Goal: Task Accomplishment & Management: Complete application form

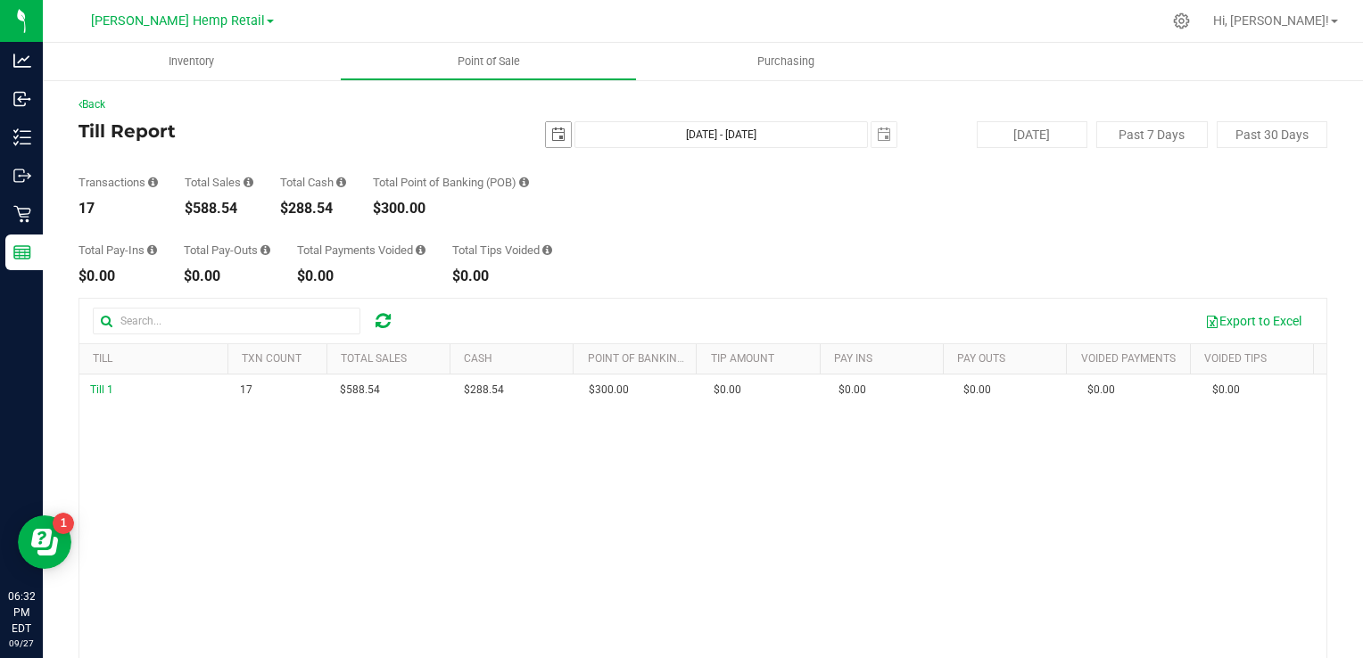
click at [556, 145] on span "select" at bounding box center [558, 134] width 25 height 25
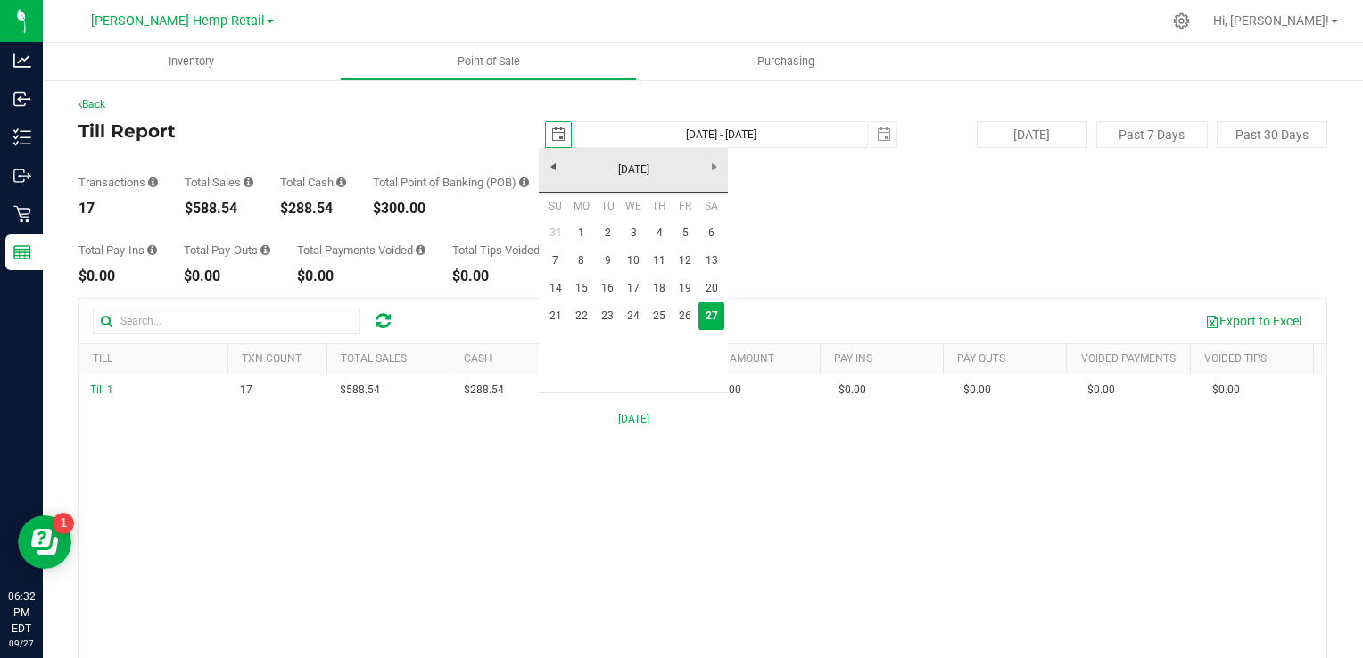
scroll to position [0, 44]
click at [710, 288] on link "20" at bounding box center [712, 289] width 26 height 28
type input "[DATE]"
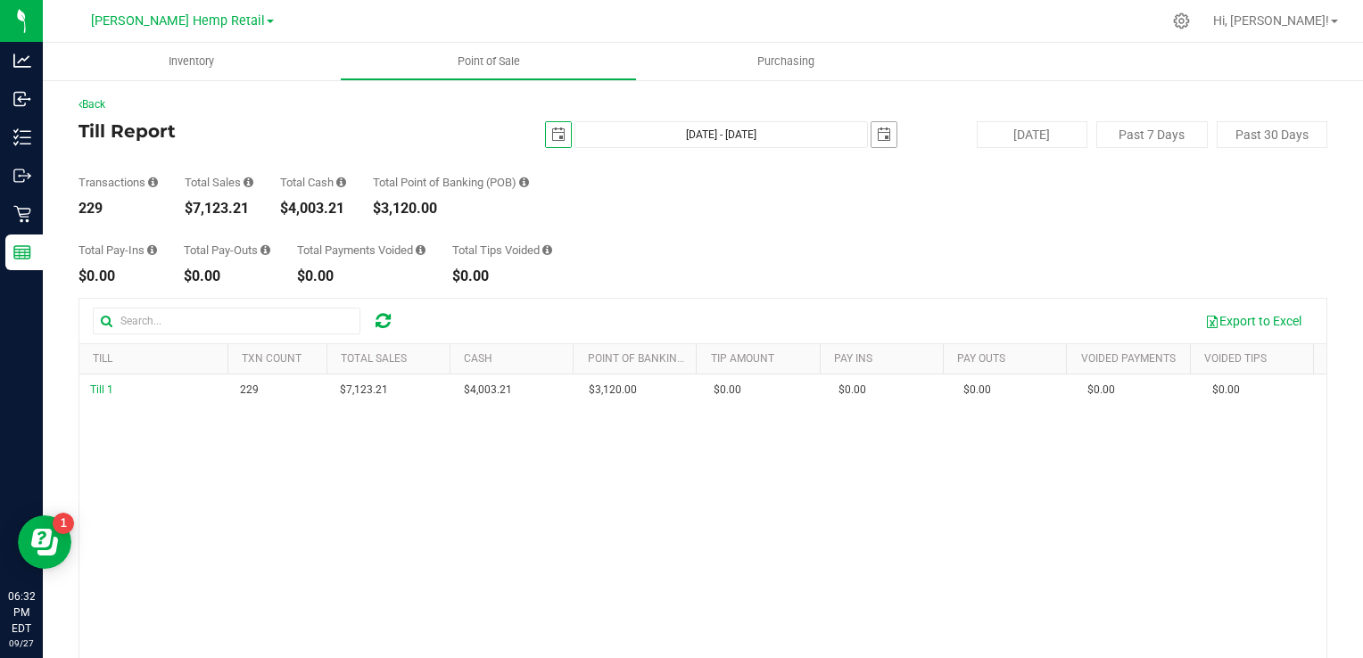
click at [872, 131] on span "select" at bounding box center [884, 134] width 25 height 25
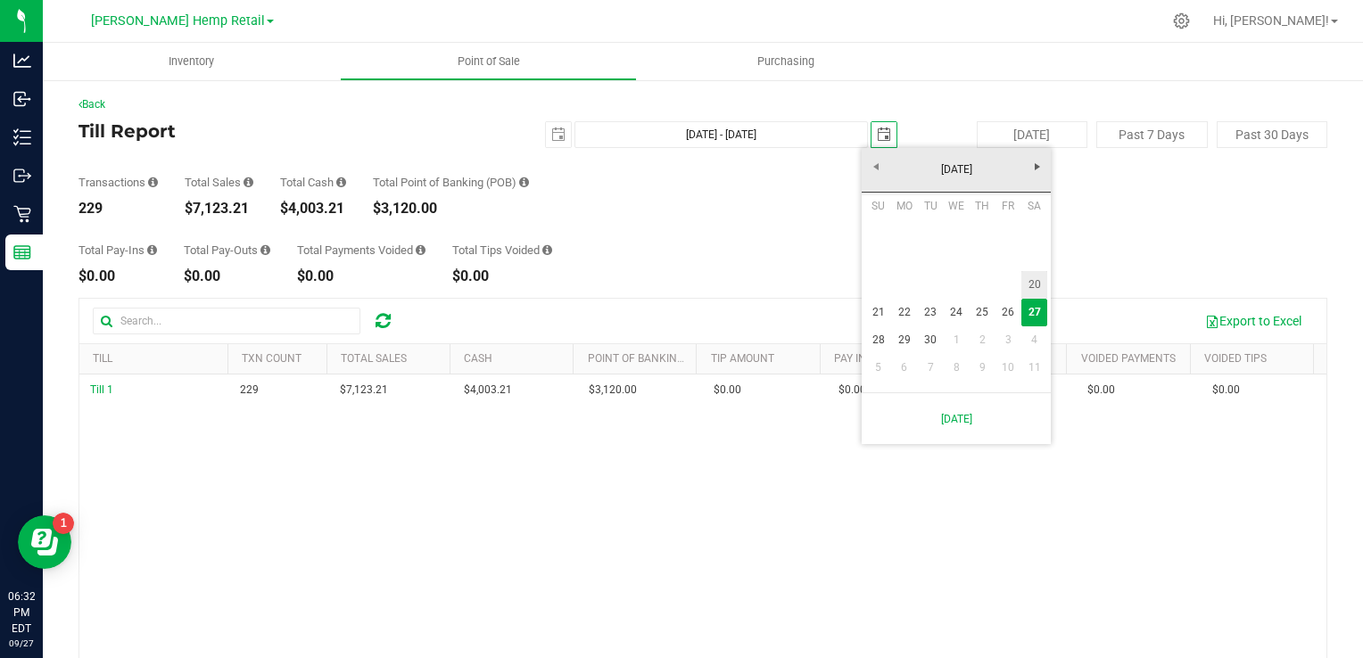
click at [1030, 286] on link "20" at bounding box center [1035, 285] width 26 height 28
type input "[DATE] - [DATE]"
type input "[DATE]"
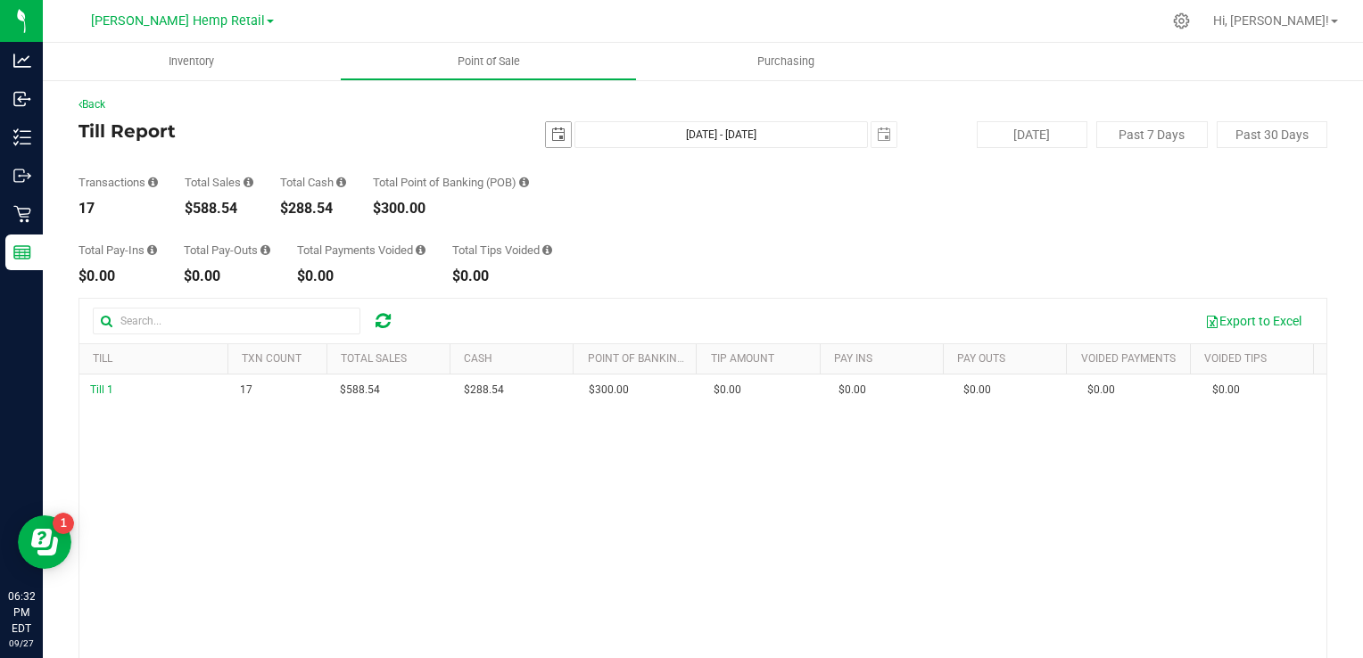
click at [546, 133] on span "select" at bounding box center [558, 134] width 25 height 25
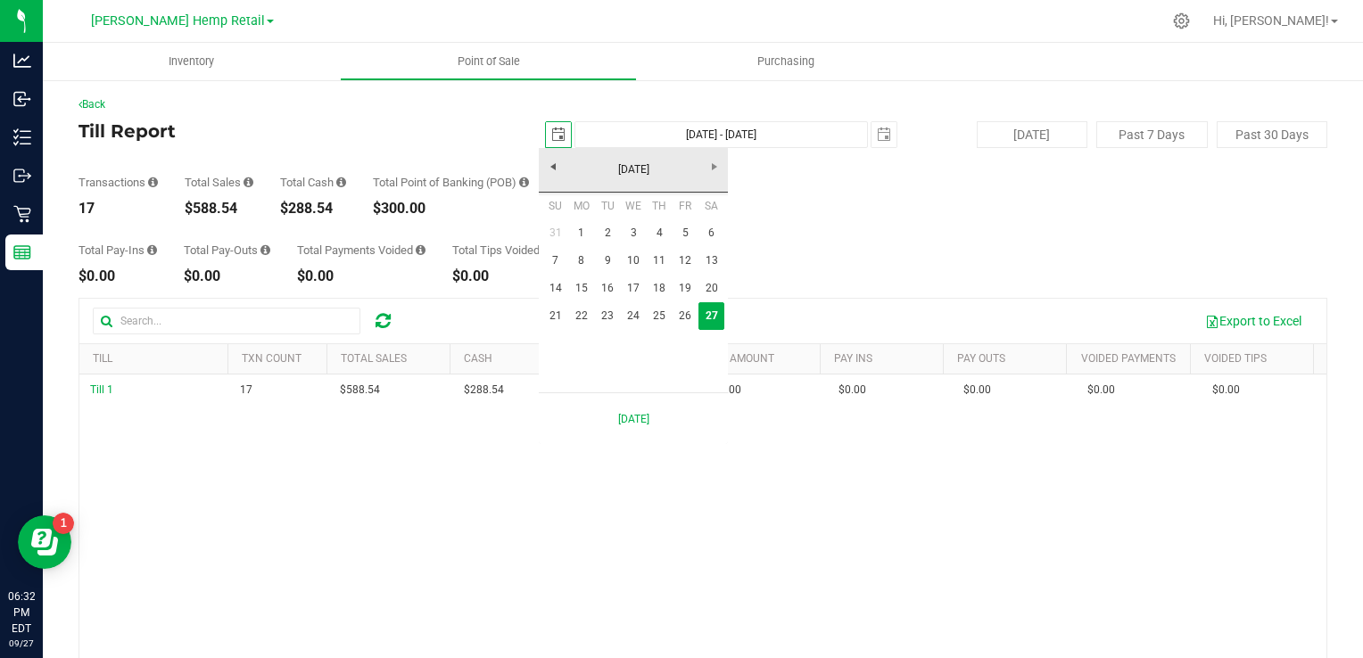
scroll to position [0, 44]
click at [717, 284] on link "20" at bounding box center [712, 289] width 26 height 28
type input "[DATE]"
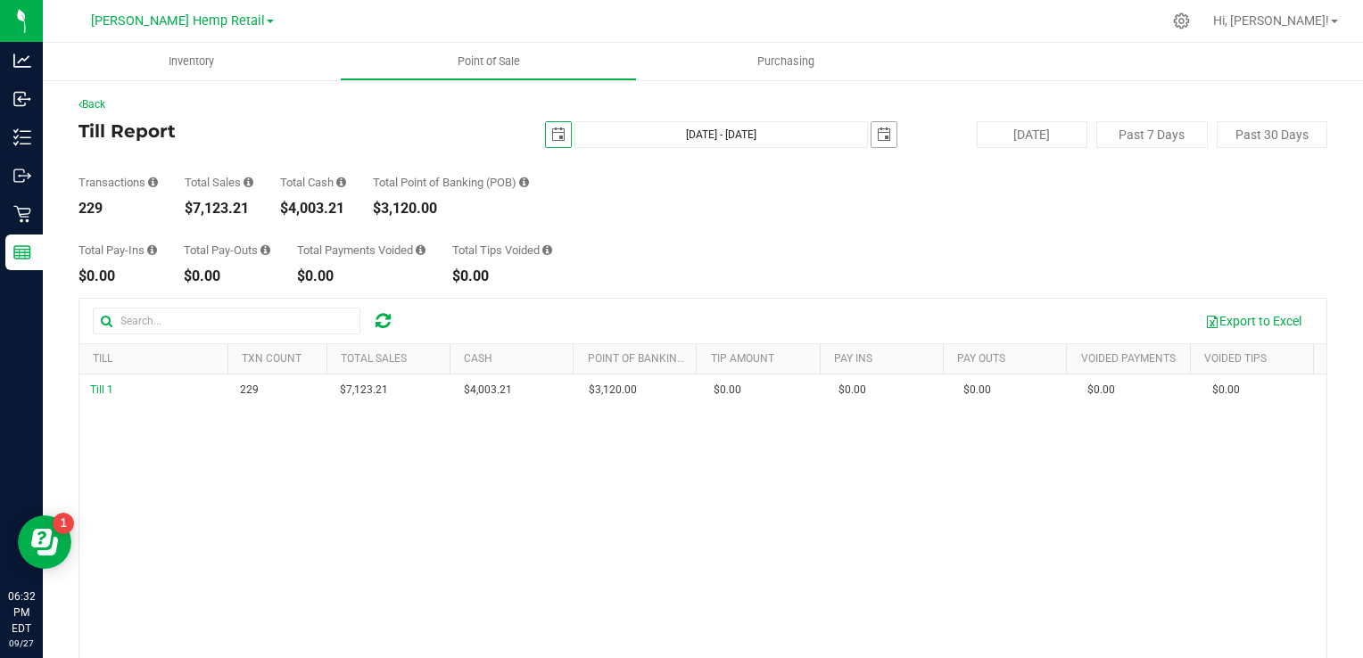
click at [877, 137] on span "select" at bounding box center [884, 135] width 14 height 14
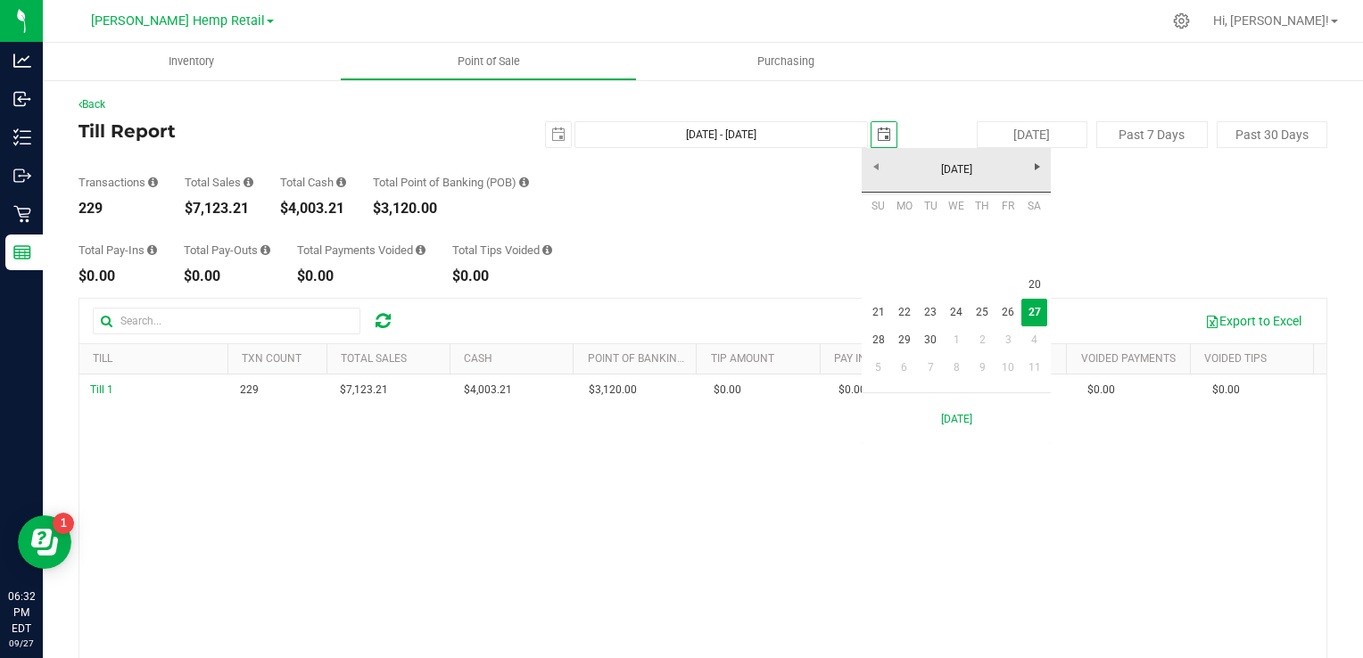
scroll to position [0, 44]
click at [1037, 284] on link "20" at bounding box center [1035, 285] width 26 height 28
type input "Sep 20, 2025 - Sep 20, 2025"
type input "2025-09-20"
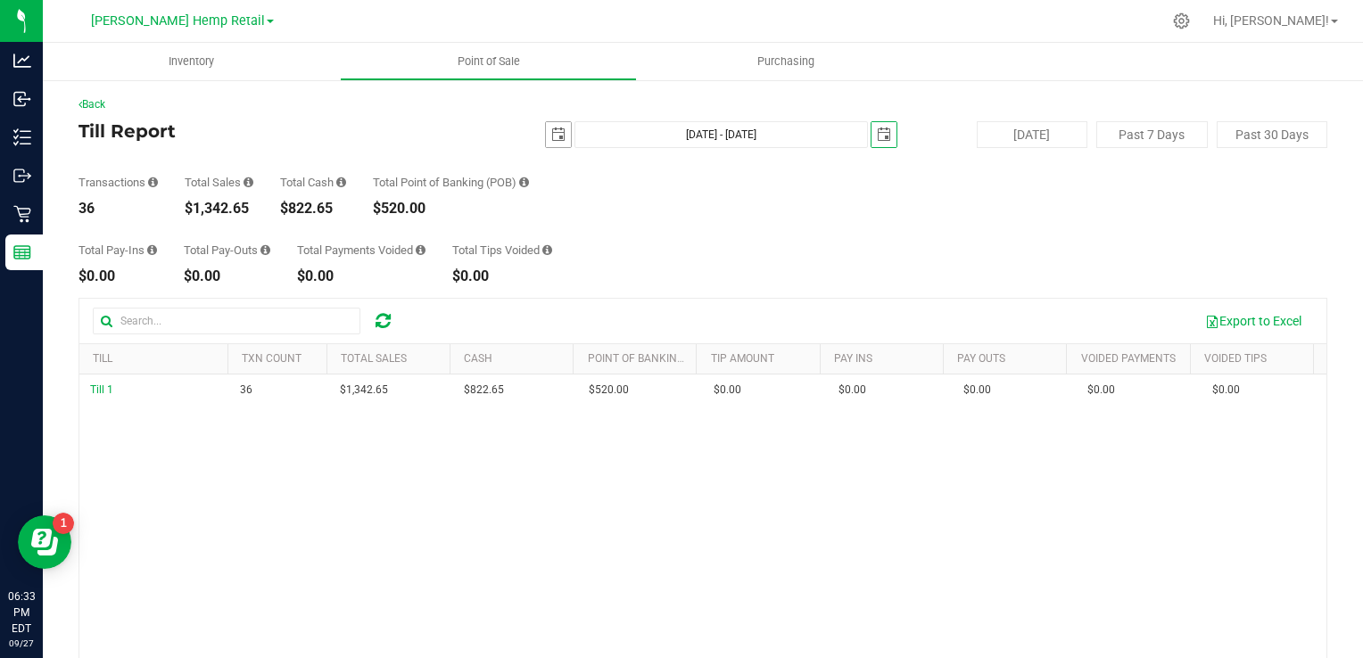
click at [553, 137] on span "select" at bounding box center [558, 135] width 14 height 14
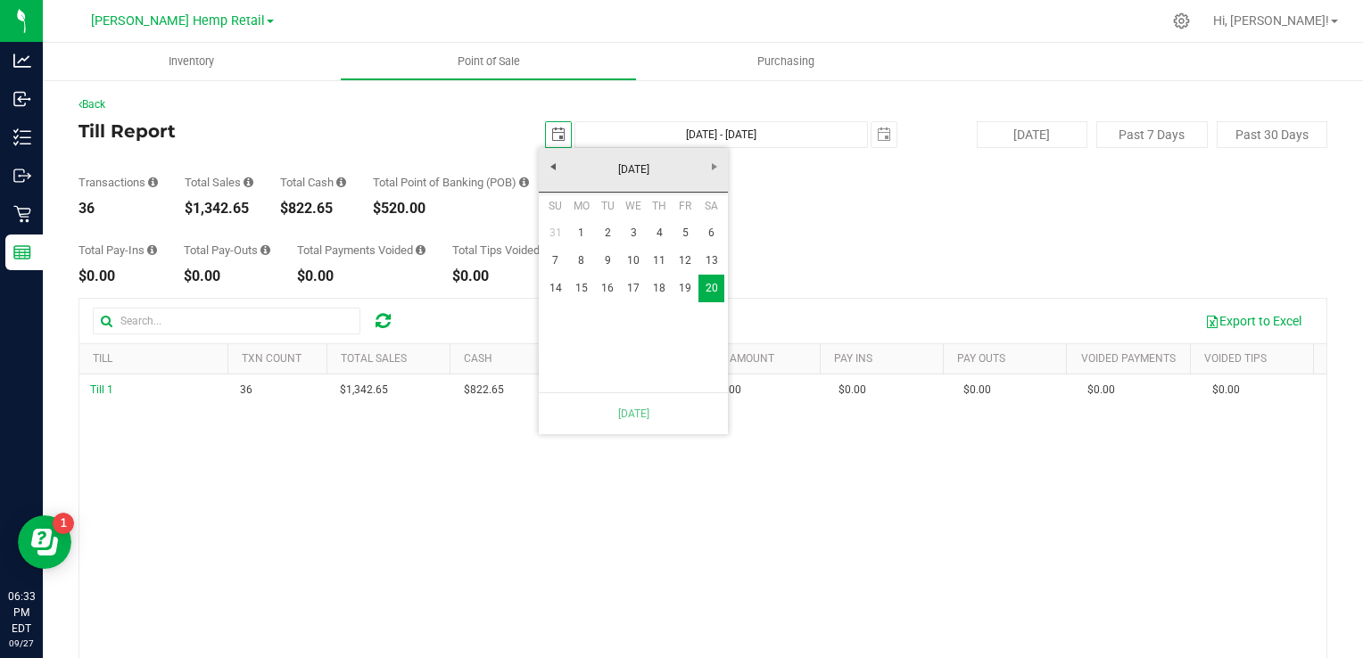
click at [553, 138] on span "select" at bounding box center [558, 135] width 14 height 14
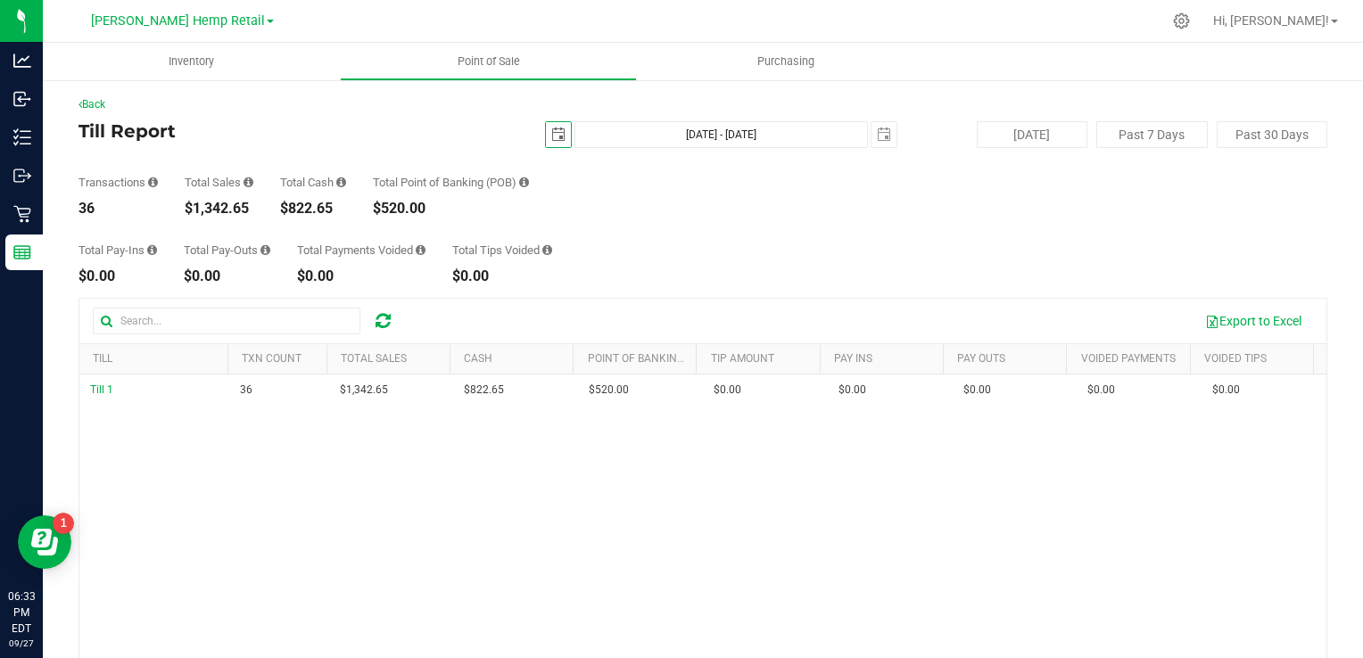
click at [556, 138] on span "select" at bounding box center [558, 135] width 14 height 14
click at [878, 137] on span "select" at bounding box center [884, 135] width 14 height 14
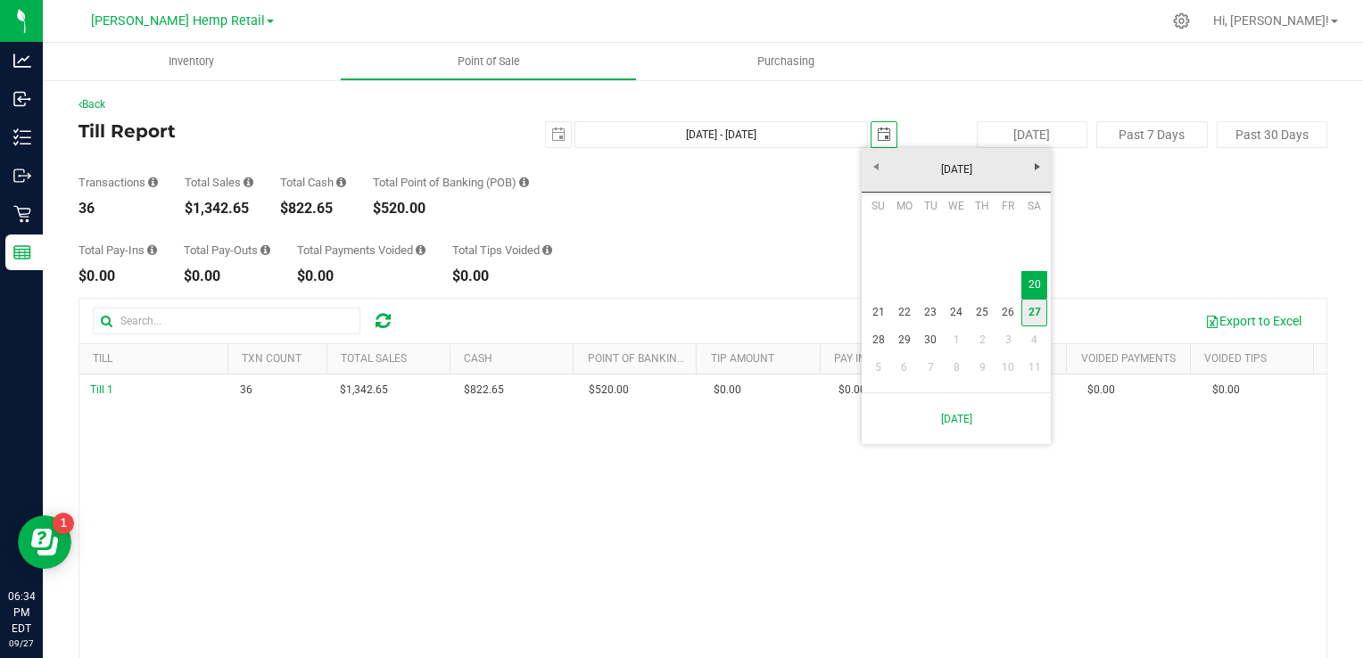
click at [1035, 316] on link "27" at bounding box center [1035, 313] width 26 height 28
type input "Sep 20, 2025 - Sep 27, 2025"
type input "[DATE]"
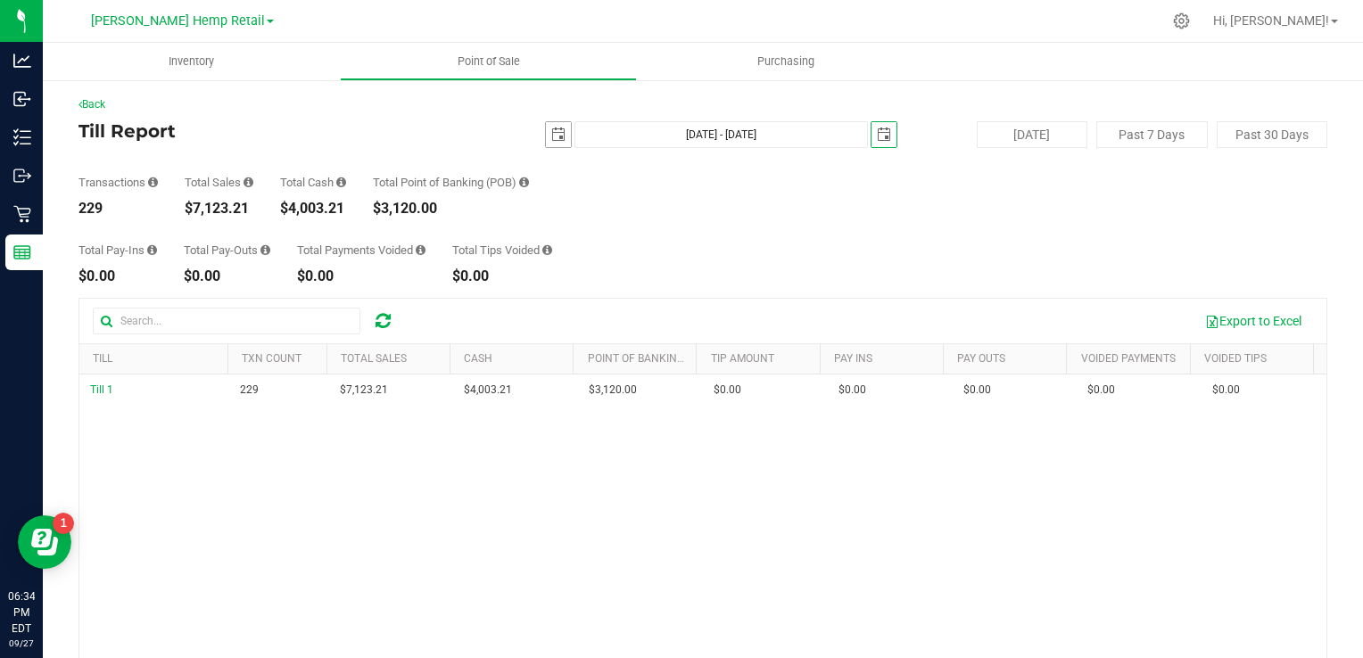
click at [553, 136] on span "select" at bounding box center [558, 135] width 14 height 14
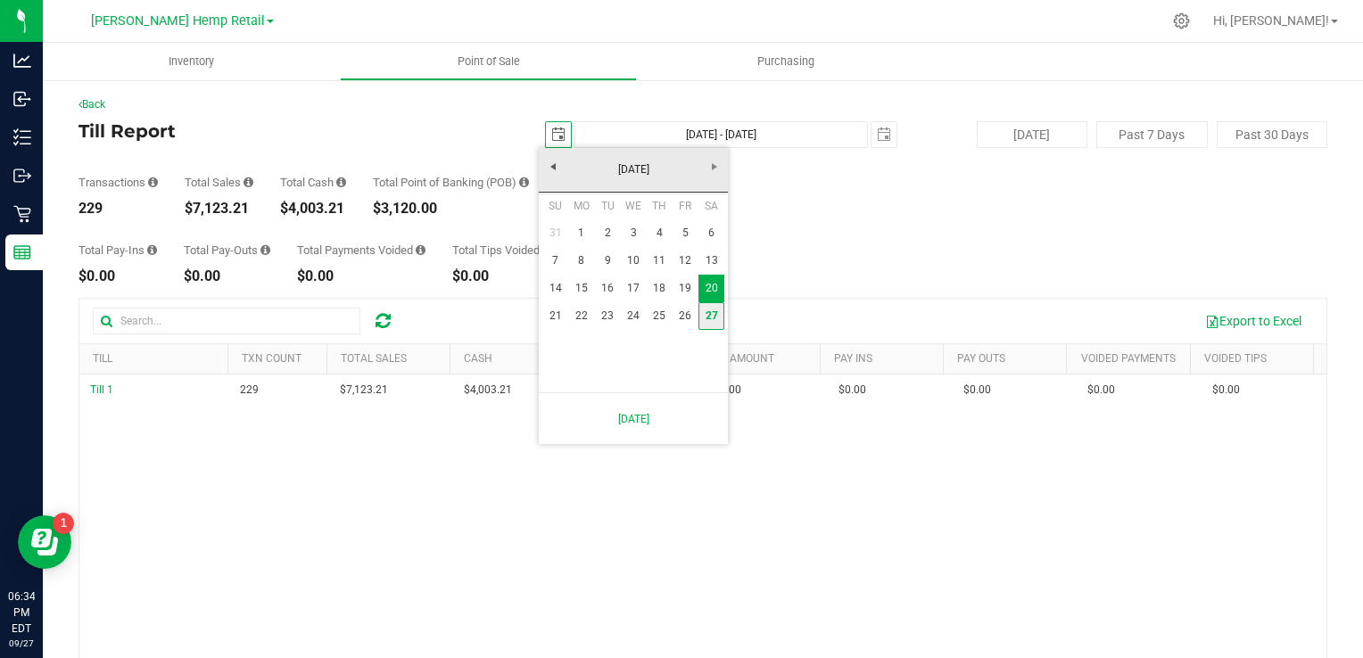
click at [714, 319] on link "27" at bounding box center [712, 316] width 26 height 28
type input "[DATE] - [DATE]"
type input "[DATE]"
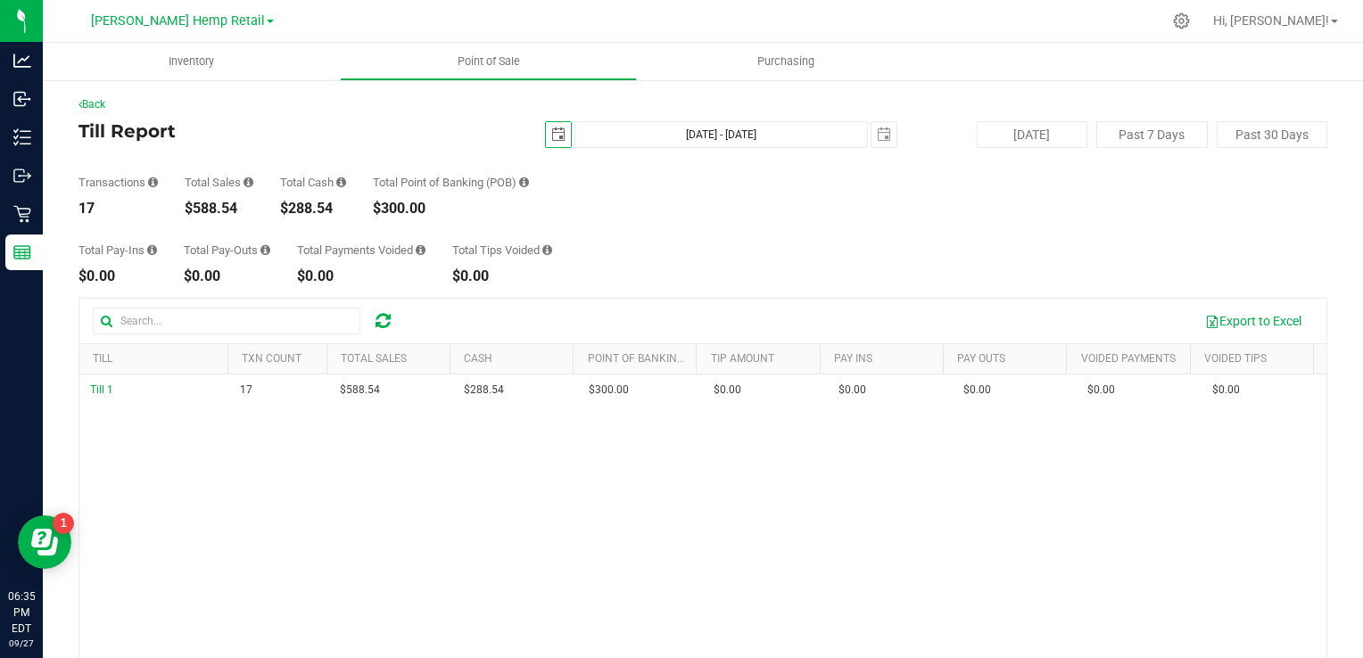
scroll to position [0, 0]
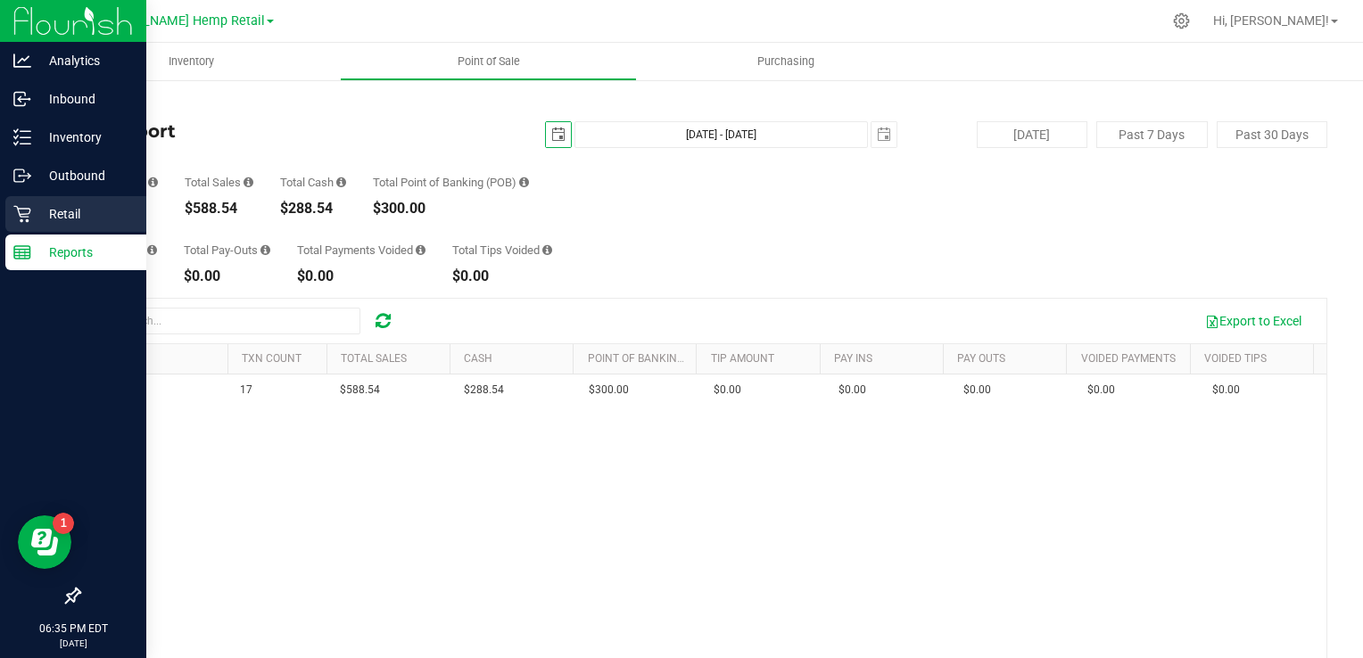
click at [46, 212] on p "Retail" at bounding box center [84, 213] width 107 height 21
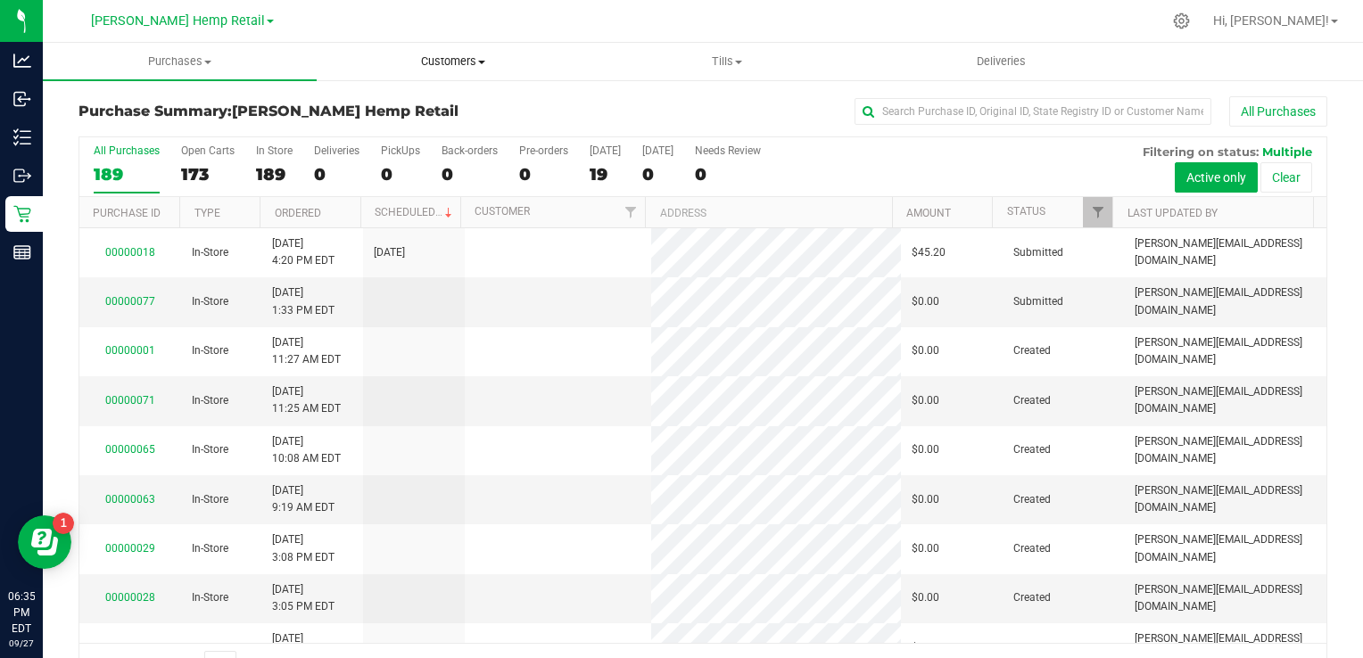
click at [491, 59] on span "Customers" at bounding box center [454, 62] width 272 height 16
click at [491, 59] on span "Customers" at bounding box center [454, 62] width 274 height 16
click at [211, 55] on span "Purchases" at bounding box center [180, 62] width 272 height 16
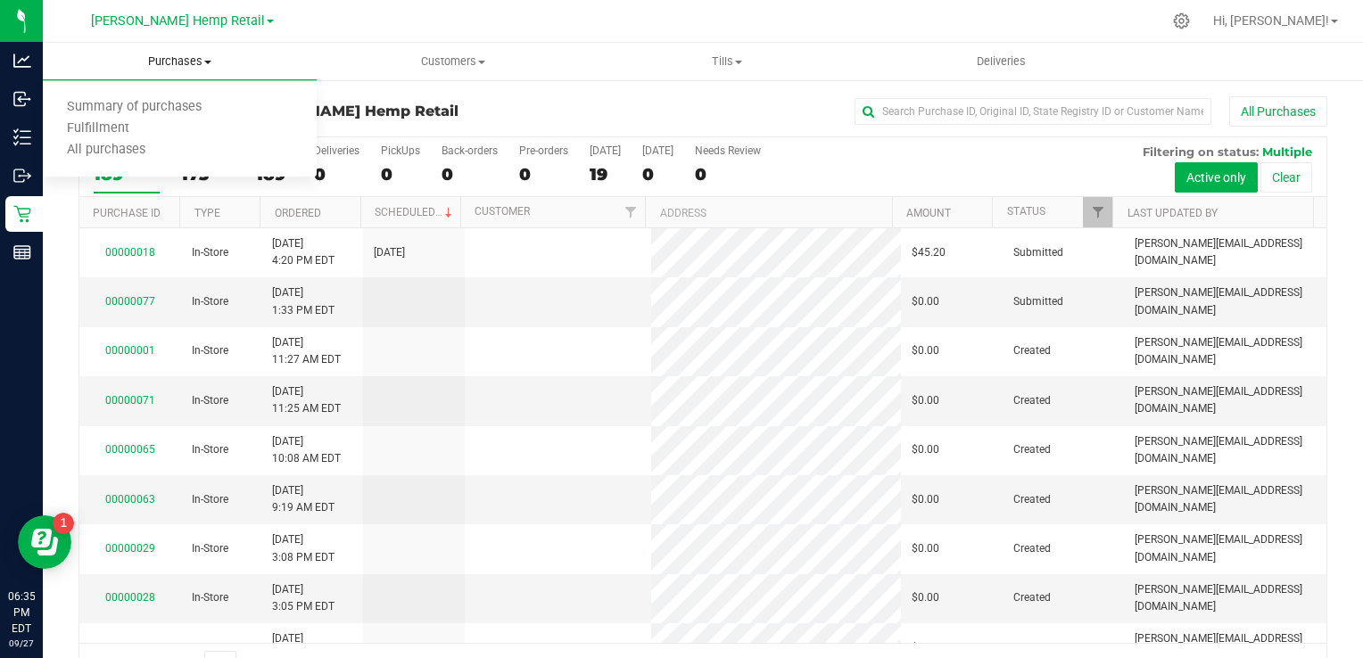
click at [211, 57] on span "Purchases" at bounding box center [180, 62] width 274 height 16
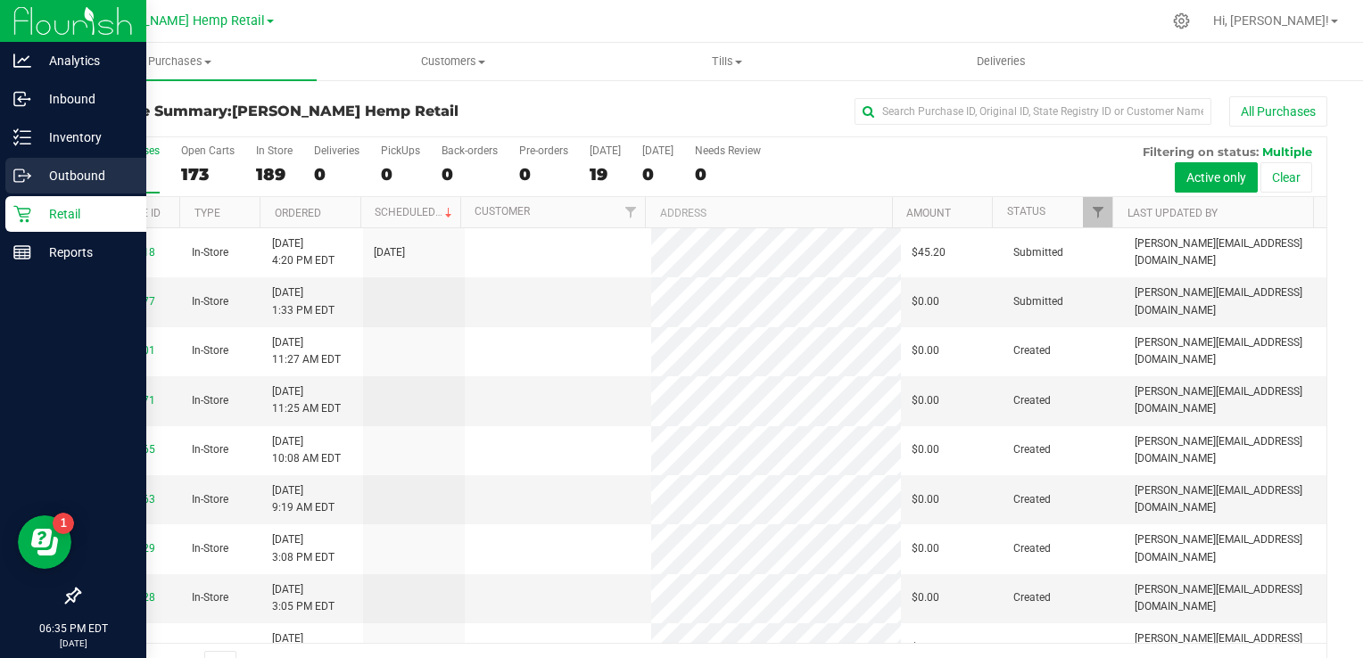
click at [34, 161] on div "Outbound" at bounding box center [75, 176] width 141 height 36
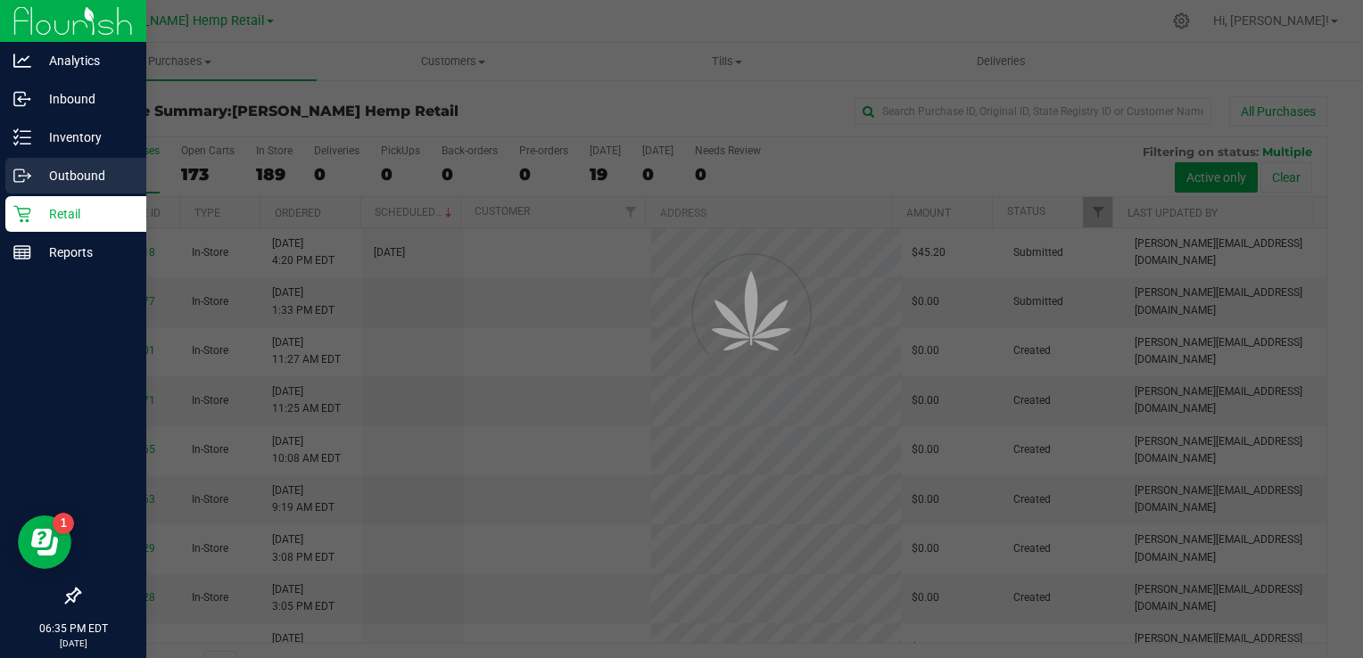
click at [27, 173] on icon at bounding box center [22, 176] width 18 height 18
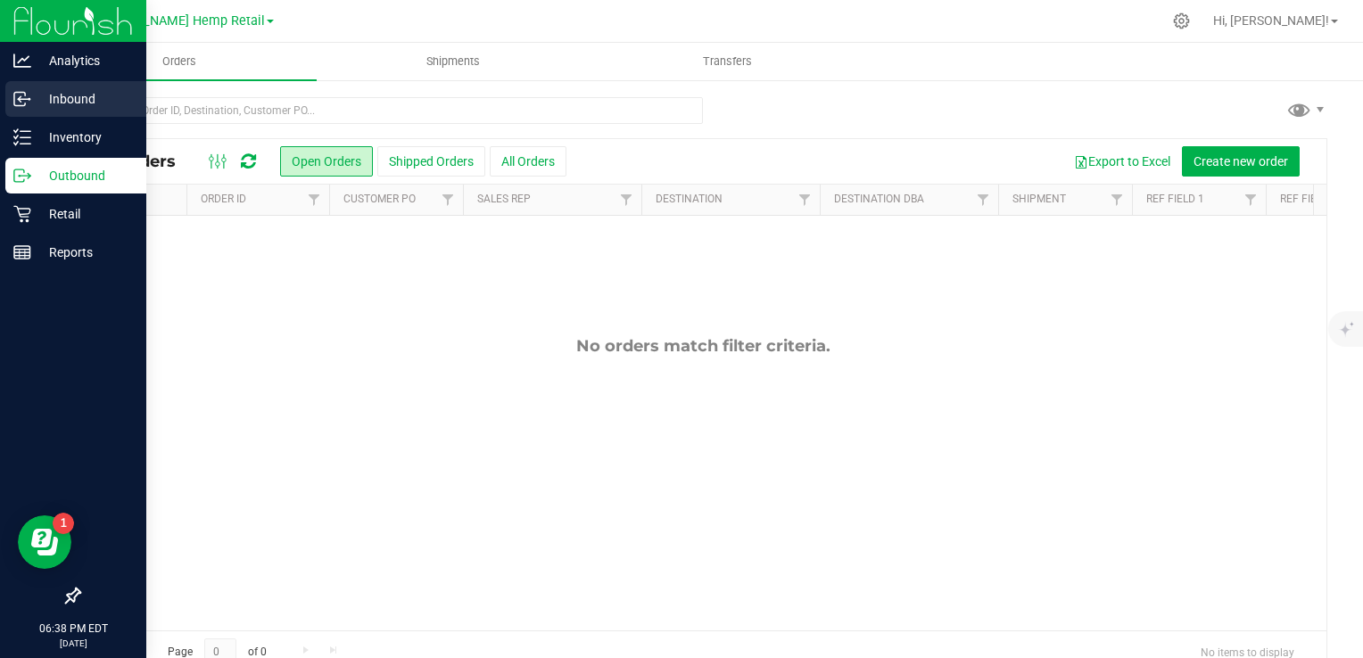
click at [33, 98] on p "Inbound" at bounding box center [84, 98] width 107 height 21
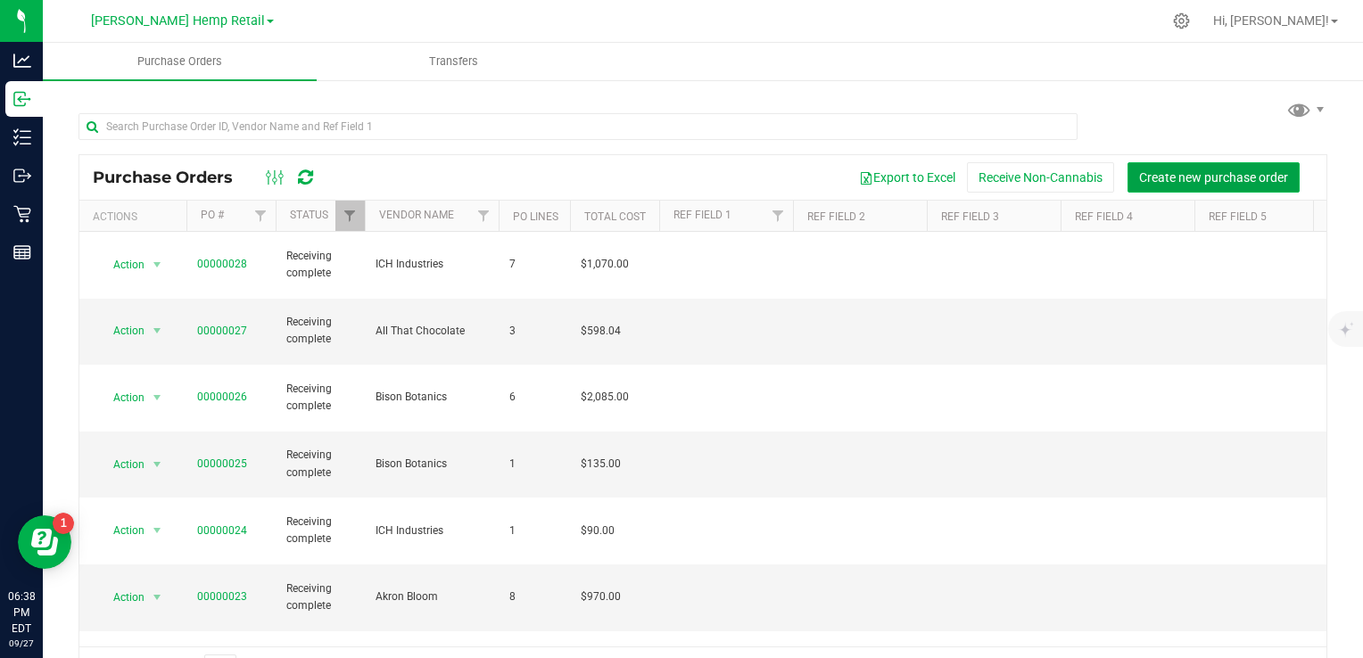
click at [1201, 176] on span "Create new purchase order" at bounding box center [1213, 177] width 149 height 14
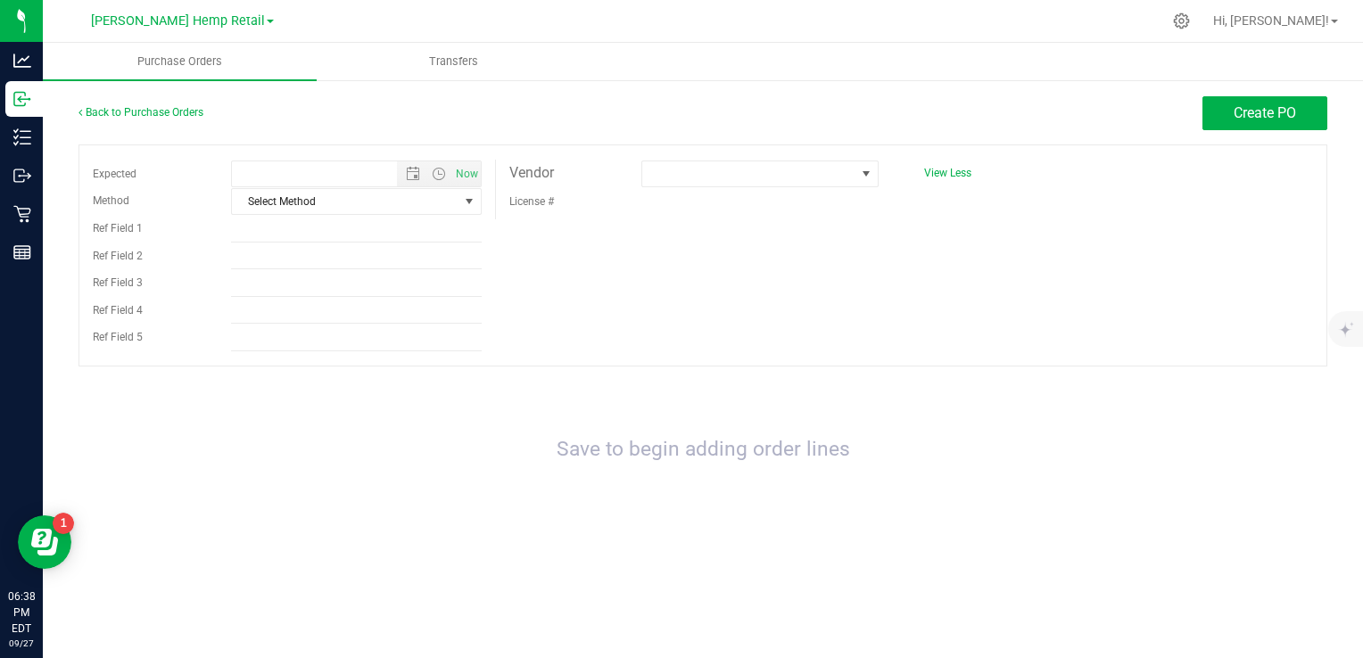
type input "9/27/2025 6:38 PM"
click at [862, 174] on span at bounding box center [866, 174] width 14 height 14
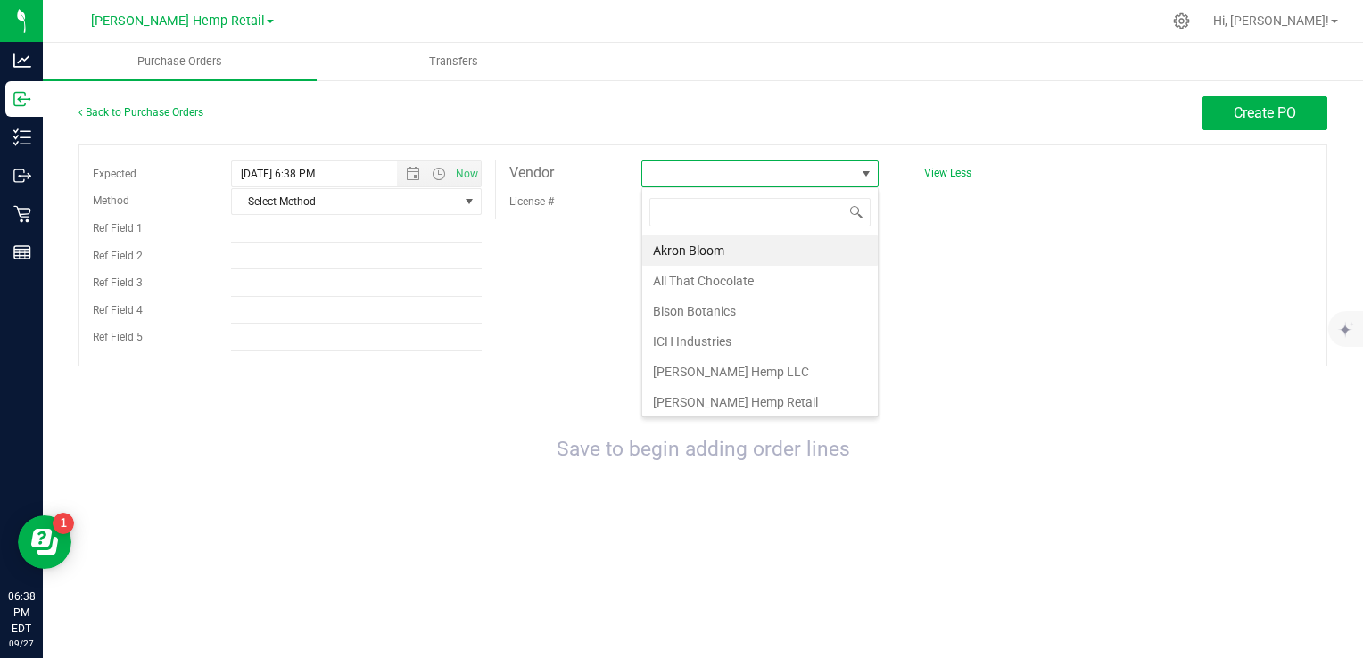
scroll to position [26, 237]
click at [689, 310] on li "Bison Botanics" at bounding box center [760, 311] width 236 height 30
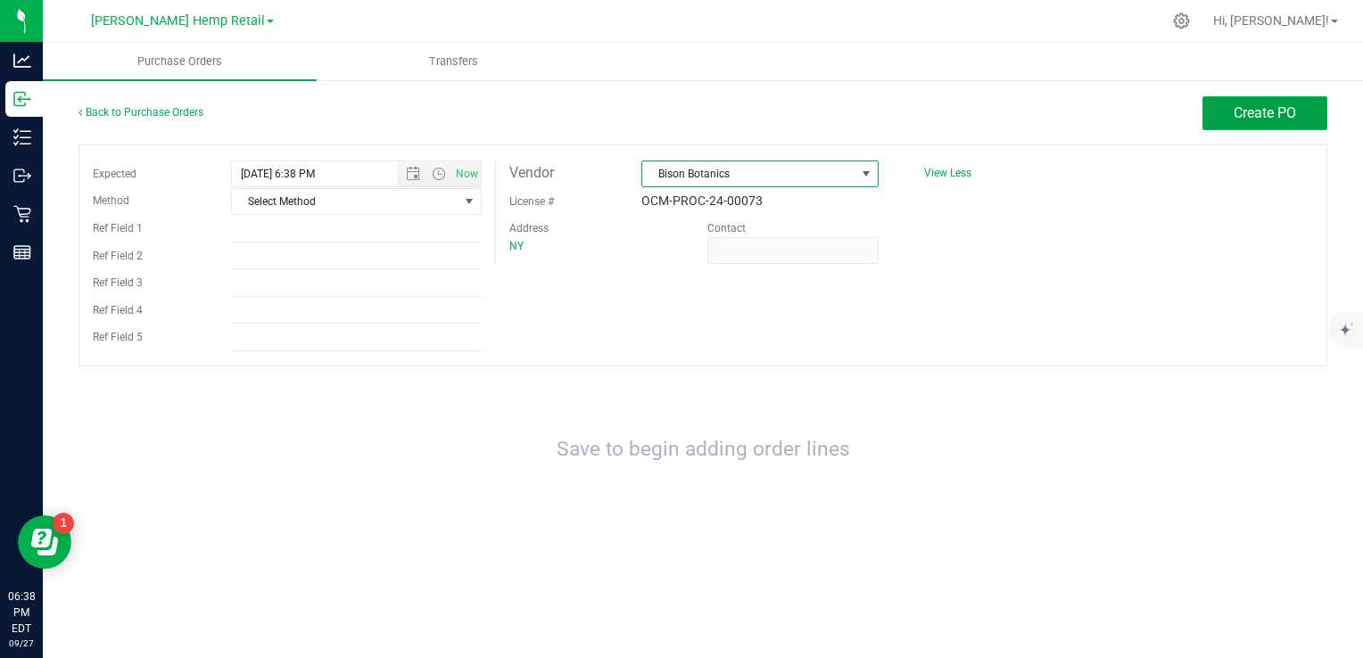
click at [1266, 112] on span "Create PO" at bounding box center [1265, 112] width 62 height 17
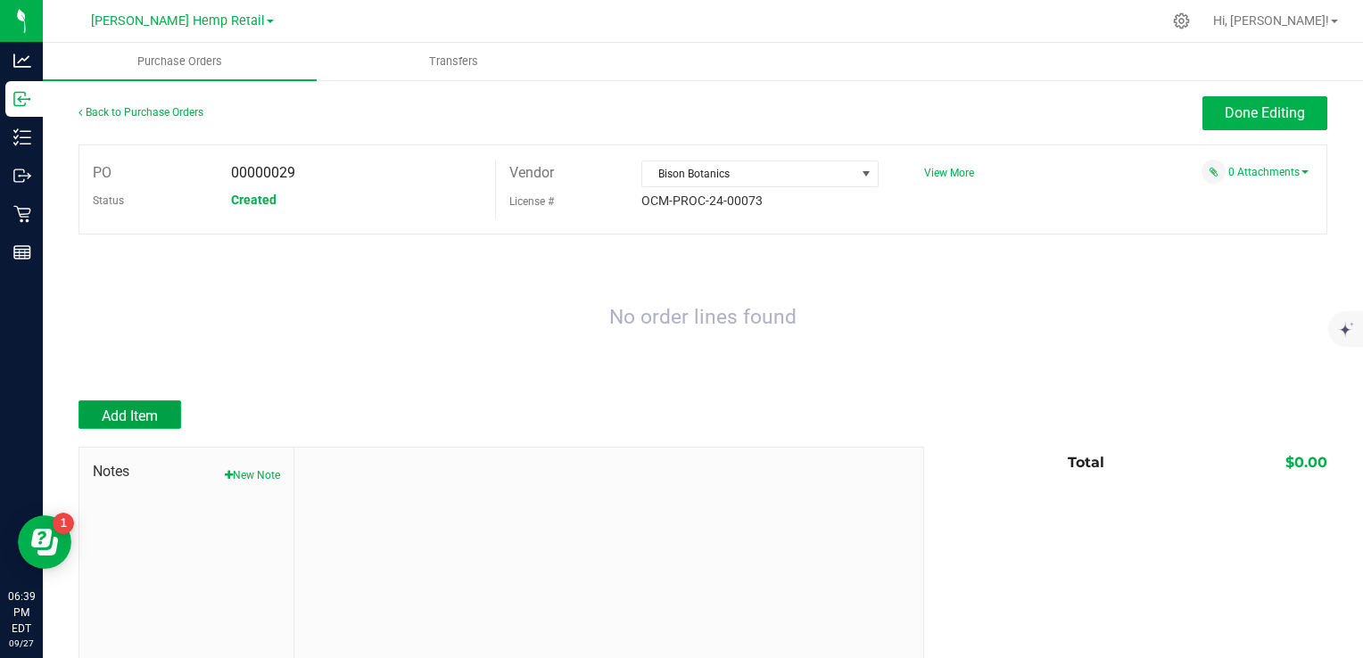
click at [102, 408] on span "Add Item" at bounding box center [130, 416] width 56 height 17
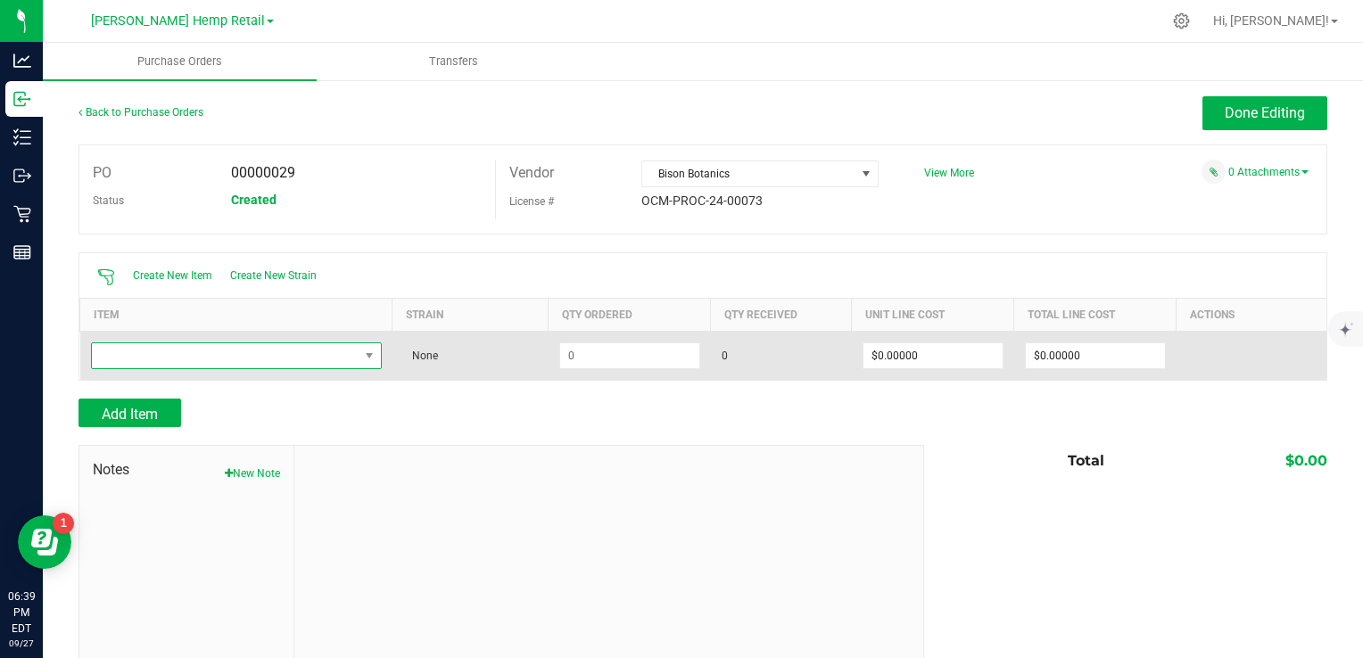
click at [353, 352] on span "NO DATA FOUND" at bounding box center [225, 355] width 267 height 25
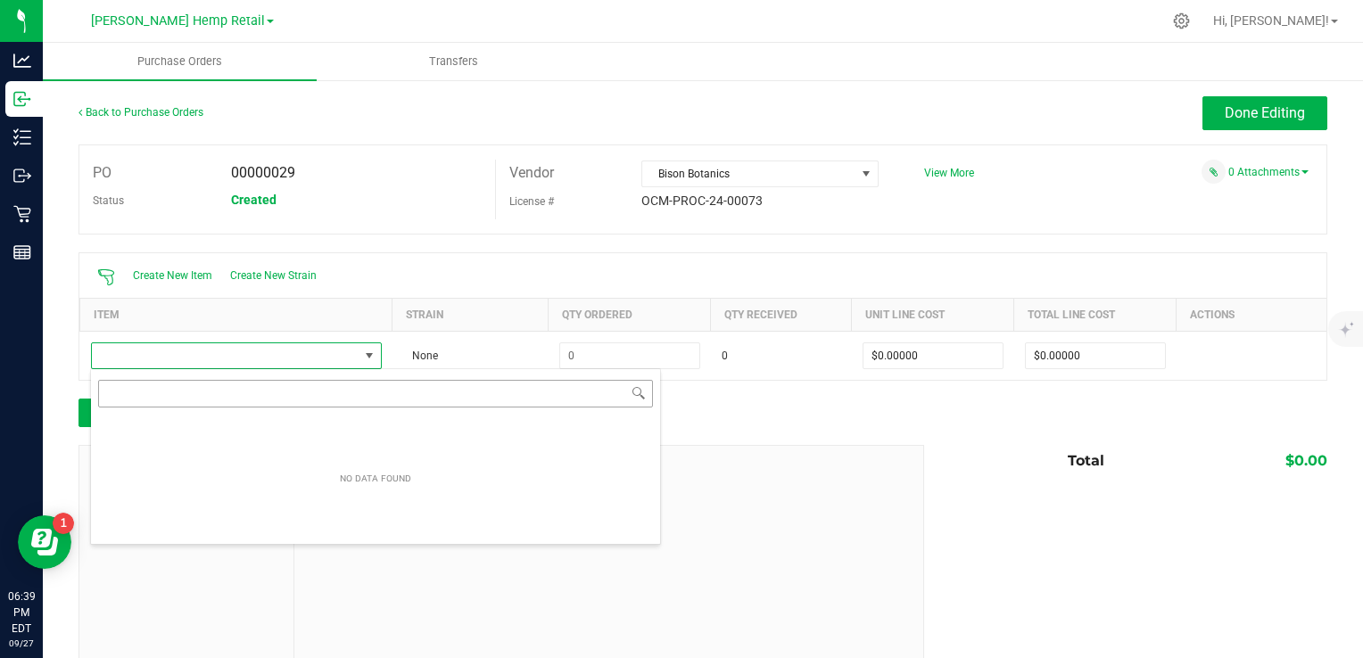
scroll to position [26, 285]
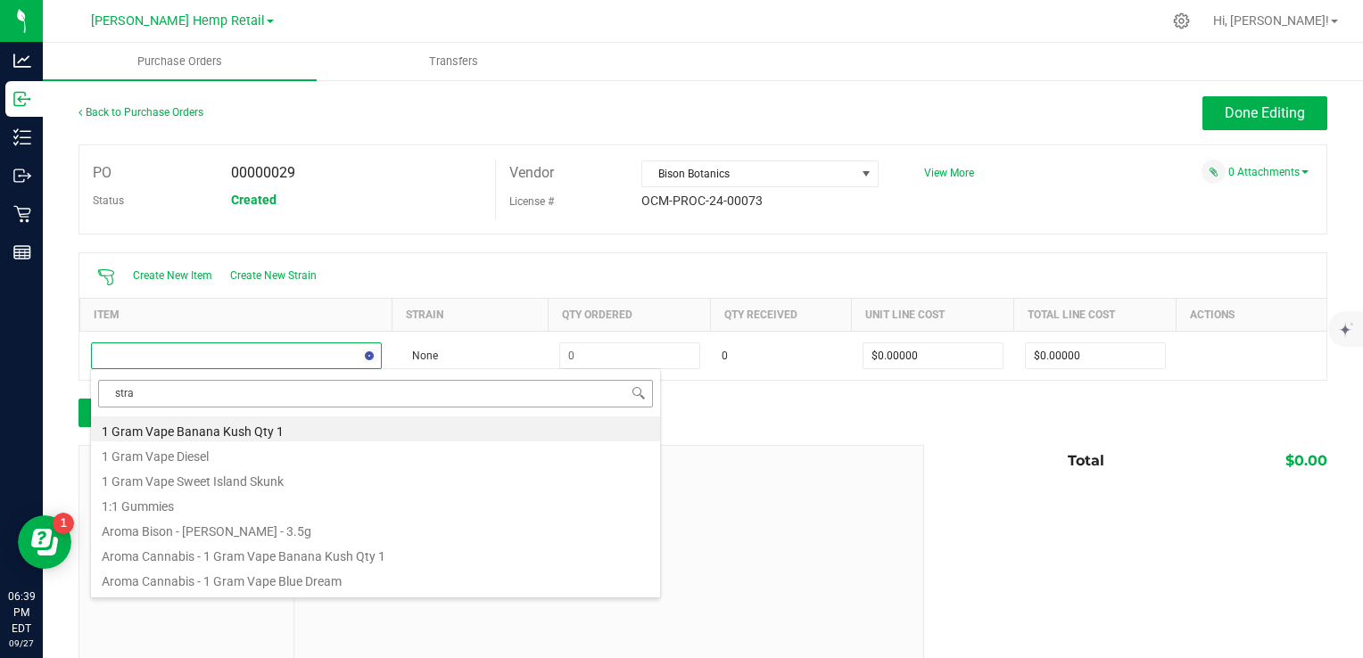
type input "straw"
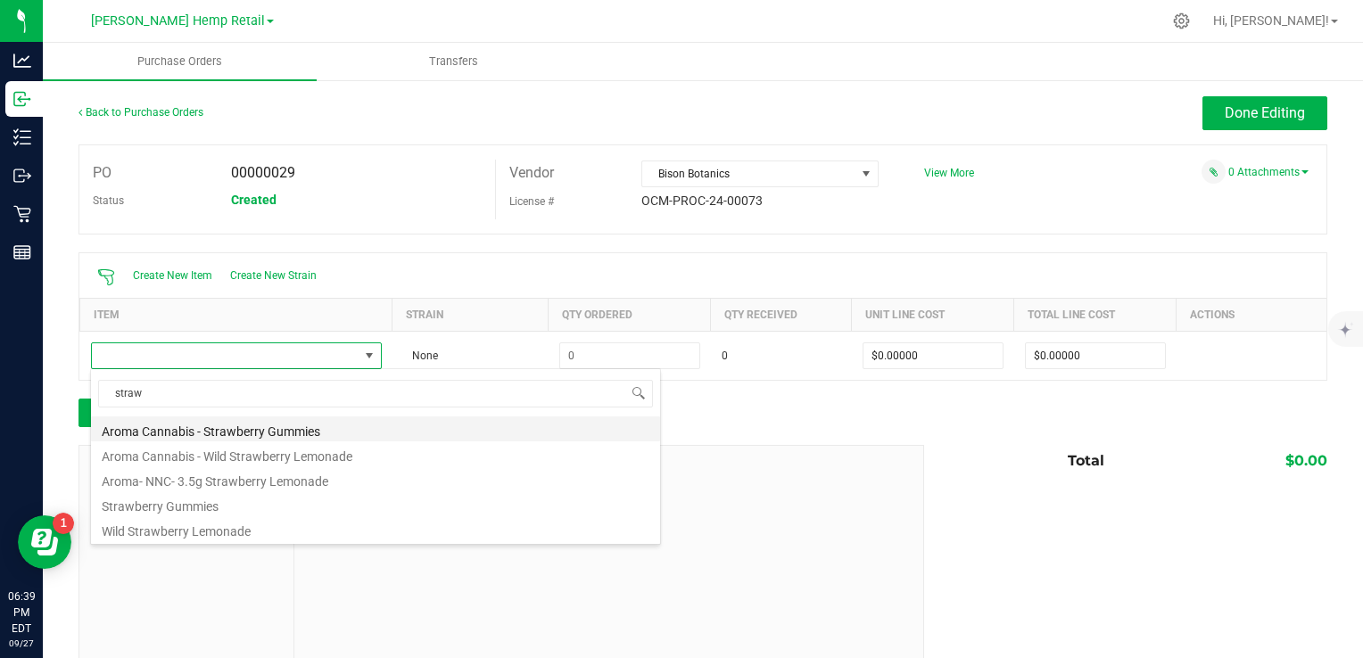
click at [248, 432] on li "Aroma Cannabis - Strawberry Gummies" at bounding box center [375, 429] width 569 height 25
type input "$11.00000"
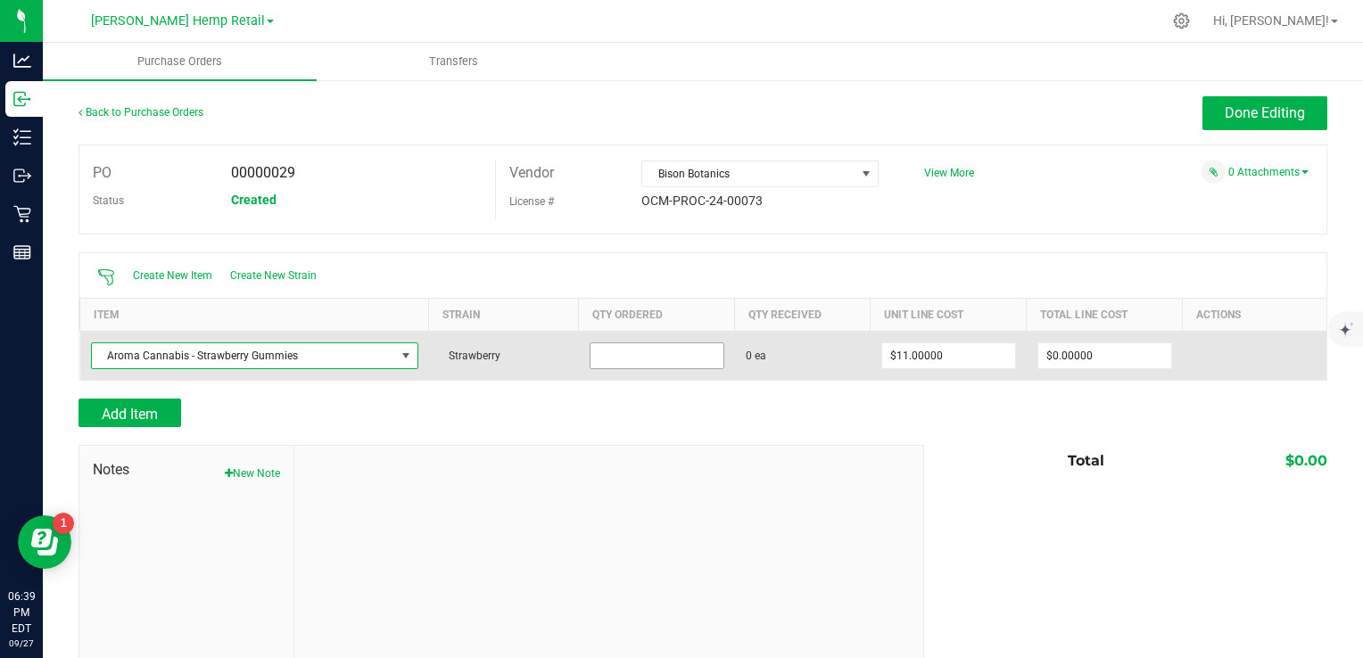
click at [624, 355] on input at bounding box center [657, 355] width 133 height 25
type input "2"
type input "30 ea"
type input "11"
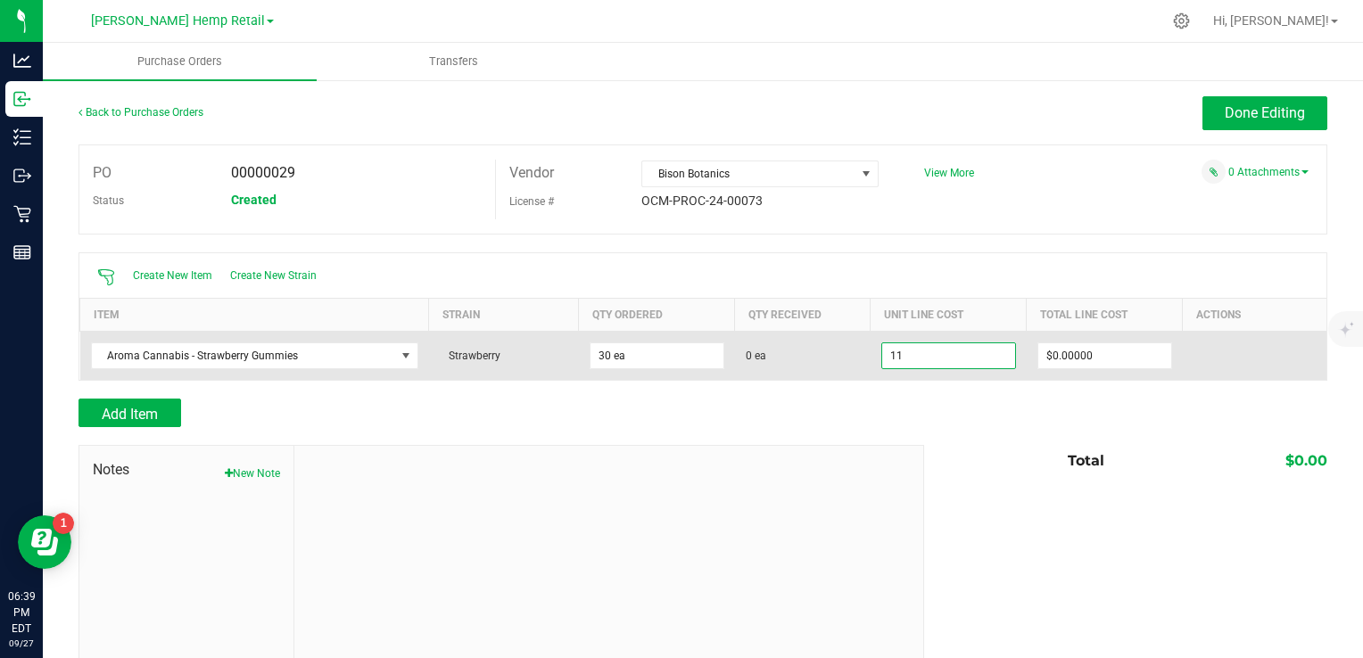
click at [947, 357] on input "11" at bounding box center [948, 355] width 133 height 25
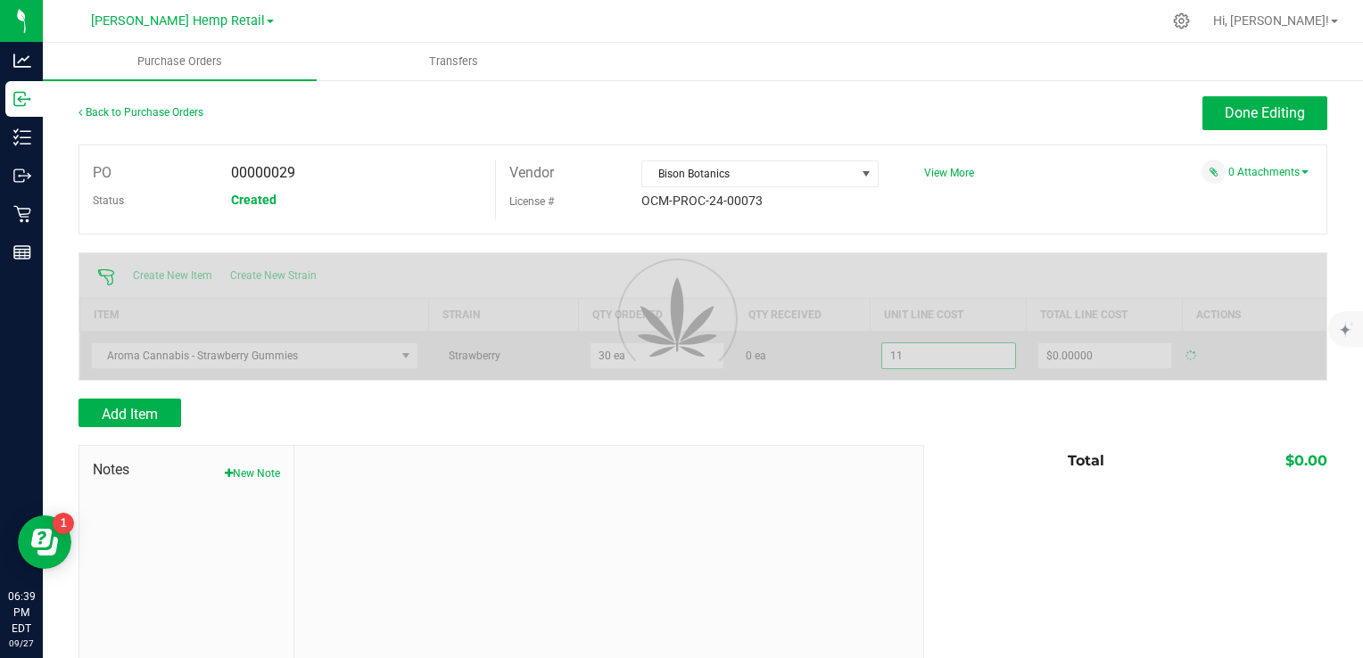
type input "$330.00000"
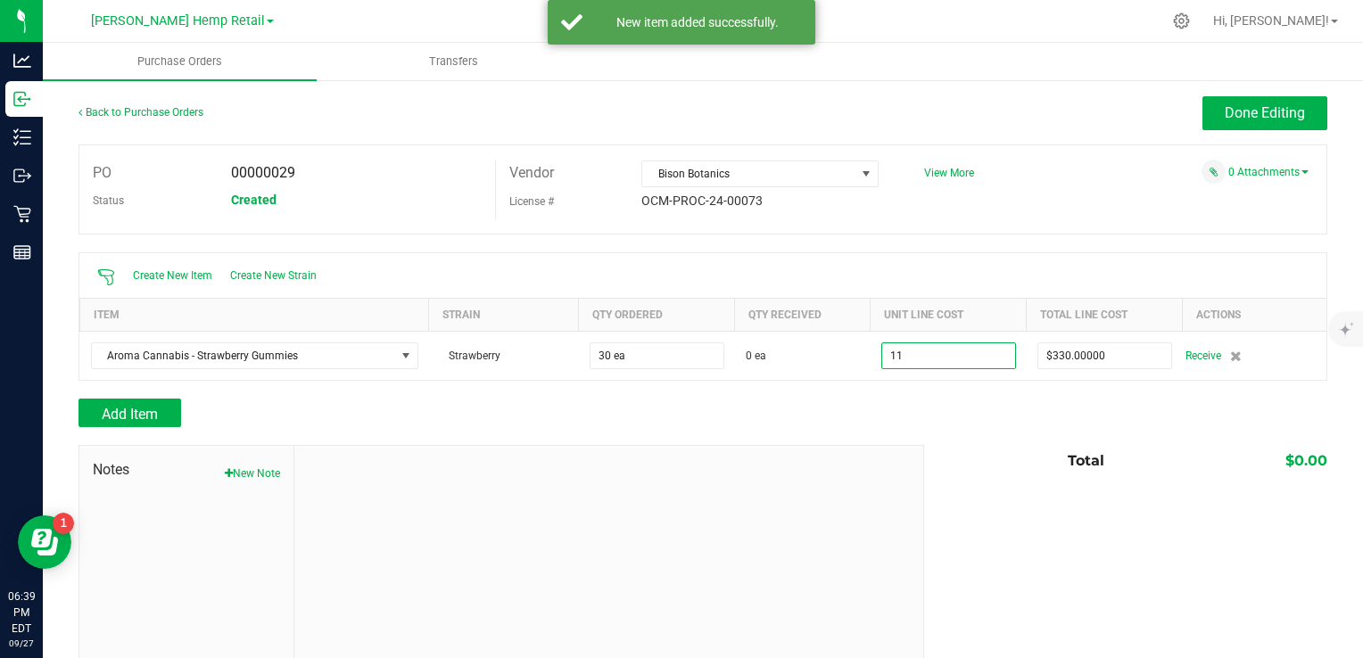
type input "$11.00000"
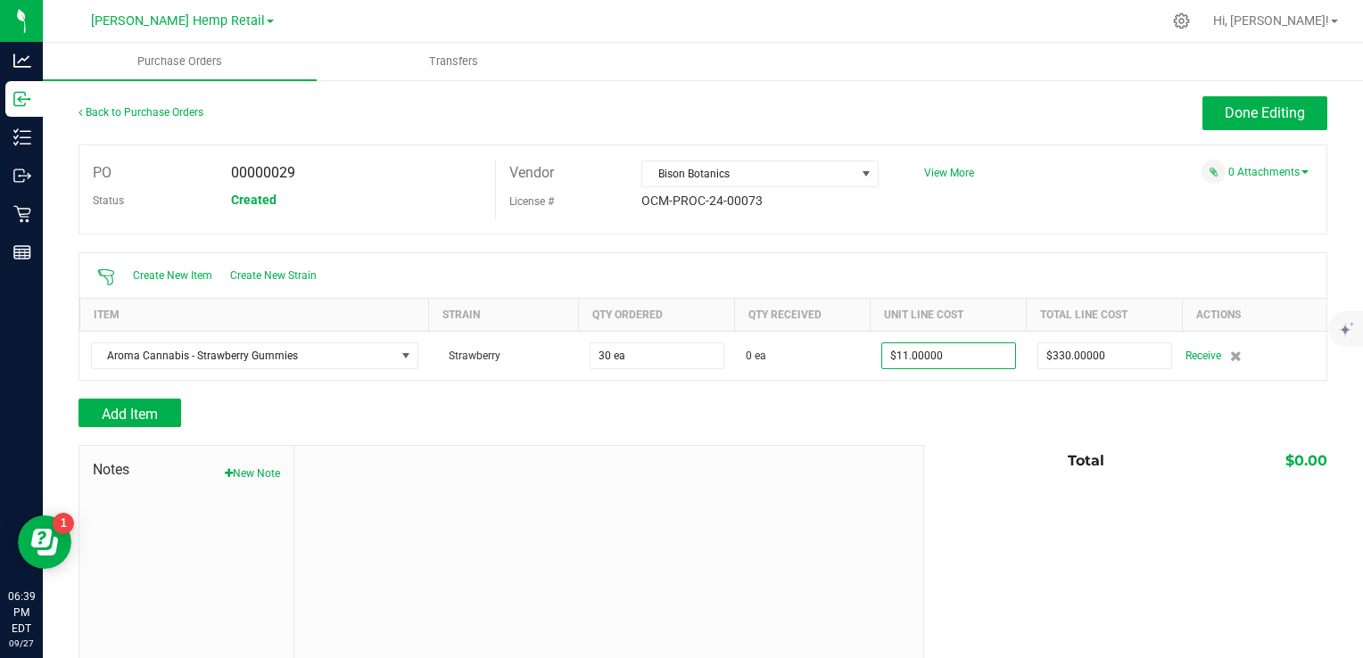
click at [952, 405] on div "Add Item" at bounding box center [703, 413] width 1249 height 29
type input "30"
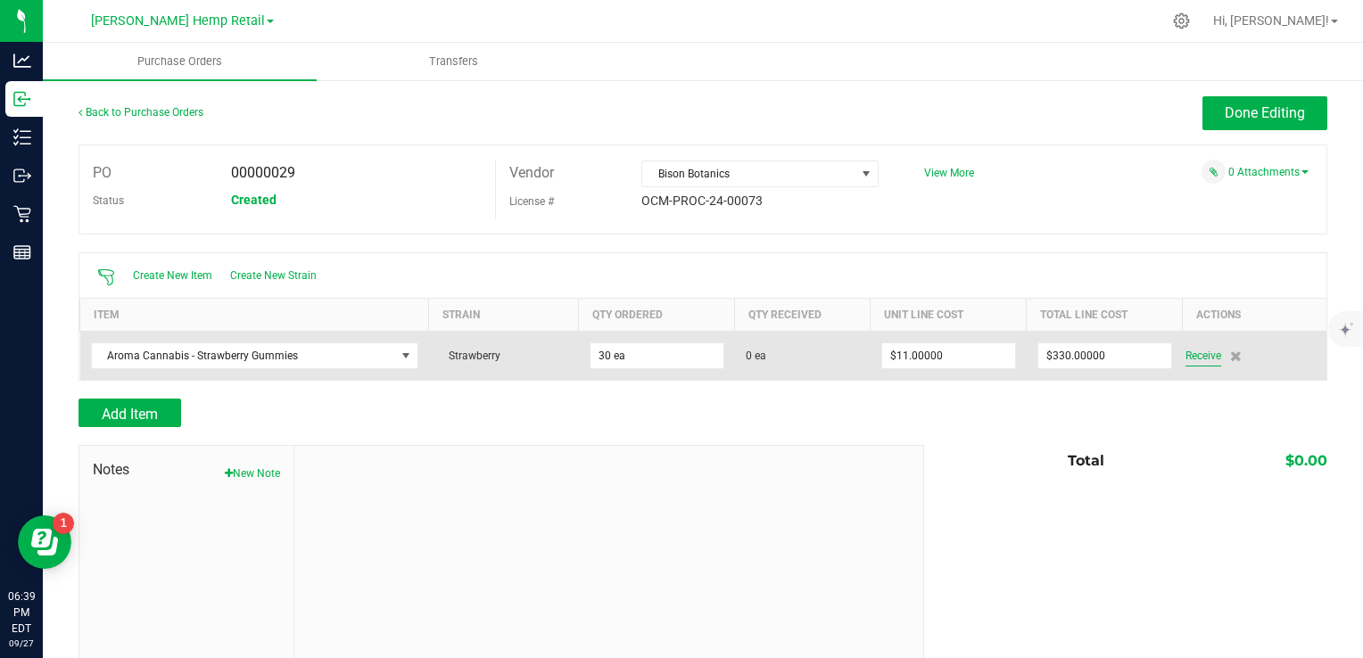
click at [1186, 352] on span "Receive" at bounding box center [1204, 355] width 36 height 21
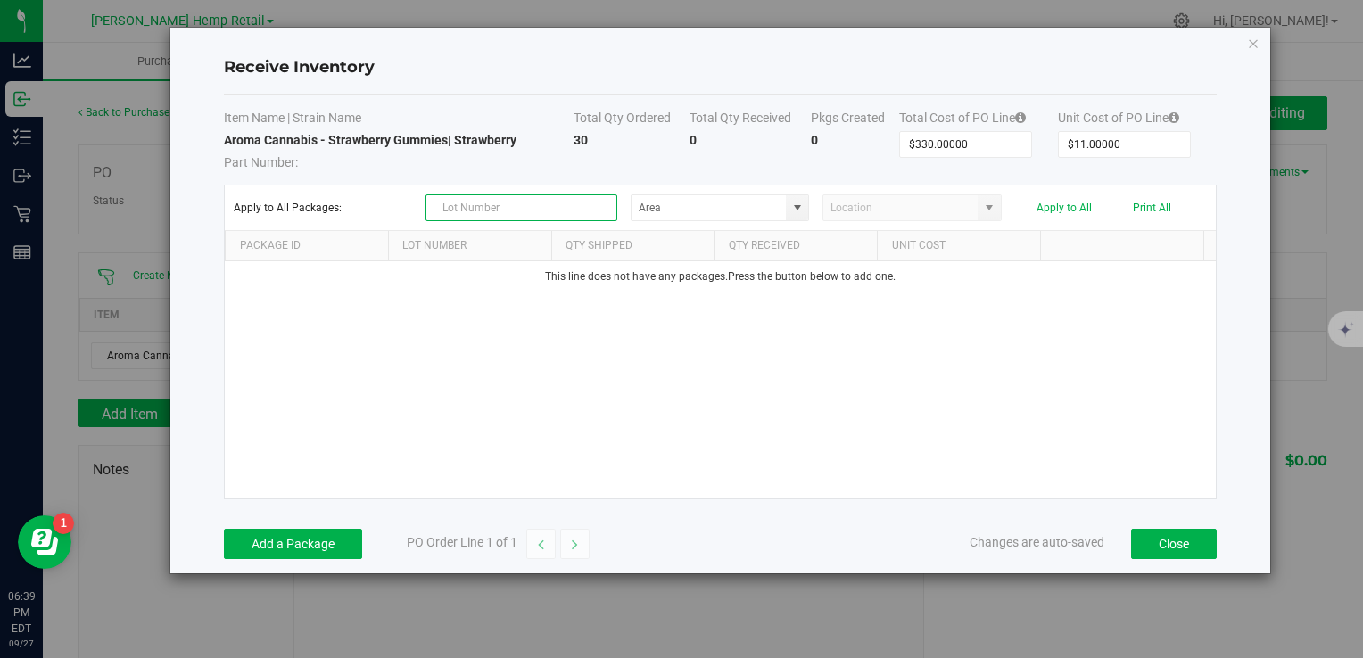
click at [536, 212] on input "text" at bounding box center [522, 207] width 192 height 27
click at [804, 206] on span at bounding box center [797, 208] width 14 height 14
type input "G24011"
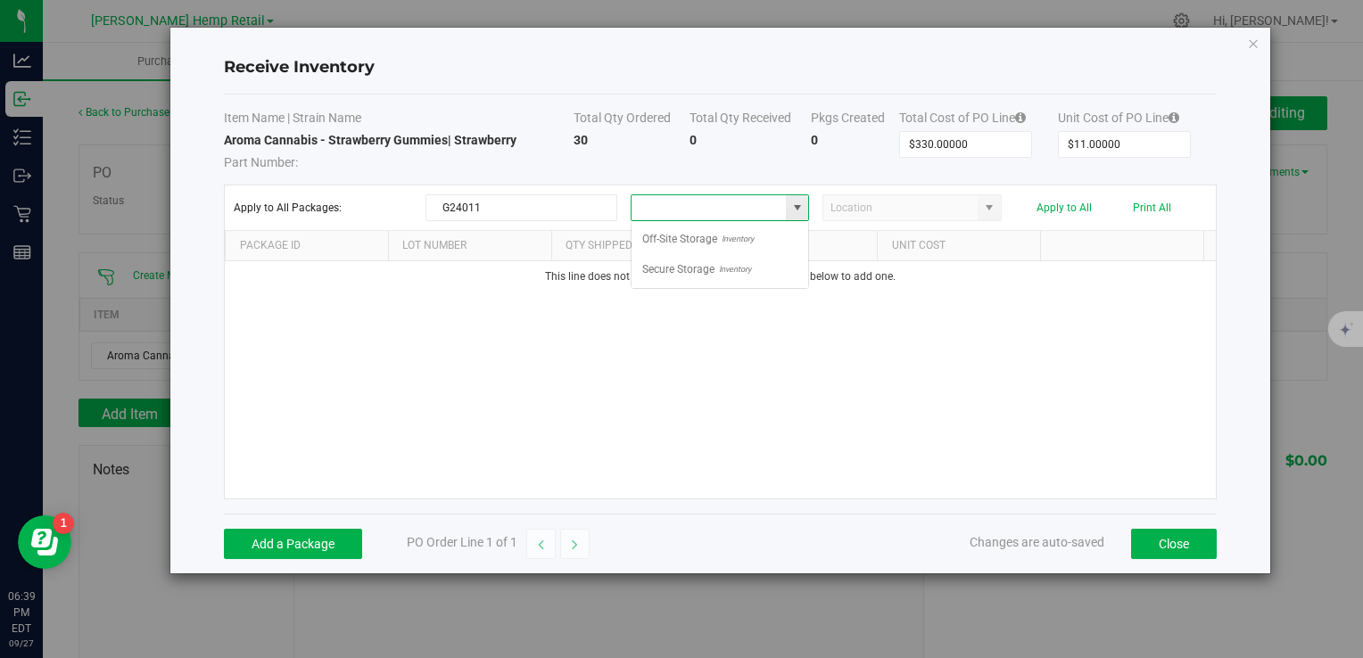
scroll to position [26, 178]
click at [715, 271] on span "Inventory" at bounding box center [733, 269] width 37 height 27
type input "Secure Storage"
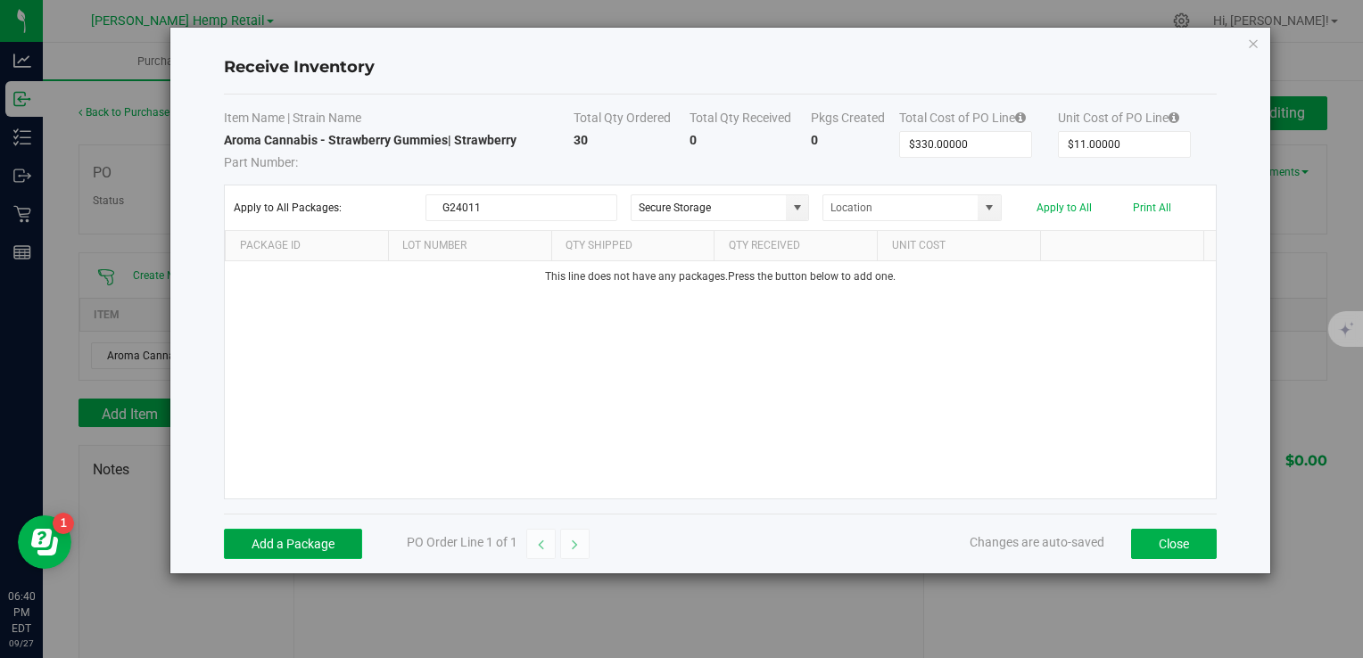
click at [341, 545] on button "Add a Package" at bounding box center [293, 544] width 138 height 30
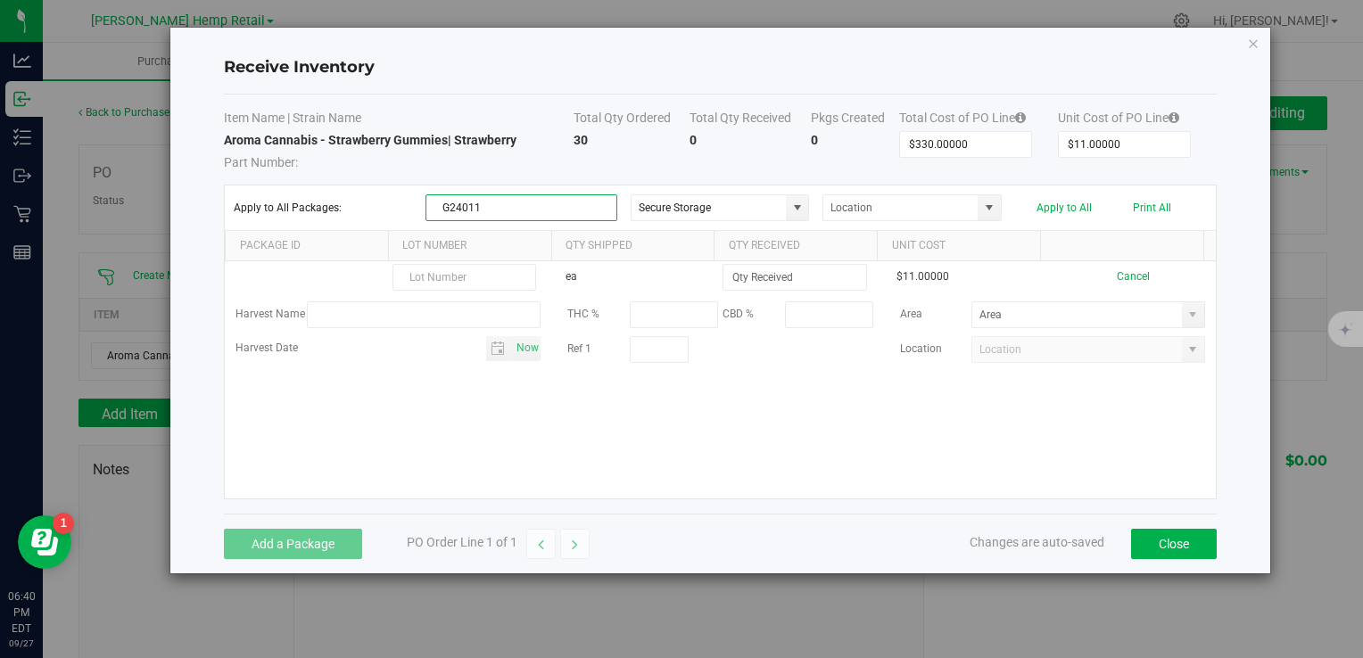
drag, startPoint x: 504, startPoint y: 203, endPoint x: 372, endPoint y: 195, distance: 132.3
click at [372, 195] on div "Apply to All Packages: G24011 Secure Storage Apply to All Print All" at bounding box center [720, 207] width 972 height 27
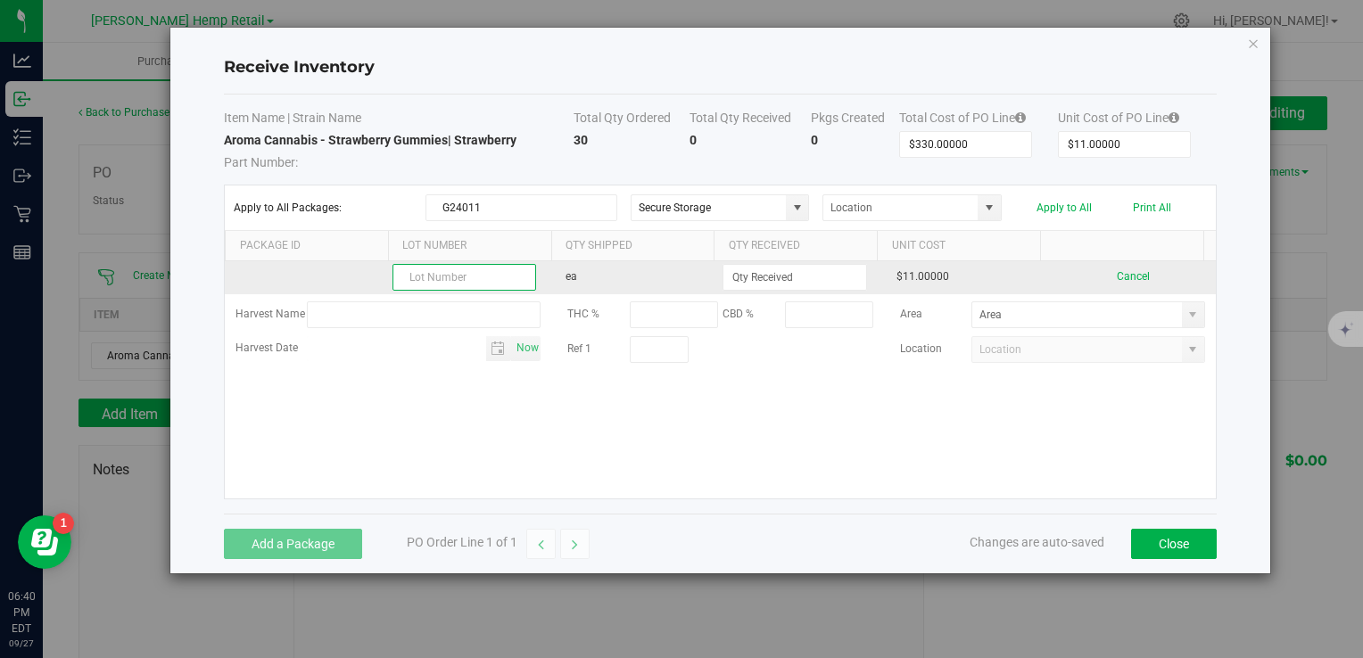
click at [435, 279] on input "text" at bounding box center [465, 277] width 144 height 27
paste input "G24011"
type input "G24011"
click at [818, 278] on input at bounding box center [795, 277] width 142 height 25
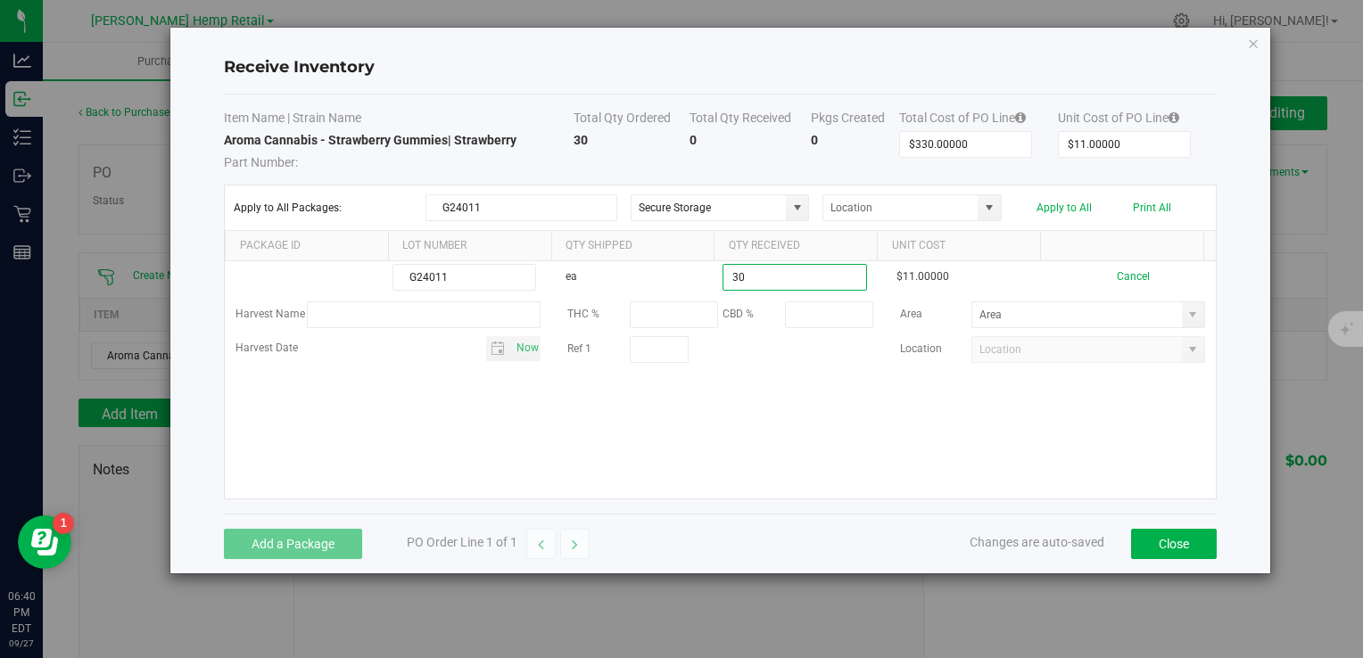
type input "30 ea"
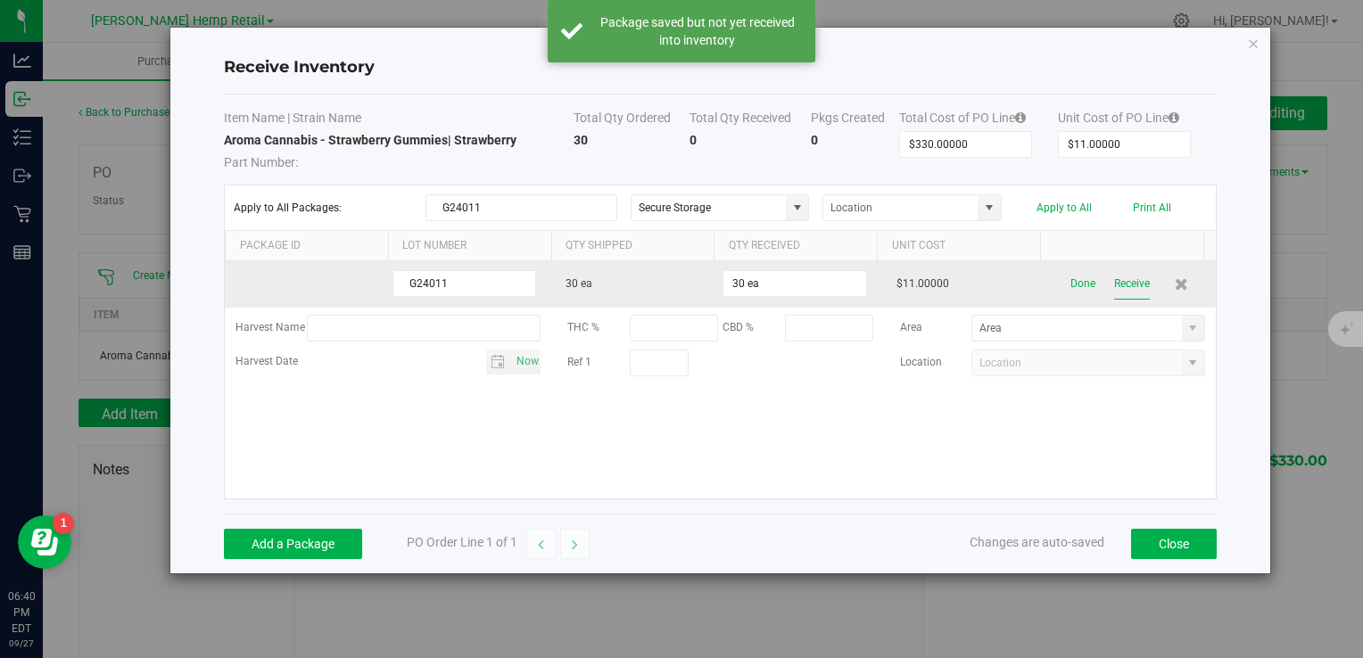
click at [1115, 284] on button "Receive" at bounding box center [1132, 284] width 36 height 31
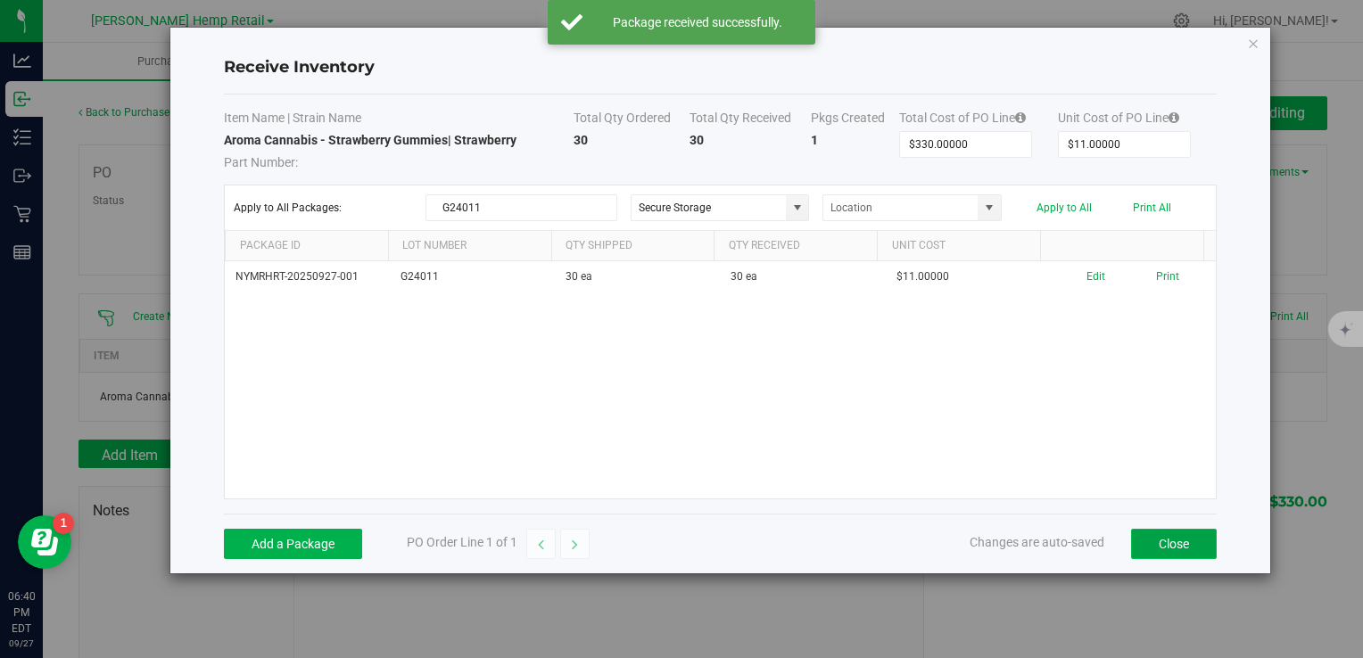
click at [1160, 545] on button "Close" at bounding box center [1174, 544] width 86 height 30
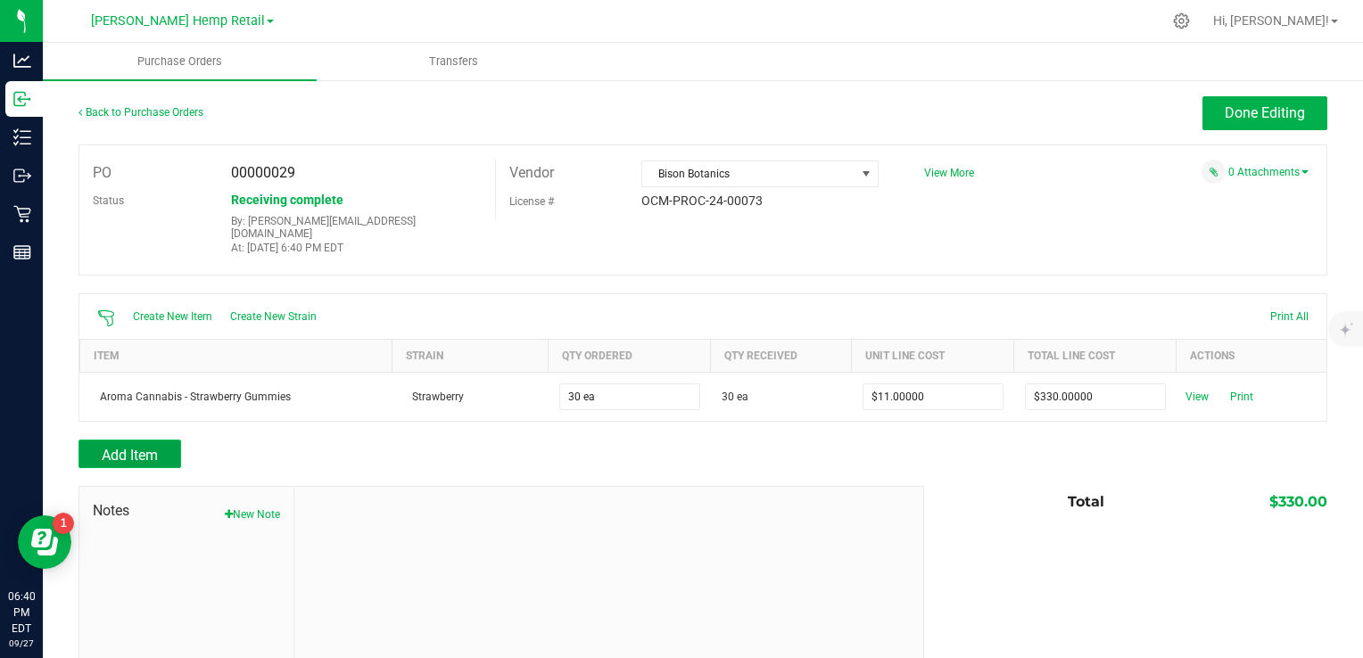
click at [161, 443] on button "Add Item" at bounding box center [130, 454] width 103 height 29
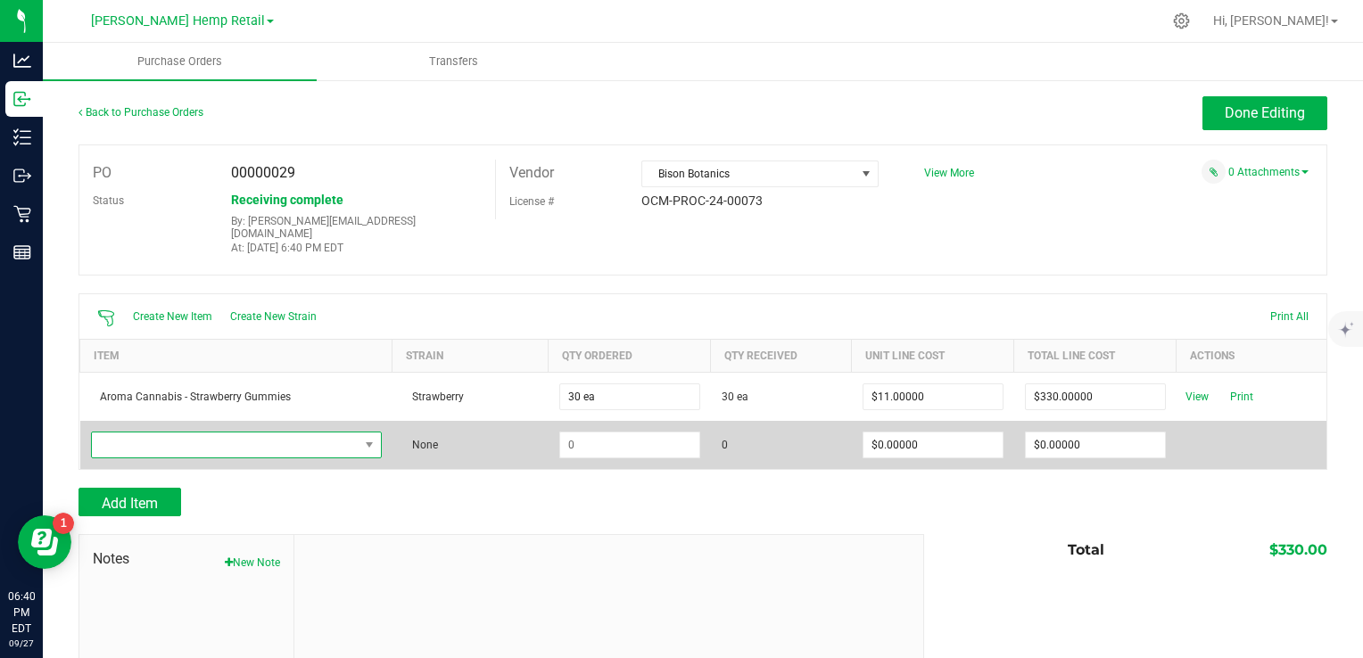
click at [264, 433] on span "NO DATA FOUND" at bounding box center [225, 445] width 267 height 25
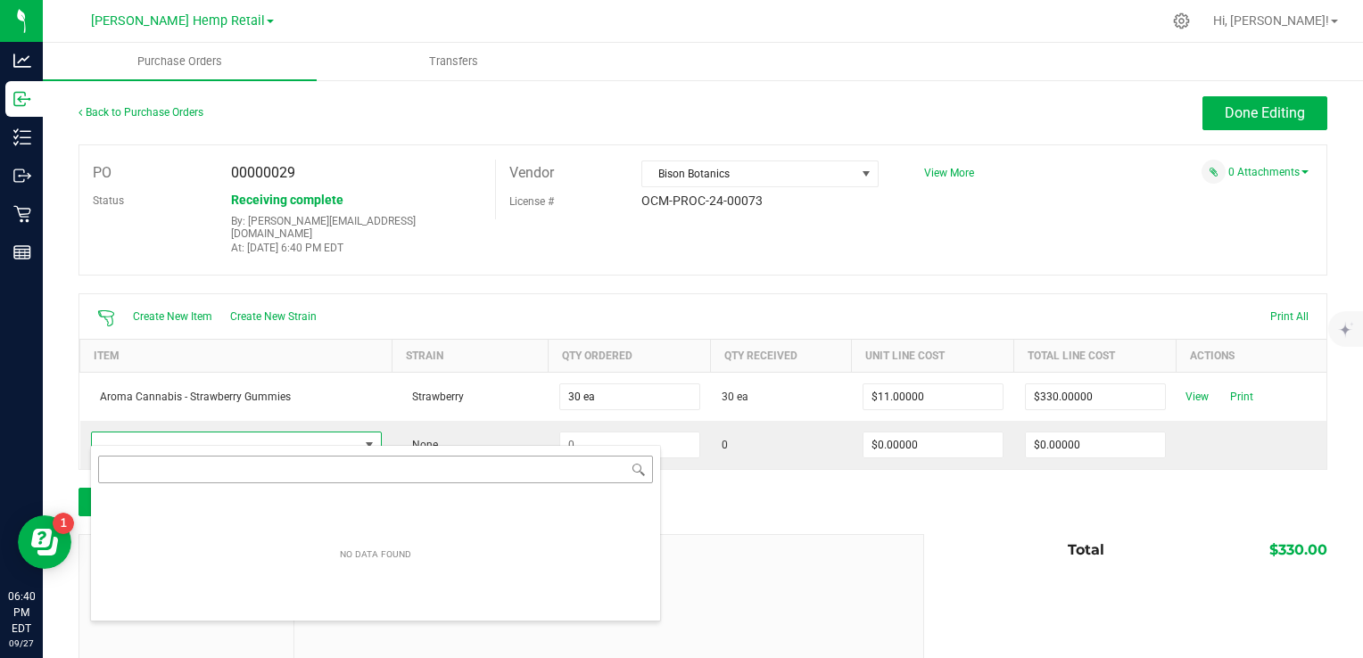
scroll to position [26, 285]
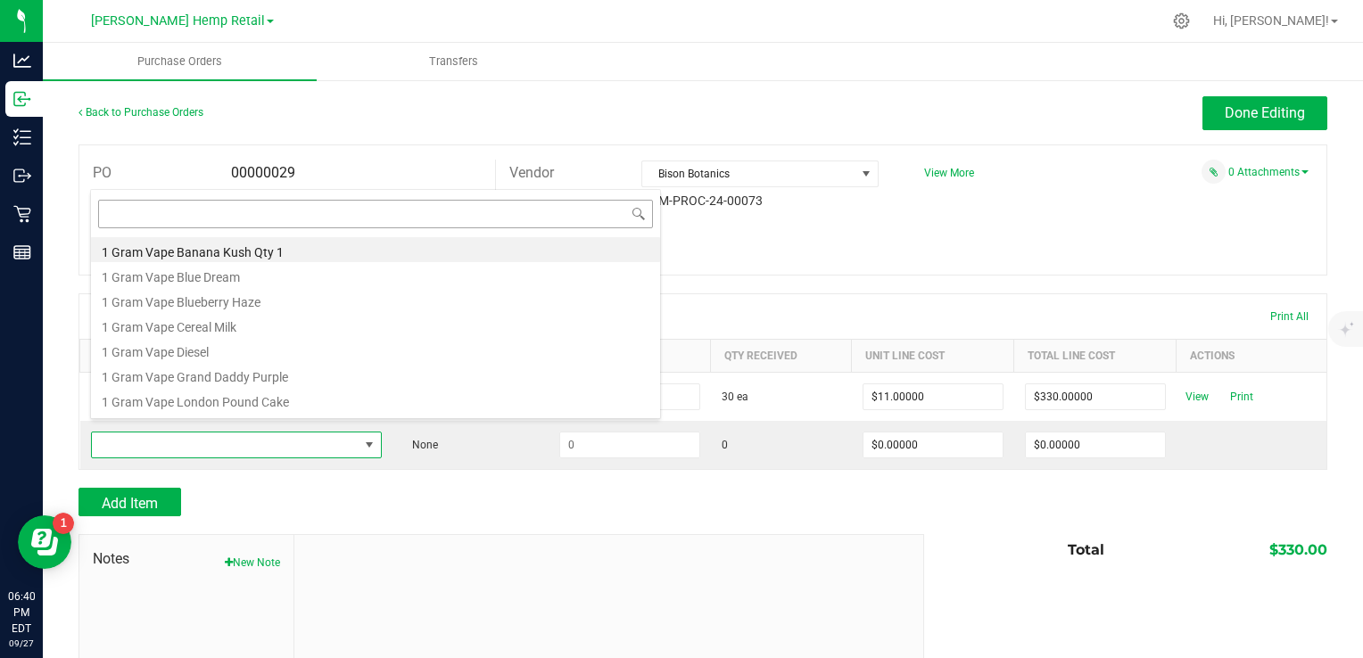
click at [220, 217] on input at bounding box center [375, 214] width 555 height 28
type input "fro"
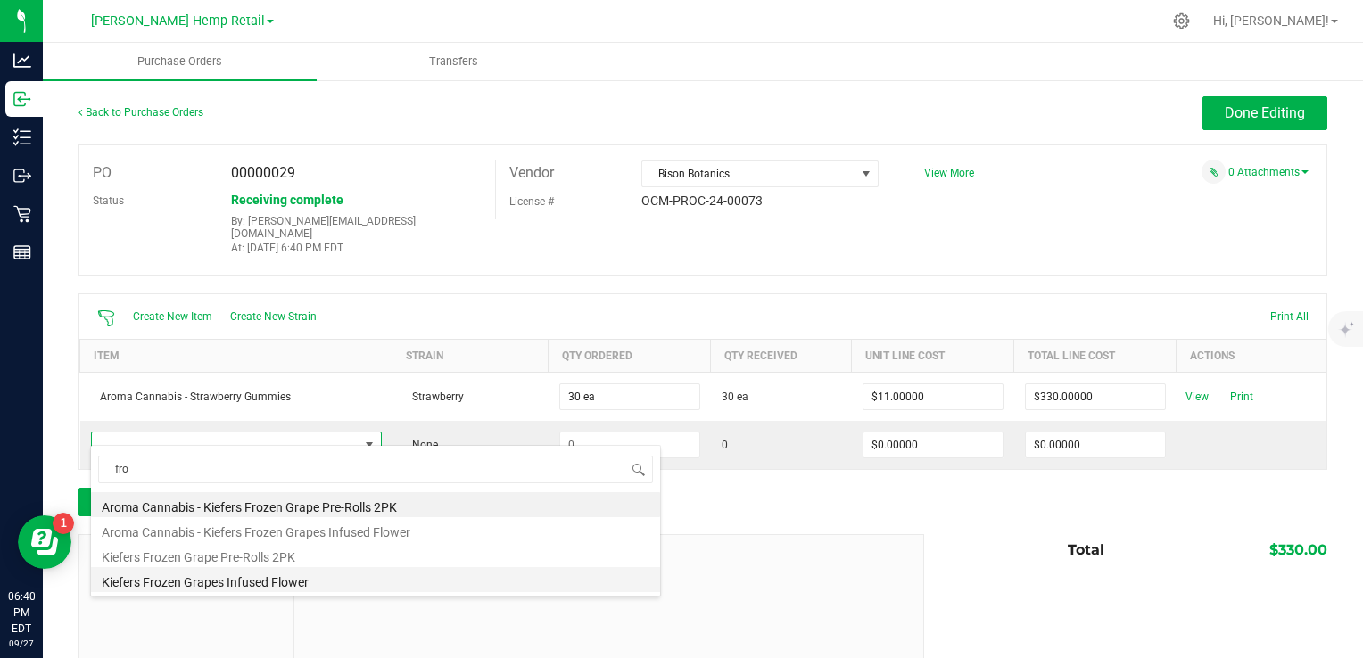
click at [235, 581] on li "Kiefers Frozen Grapes Infused Flower" at bounding box center [375, 579] width 569 height 25
type input "$27.00000"
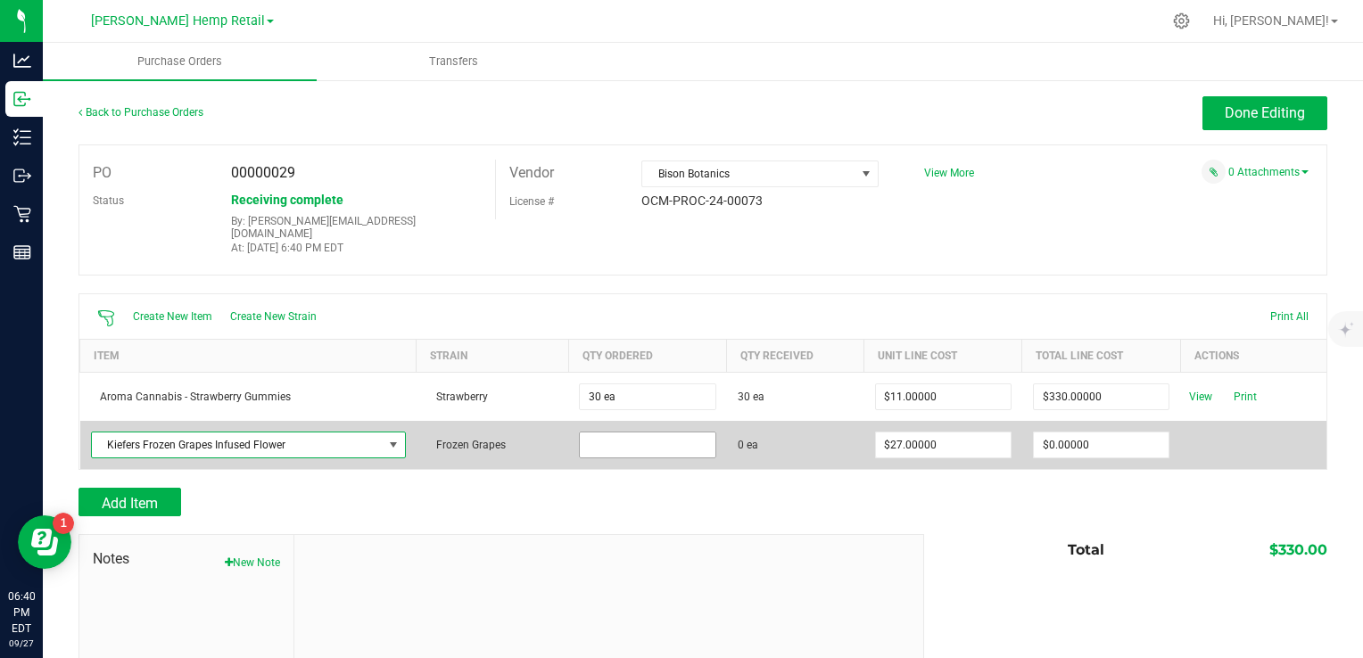
click at [619, 434] on input at bounding box center [647, 445] width 135 height 25
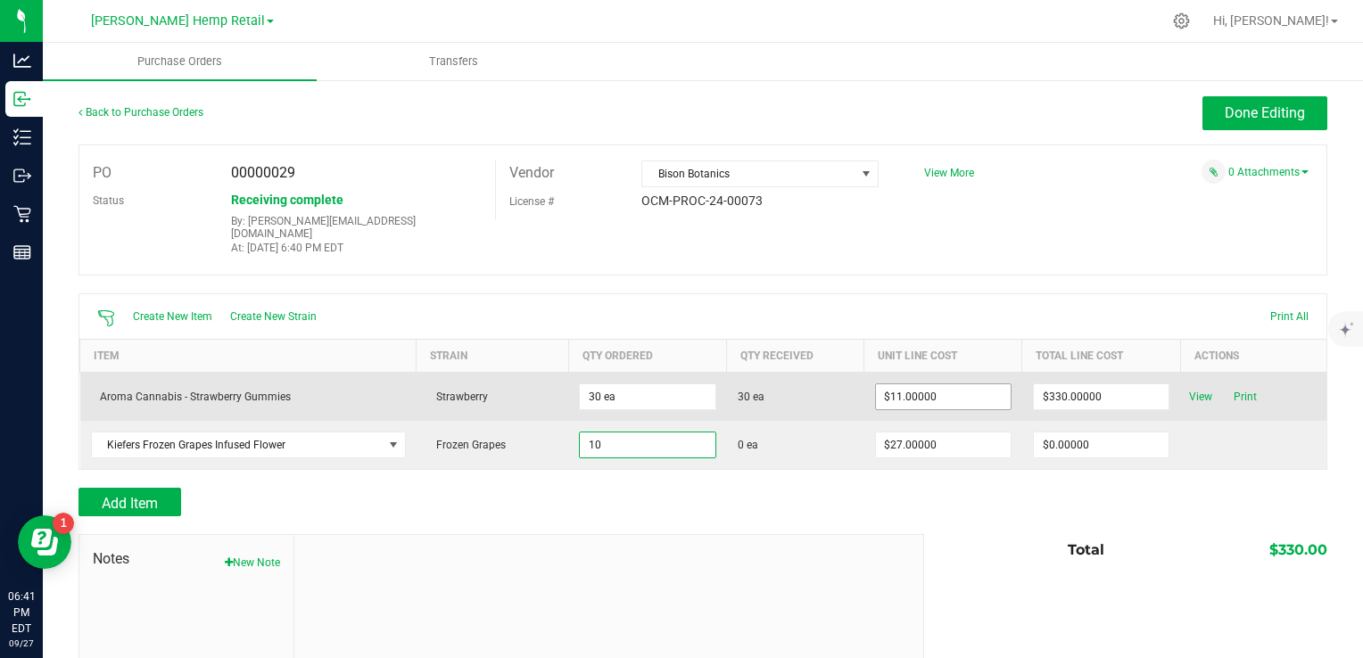
type input "10"
type input "11"
type input "10 ea"
click at [923, 391] on input "11" at bounding box center [943, 397] width 135 height 25
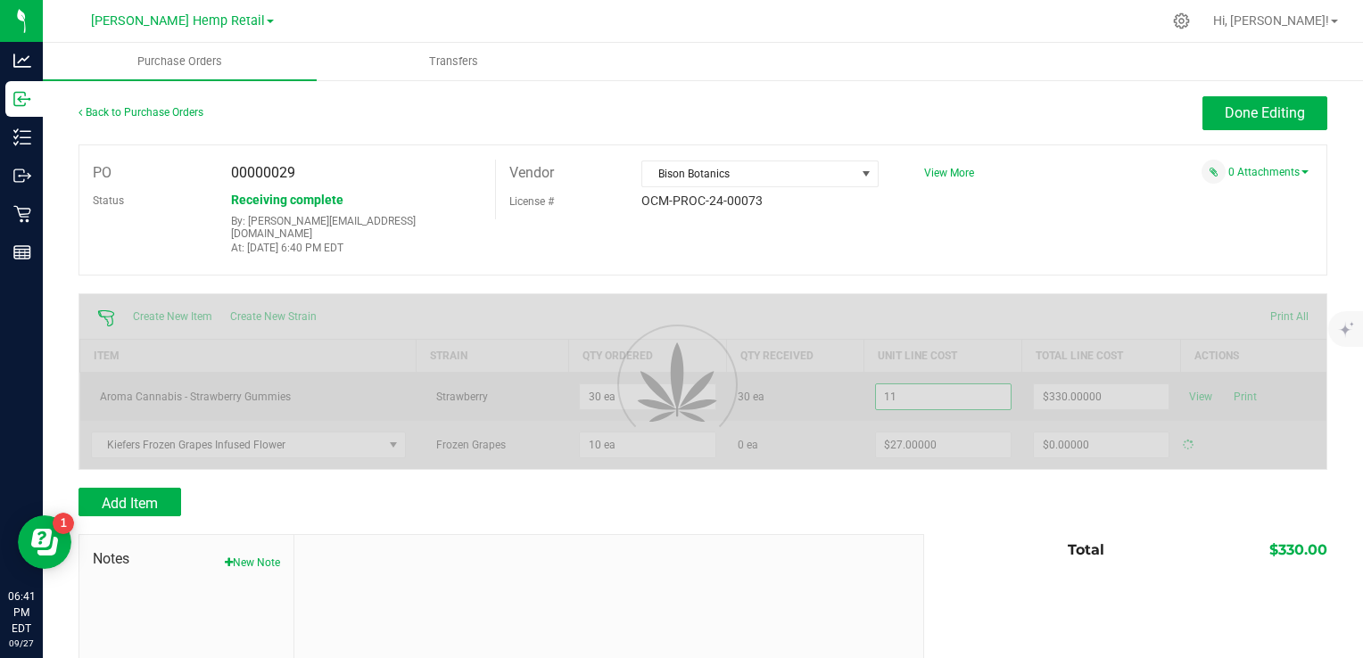
type input "$270.00000"
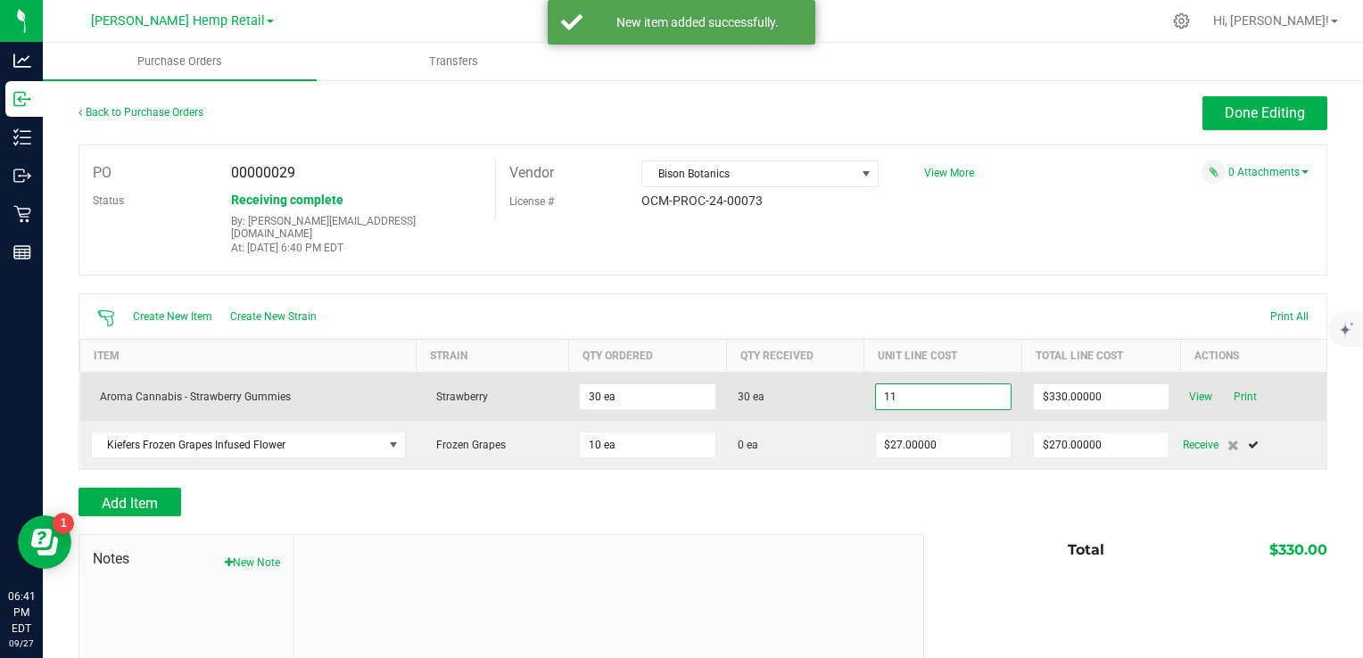
click at [923, 391] on input "11" at bounding box center [943, 397] width 135 height 25
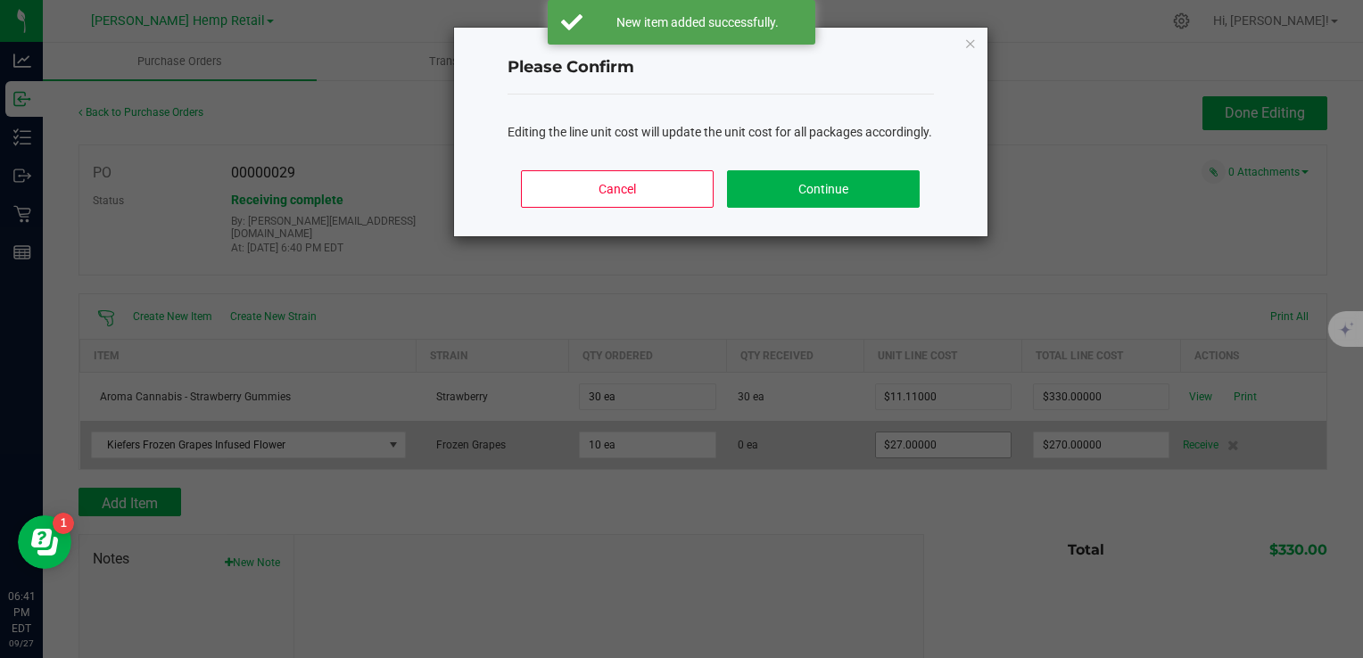
click at [935, 434] on body "Analytics Inbound Inventory Outbound Retail Reports 06:41 PM EDT 09/27/2025 09/…" at bounding box center [681, 329] width 1363 height 658
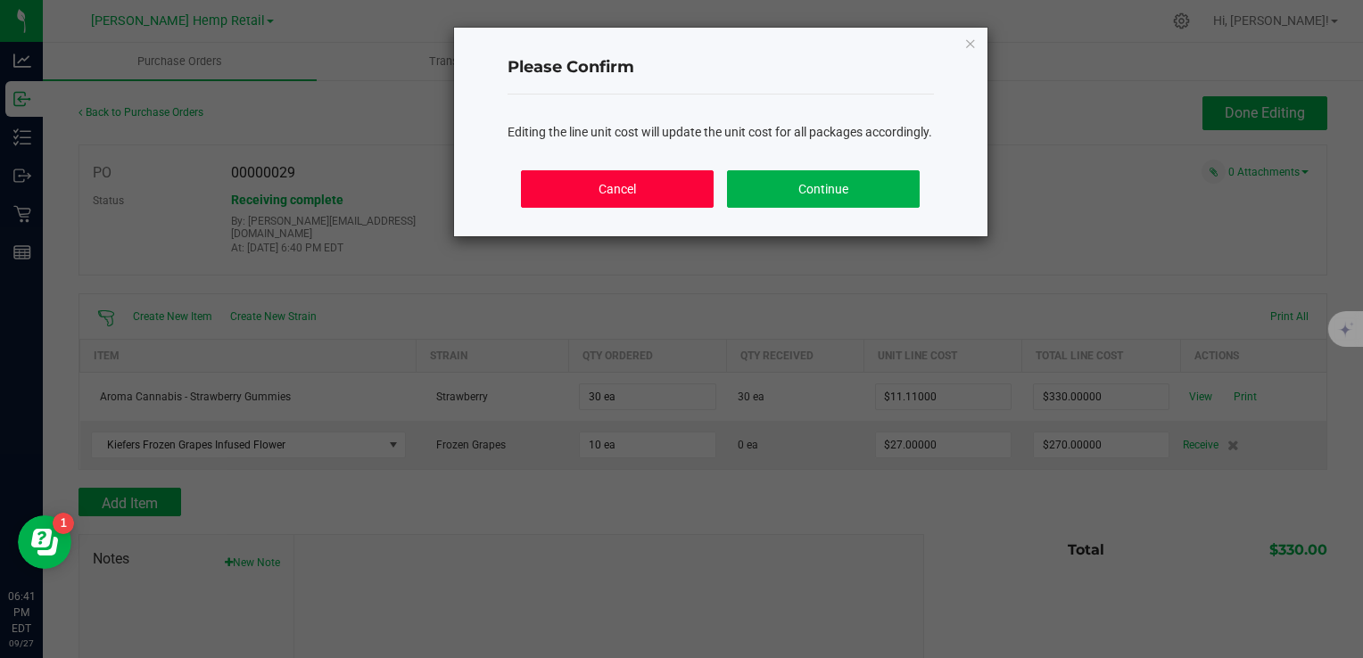
click at [639, 202] on button "Cancel" at bounding box center [617, 188] width 192 height 37
type input "$11.00000"
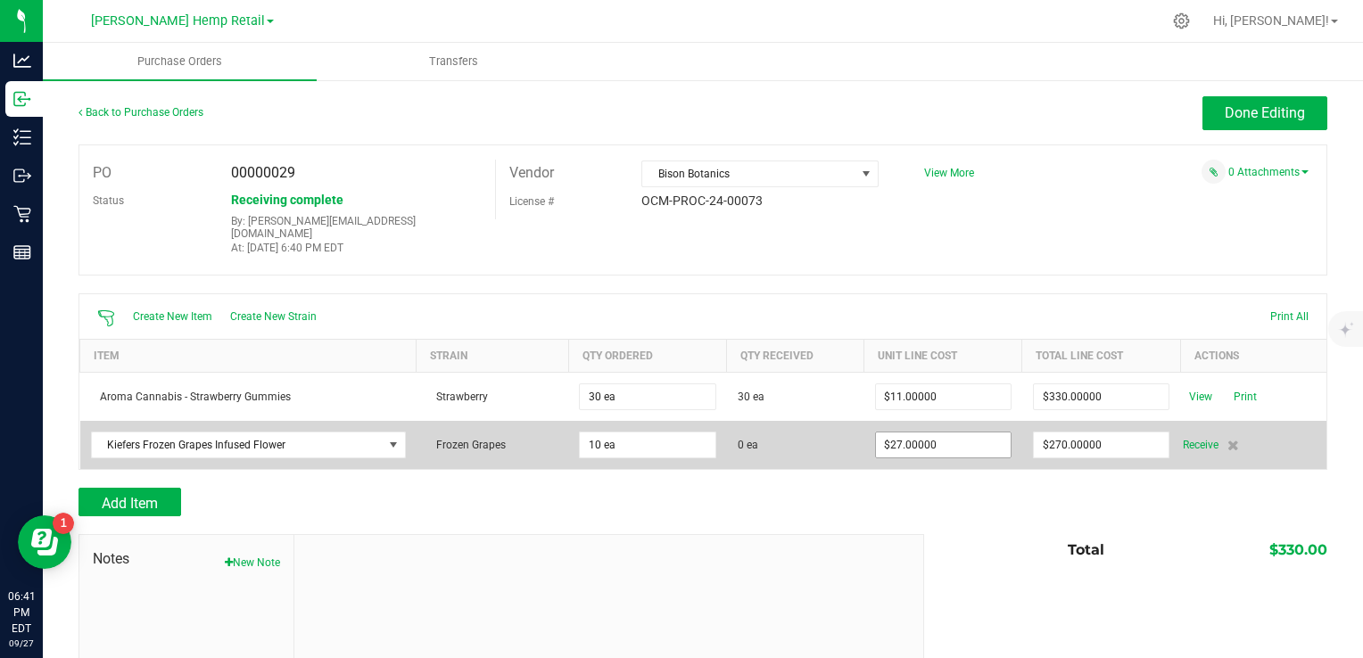
type input "27"
click at [947, 437] on input "27" at bounding box center [943, 445] width 135 height 25
type input "$25.60000"
click at [1200, 434] on div "Receive" at bounding box center [1249, 444] width 133 height 21
type input "10"
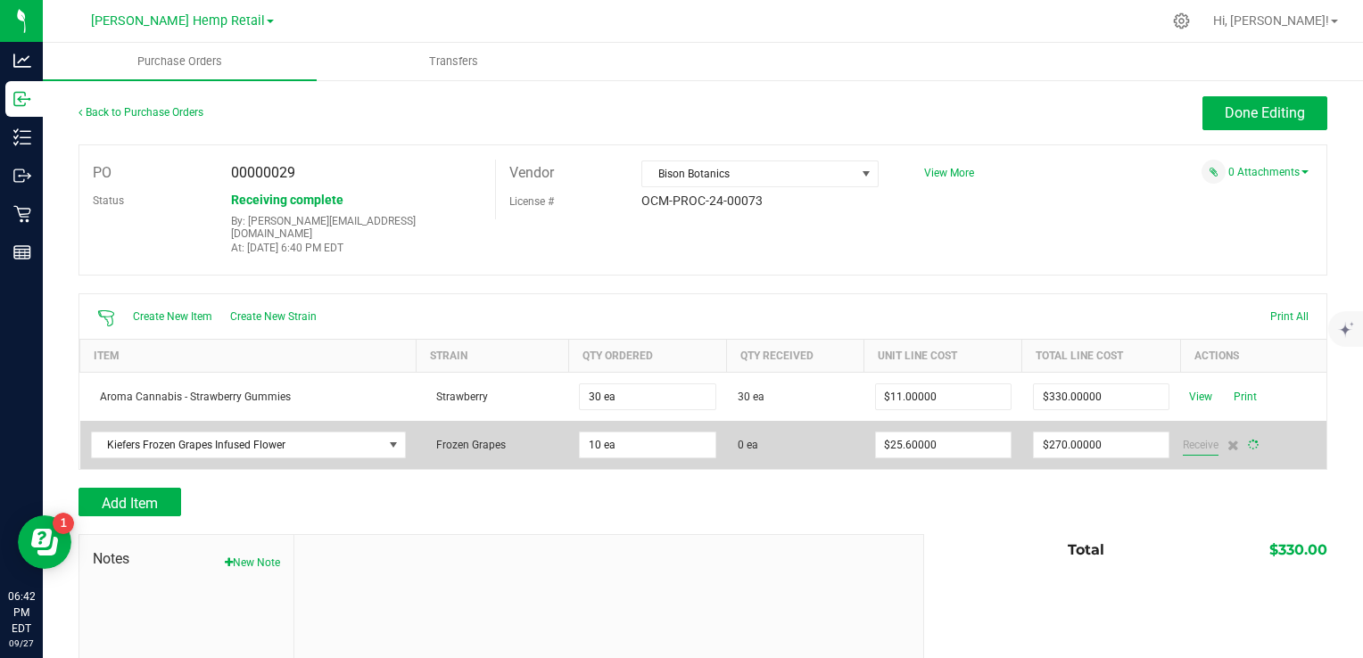
type input "$256.00000"
click at [1187, 434] on span "Receive" at bounding box center [1201, 444] width 36 height 21
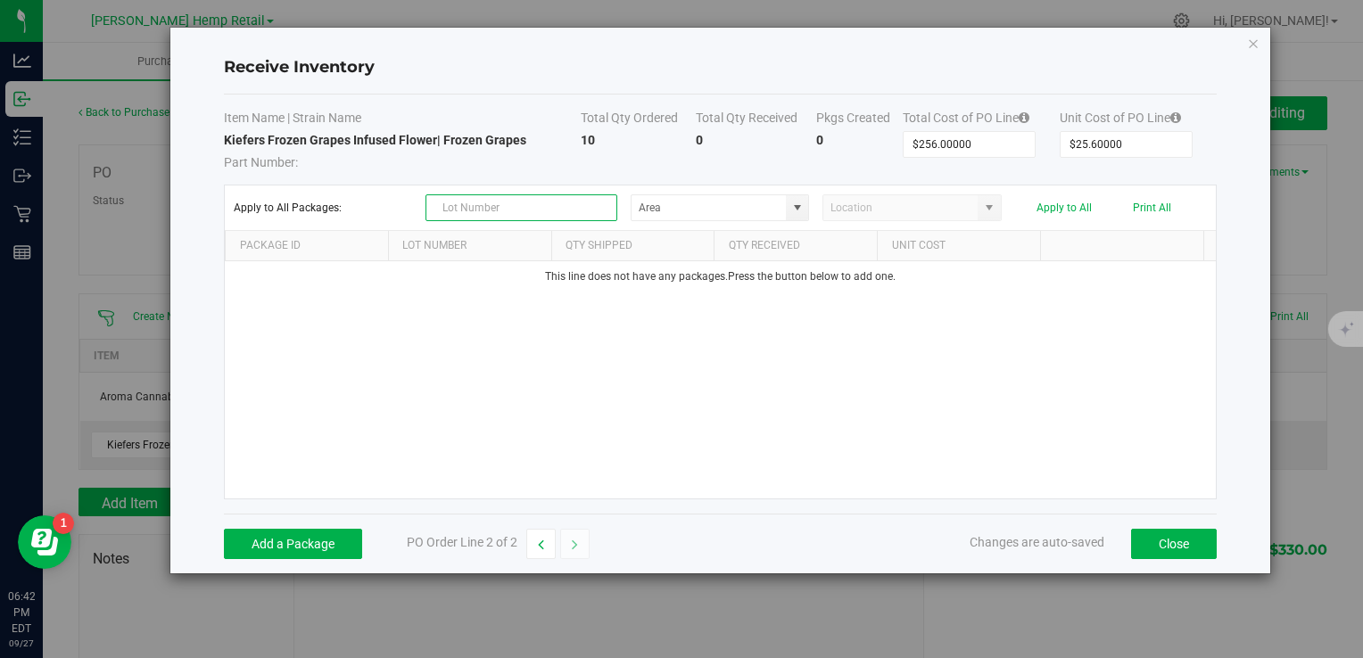
click at [492, 203] on input "text" at bounding box center [522, 207] width 192 height 27
click at [799, 208] on span at bounding box center [797, 208] width 14 height 14
type input "kif25001"
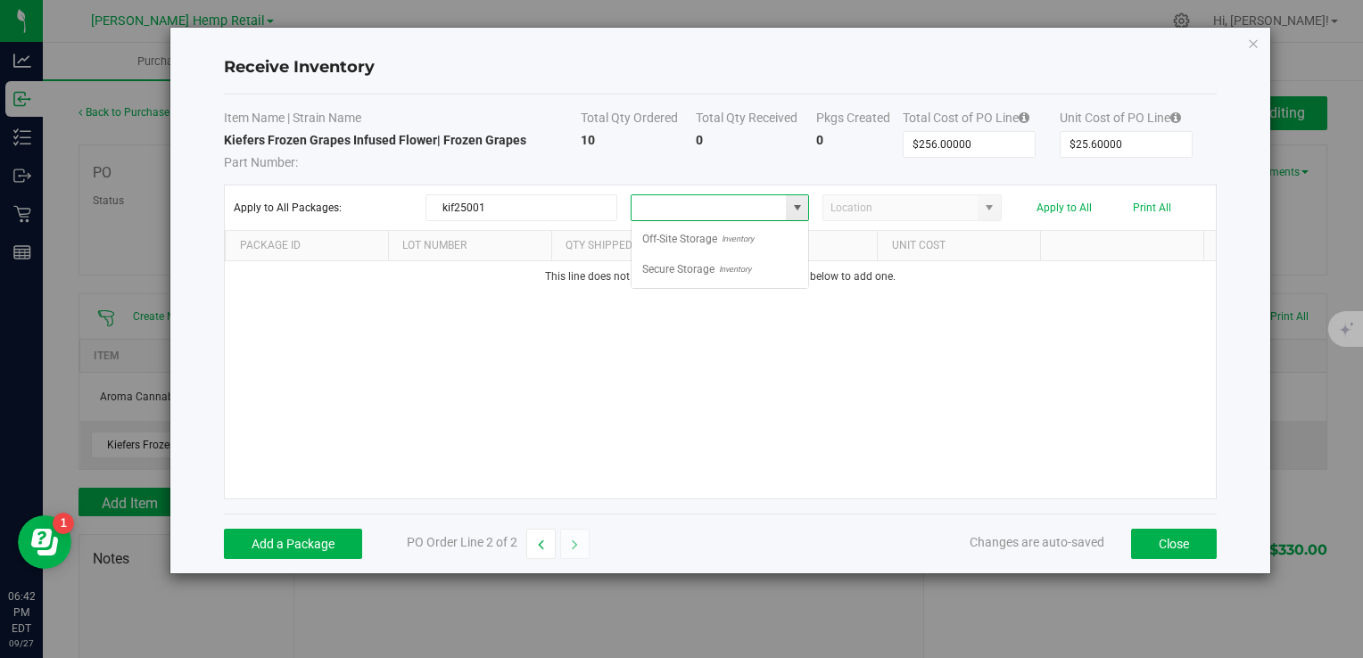
scroll to position [26, 178]
click at [722, 264] on span "Inventory" at bounding box center [733, 269] width 37 height 27
type input "Secure Storage"
click at [309, 553] on button "Add a Package" at bounding box center [293, 544] width 138 height 30
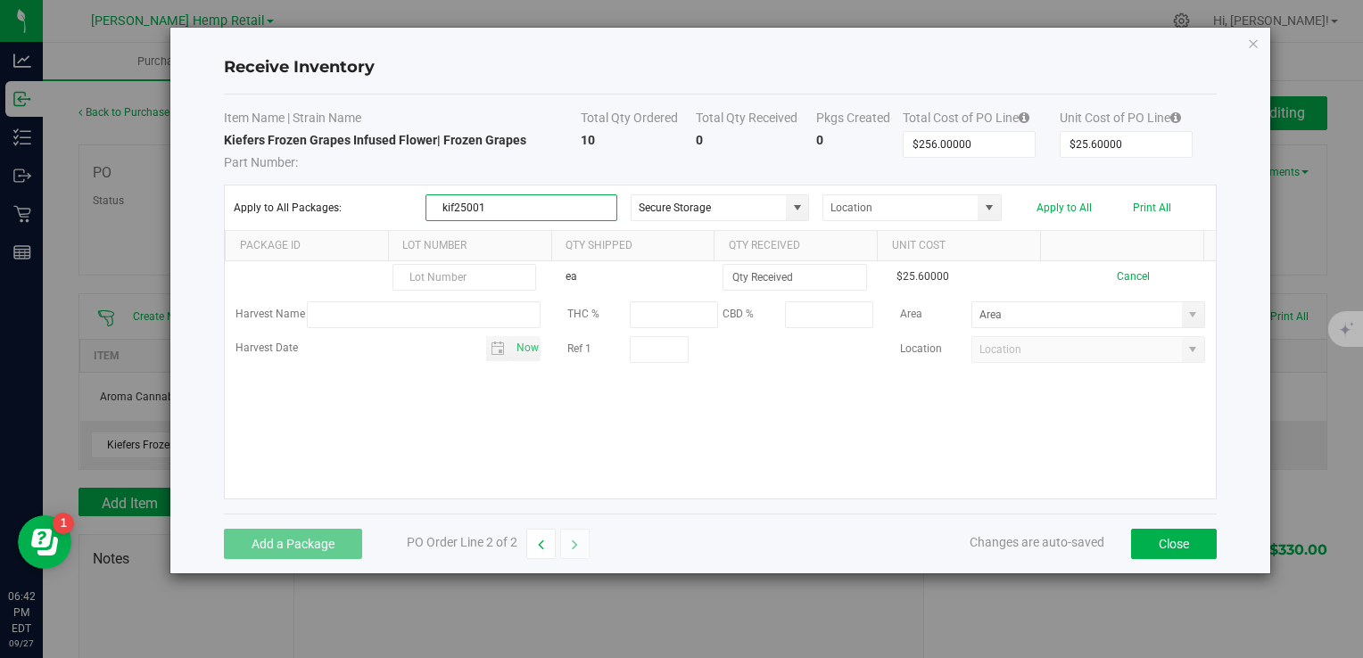
drag, startPoint x: 497, startPoint y: 210, endPoint x: 418, endPoint y: 205, distance: 79.5
click at [418, 205] on div "Apply to All Packages: kif25001 Secure Storage Apply to All Print All" at bounding box center [720, 207] width 972 height 27
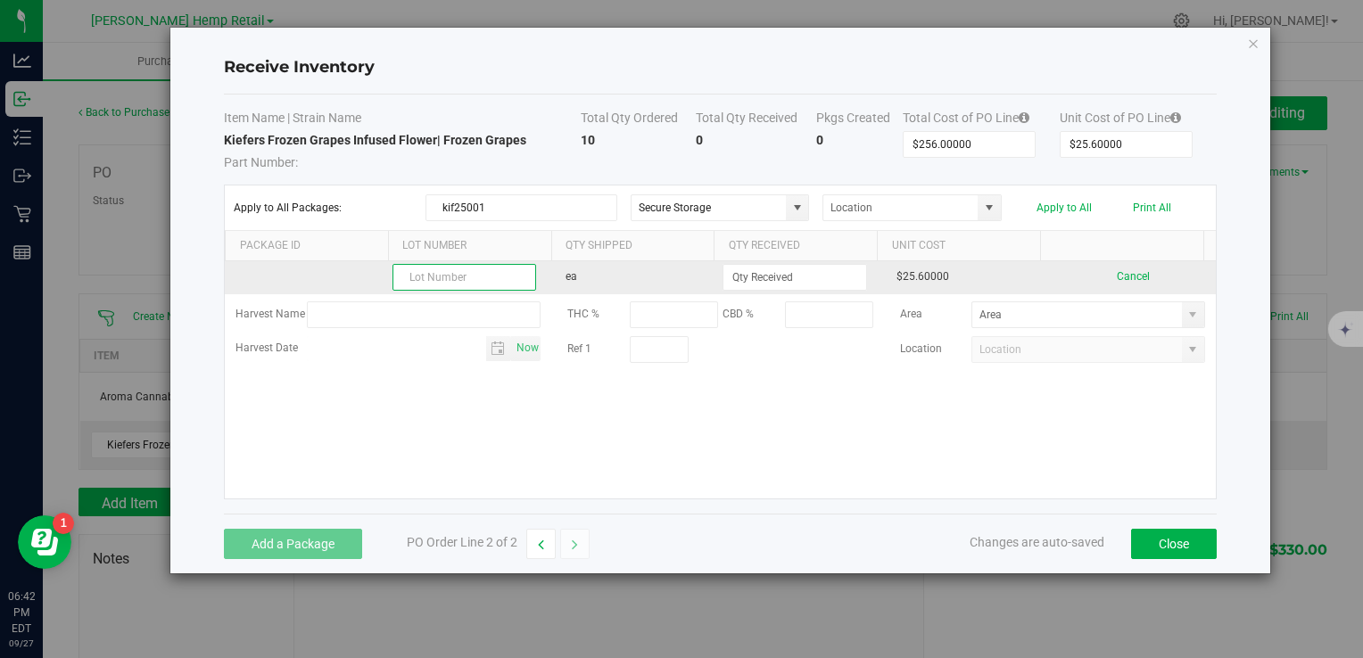
click at [461, 286] on input "text" at bounding box center [465, 277] width 144 height 27
click at [453, 269] on input "text" at bounding box center [465, 277] width 144 height 27
paste input "kif25001"
type input "kif25001"
click at [797, 275] on input at bounding box center [795, 277] width 142 height 25
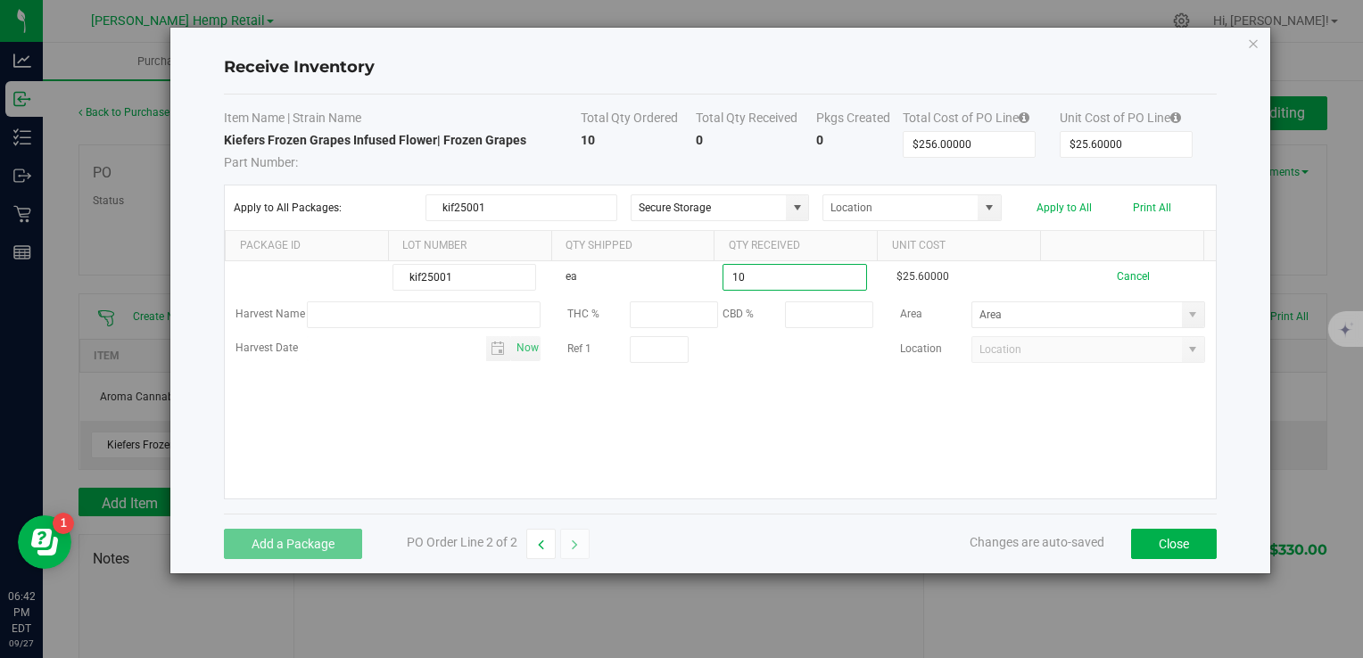
type input "10 ea"
click at [528, 505] on div "Item Name | Strain Name Total Qty Ordered Total Qty Received Pkgs Created Total…" at bounding box center [720, 304] width 992 height 419
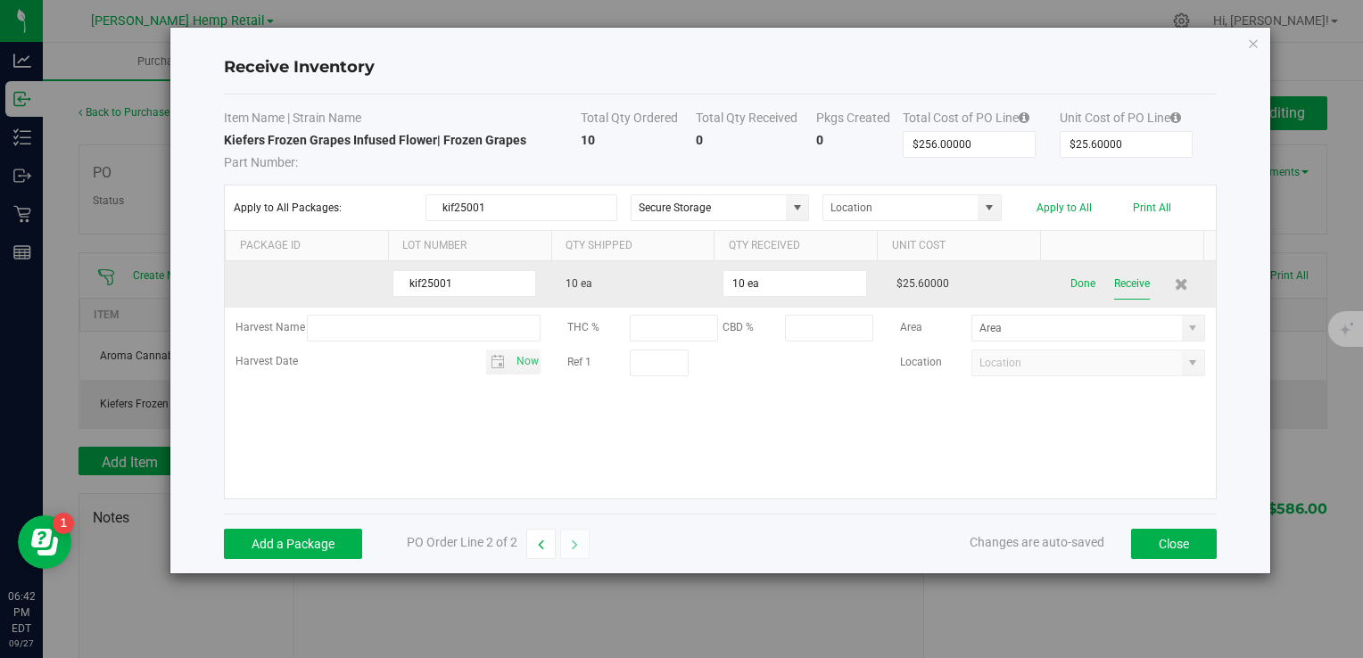
click at [1114, 284] on button "Receive" at bounding box center [1132, 284] width 36 height 31
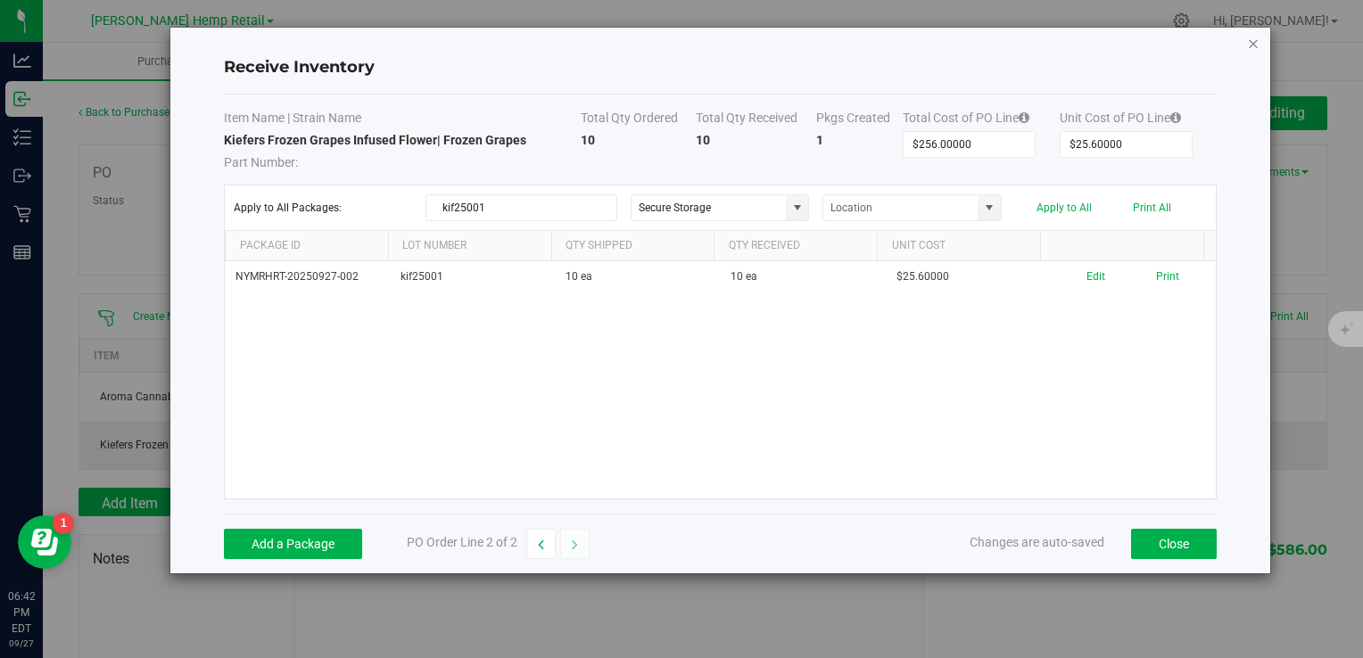
click at [1256, 38] on icon "Close modal" at bounding box center [1253, 42] width 12 height 21
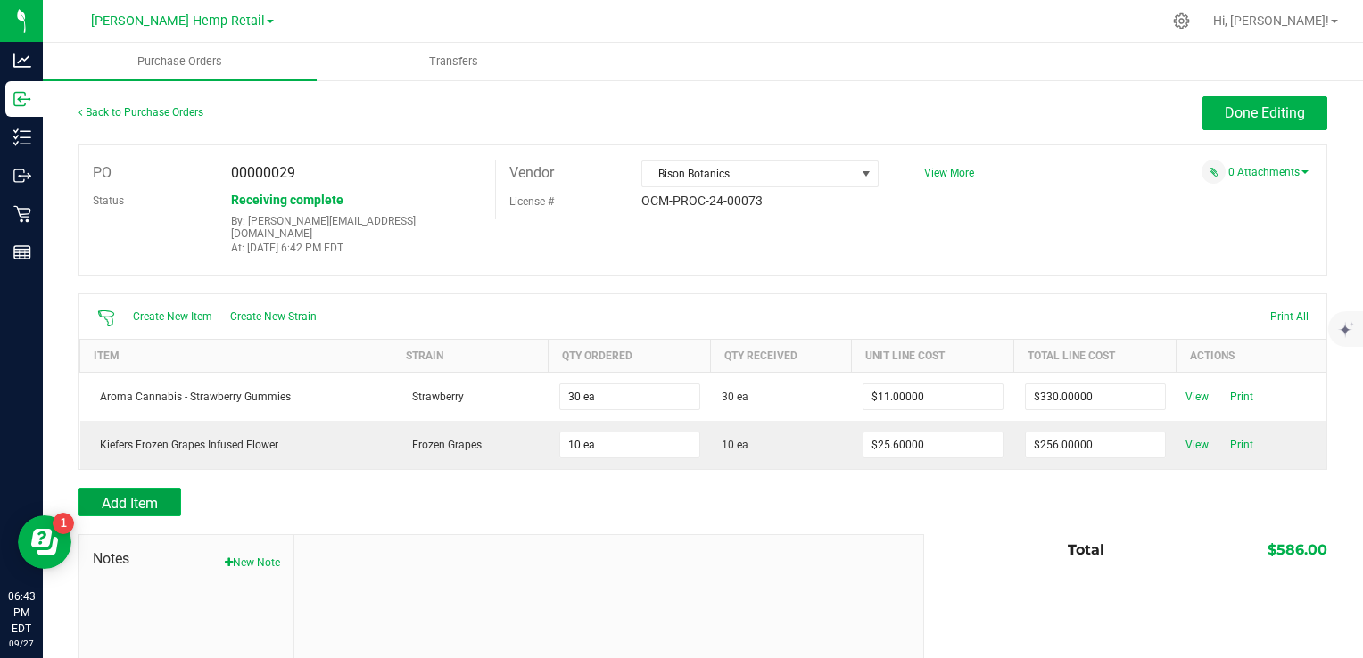
click at [114, 495] on span "Add Item" at bounding box center [130, 503] width 56 height 17
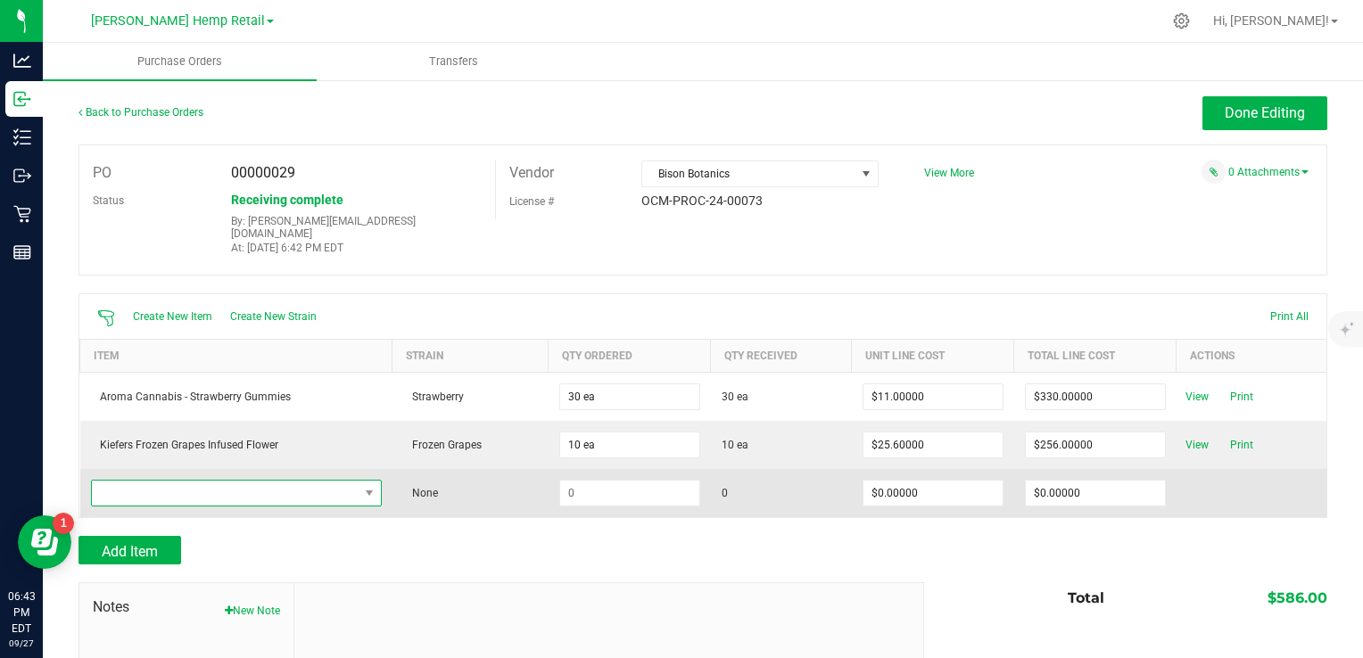
click at [264, 482] on span "NO DATA FOUND" at bounding box center [225, 493] width 267 height 25
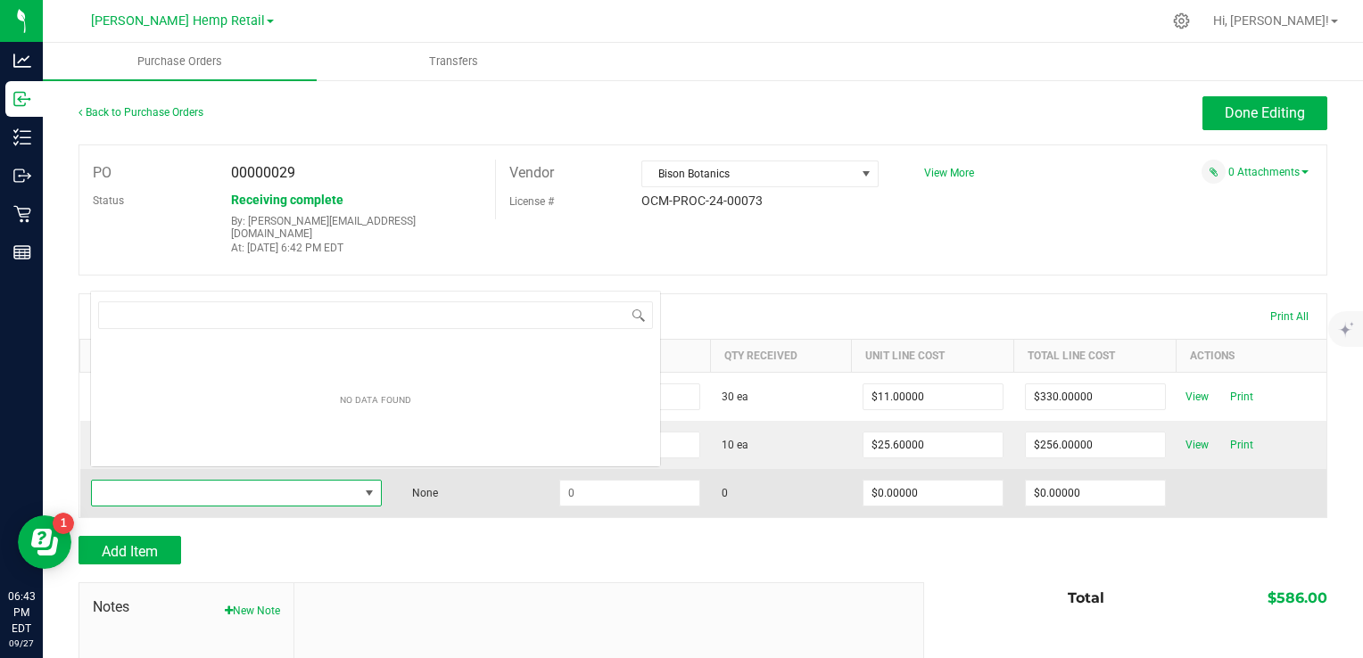
scroll to position [26, 285]
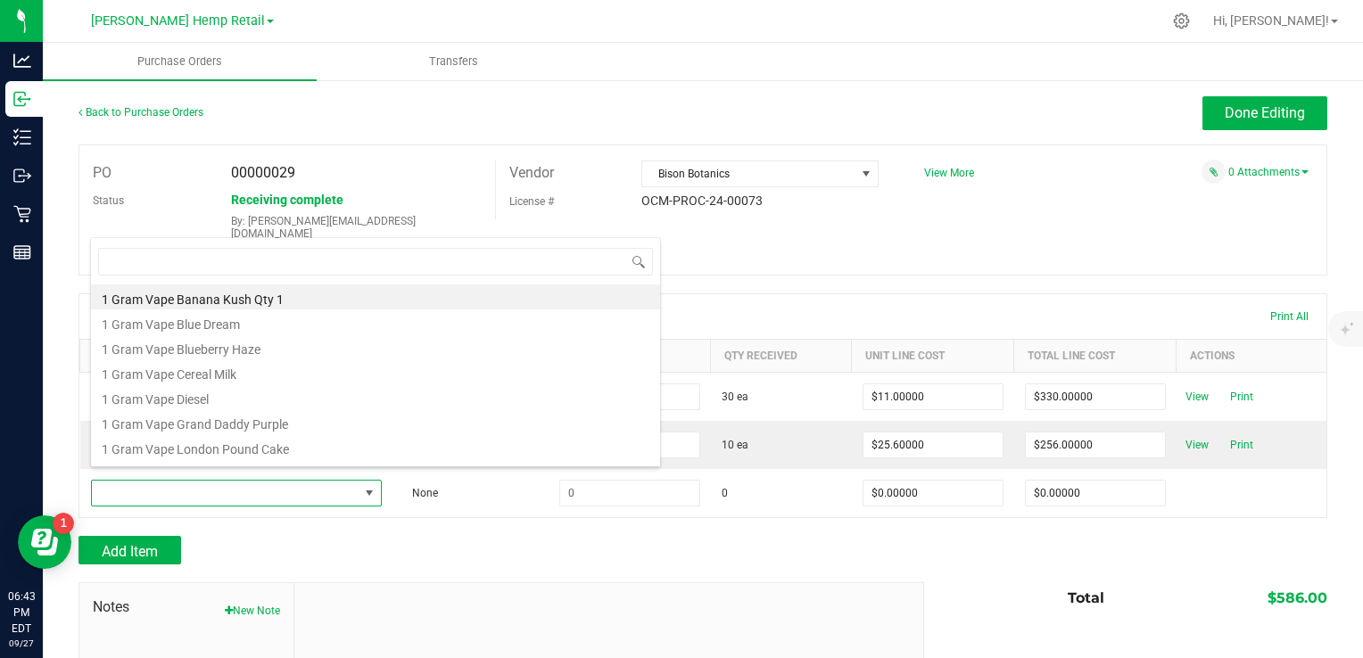
click at [191, 278] on span at bounding box center [375, 262] width 569 height 42
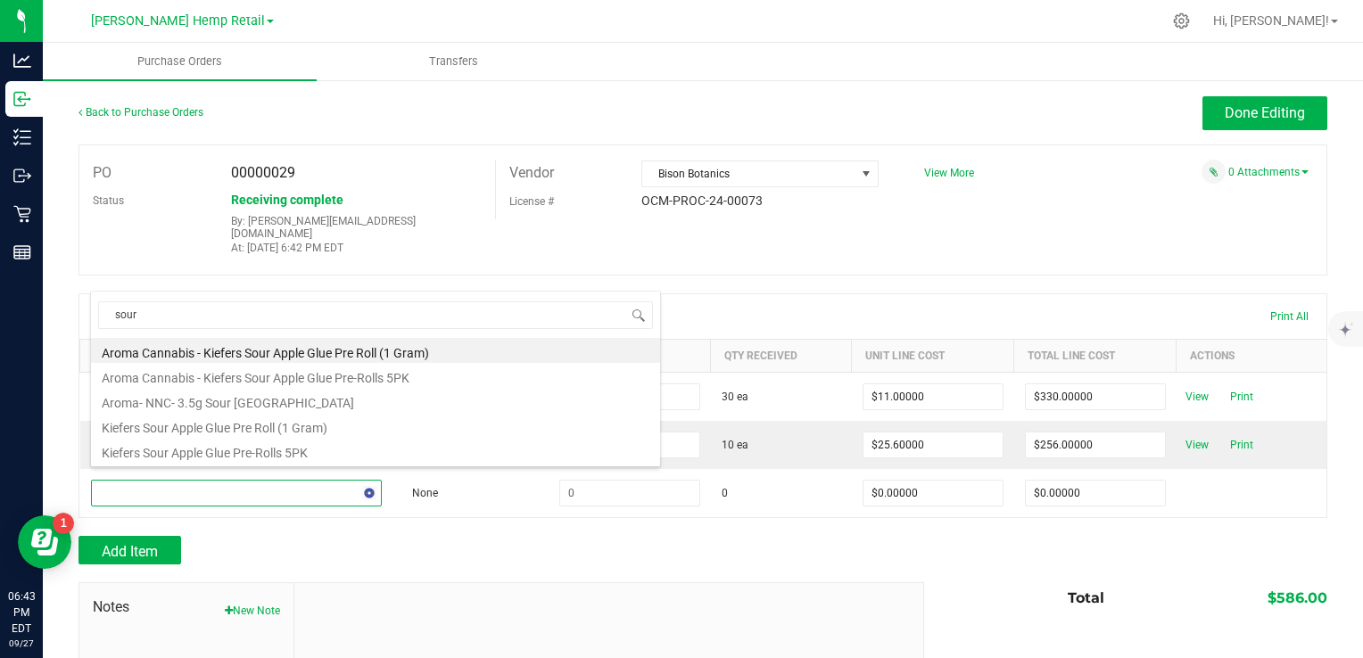
type input "sour a"
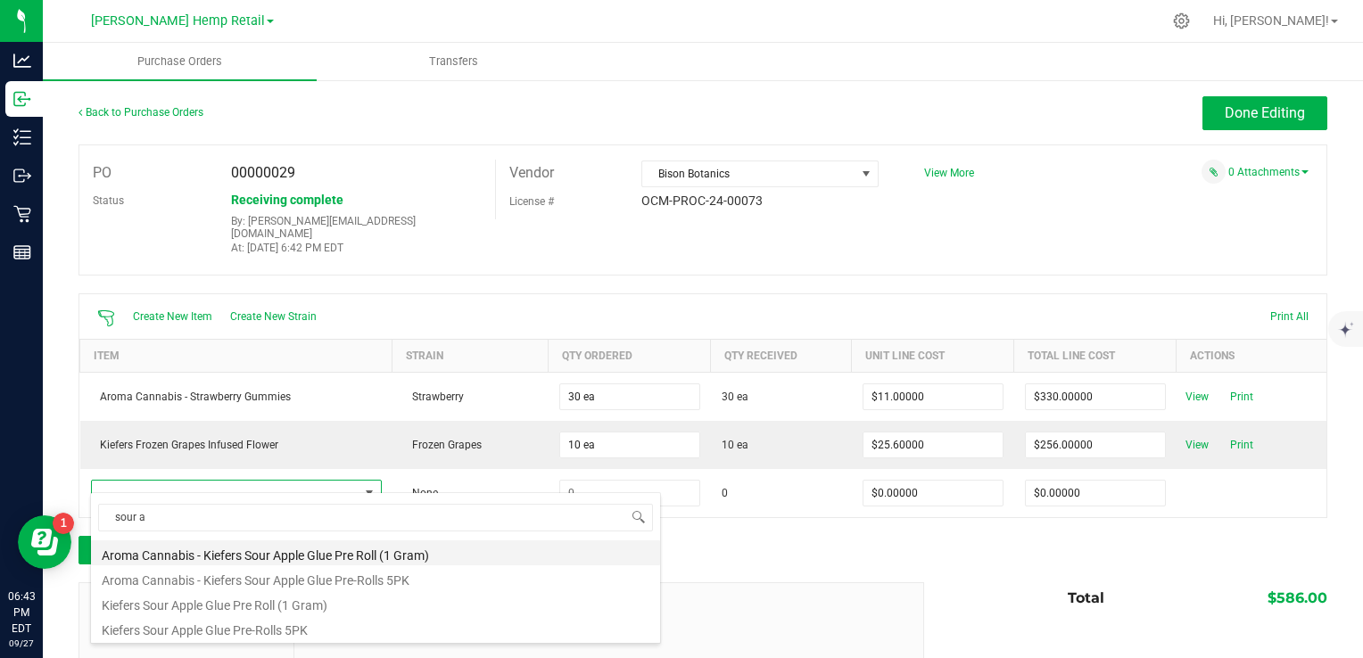
click at [246, 554] on li "Aroma Cannabis - Kiefers Sour Apple Glue Pre Roll (1 Gram)" at bounding box center [375, 553] width 569 height 25
type input "$9.00000"
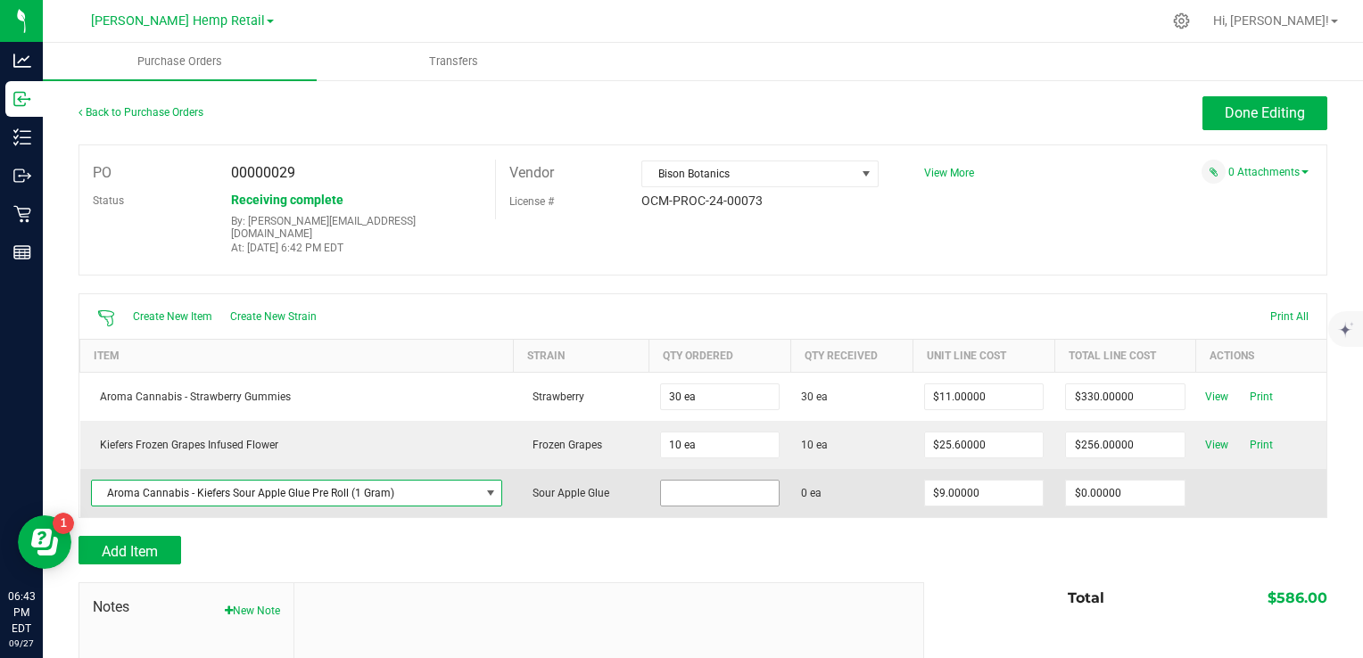
click at [691, 481] on input at bounding box center [720, 493] width 118 height 25
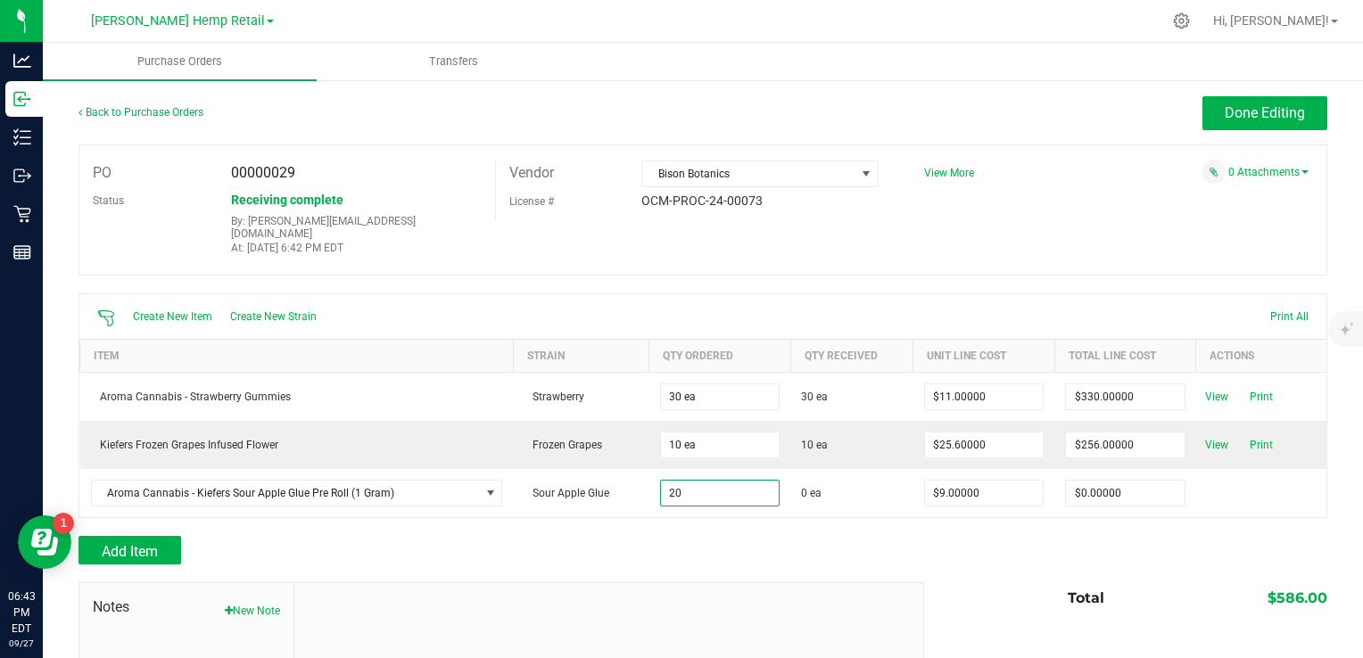
type input "20 ea"
type input "$180.00000"
type input "20"
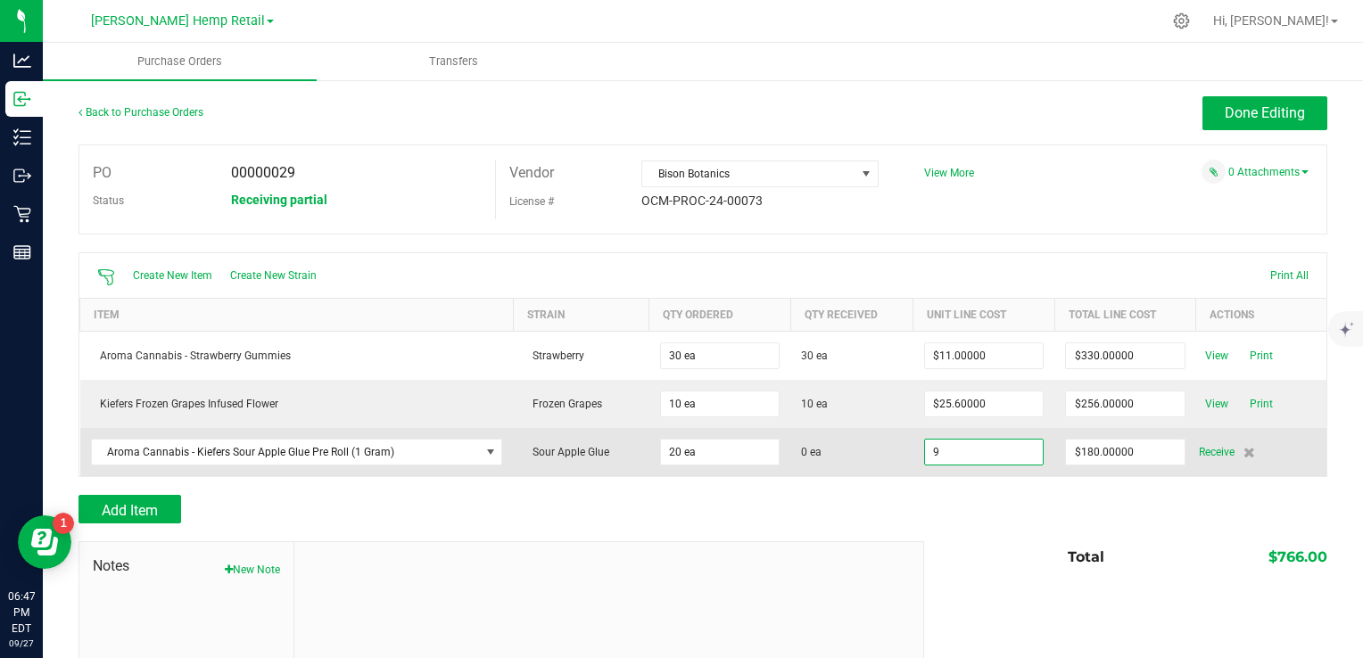
click at [1005, 456] on input "9" at bounding box center [984, 452] width 118 height 25
type input "$8.55000"
click at [1212, 448] on div "Receive" at bounding box center [1257, 452] width 117 height 21
type input "20"
type input "$171.00000"
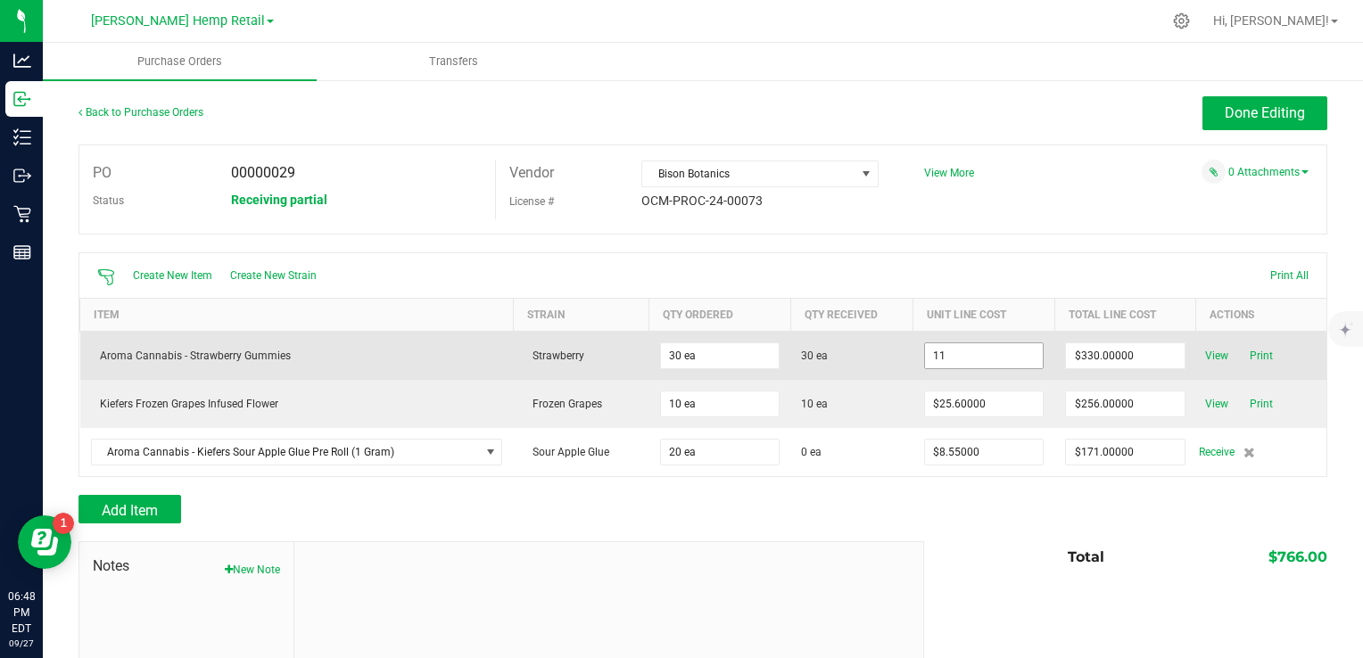
click at [1003, 362] on input "11" at bounding box center [984, 355] width 118 height 25
type input "."
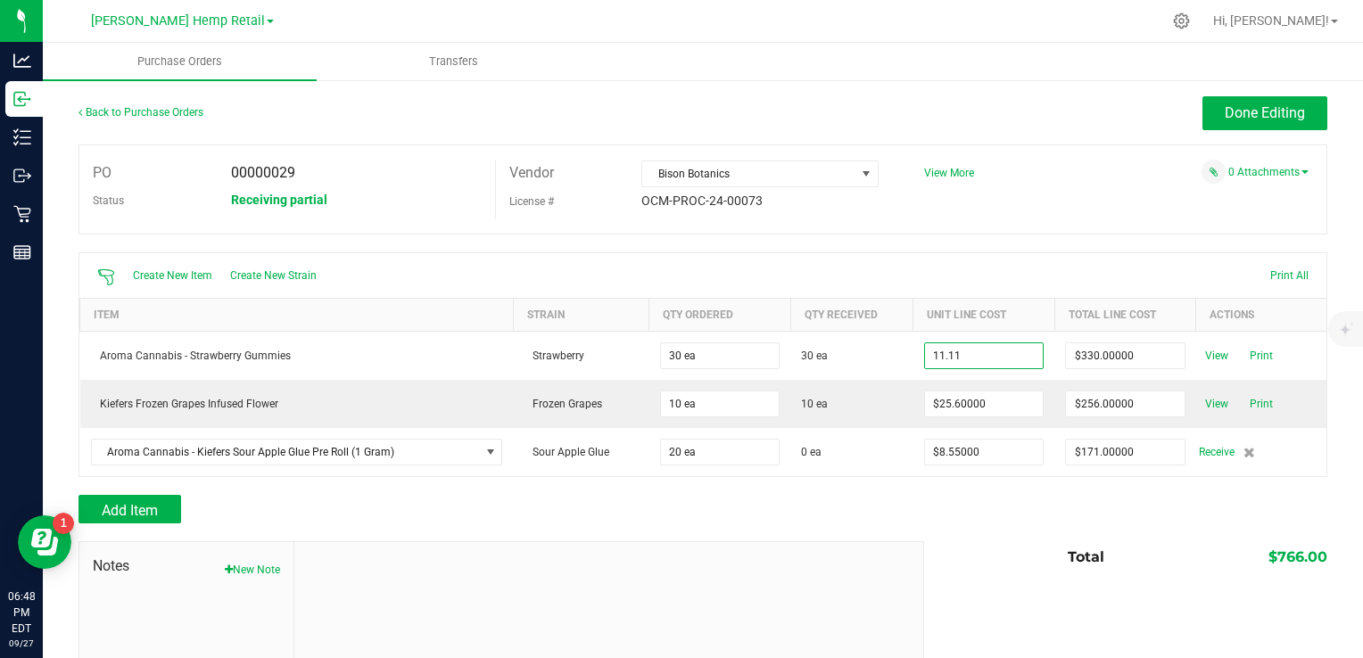
type input "$11.11000"
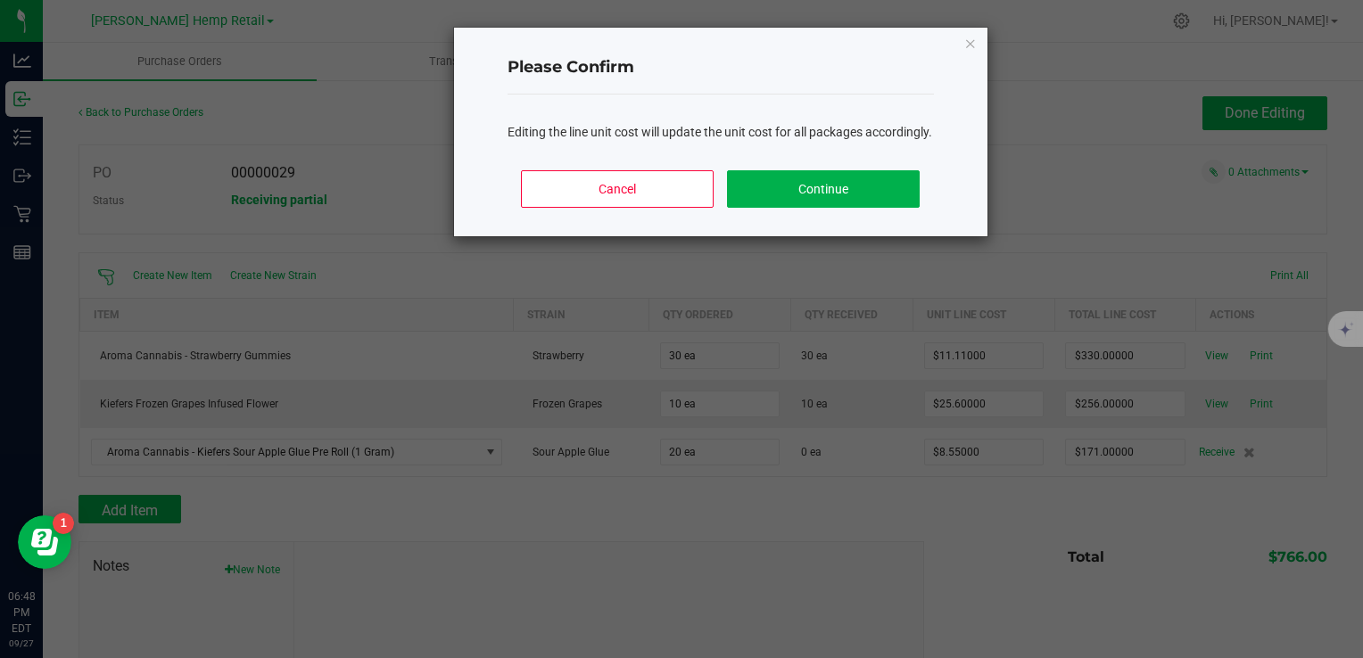
click at [994, 504] on body "Analytics Inbound Inventory Outbound Retail Reports 06:48 PM EDT 09/27/2025 09/…" at bounding box center [681, 329] width 1363 height 658
click at [813, 208] on button "Continue" at bounding box center [823, 188] width 192 height 37
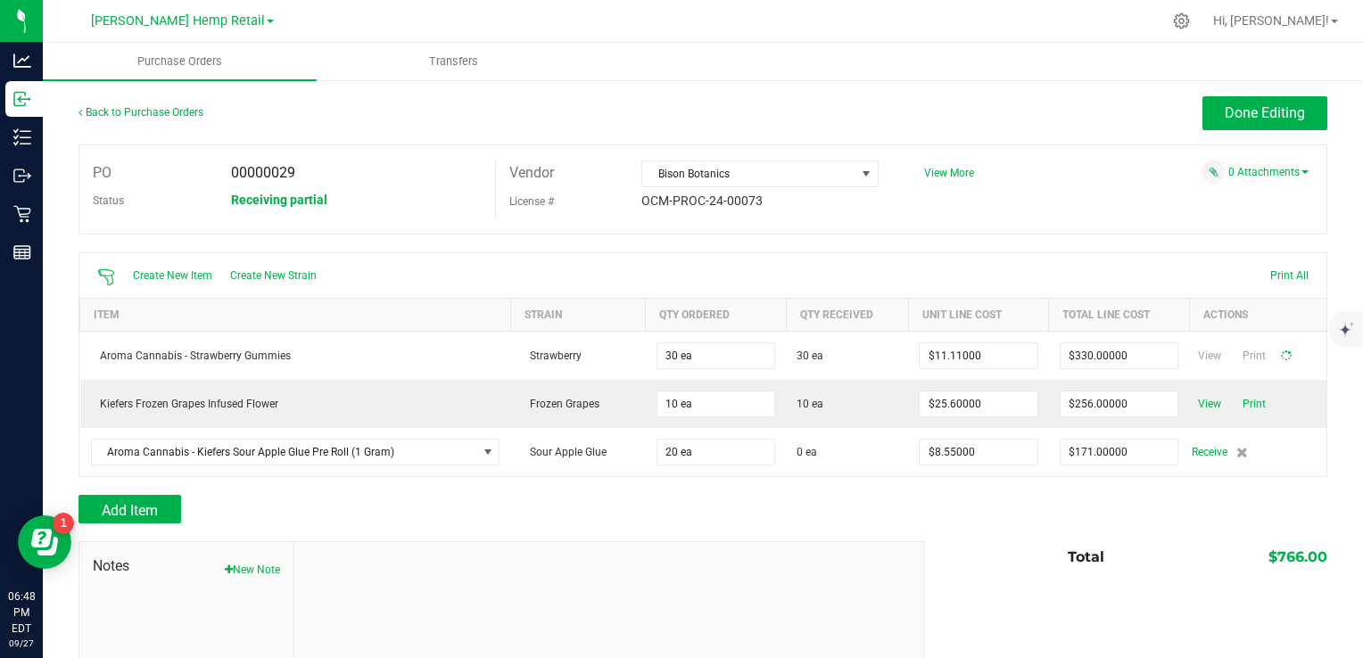
type input "30"
type input "$333.30000"
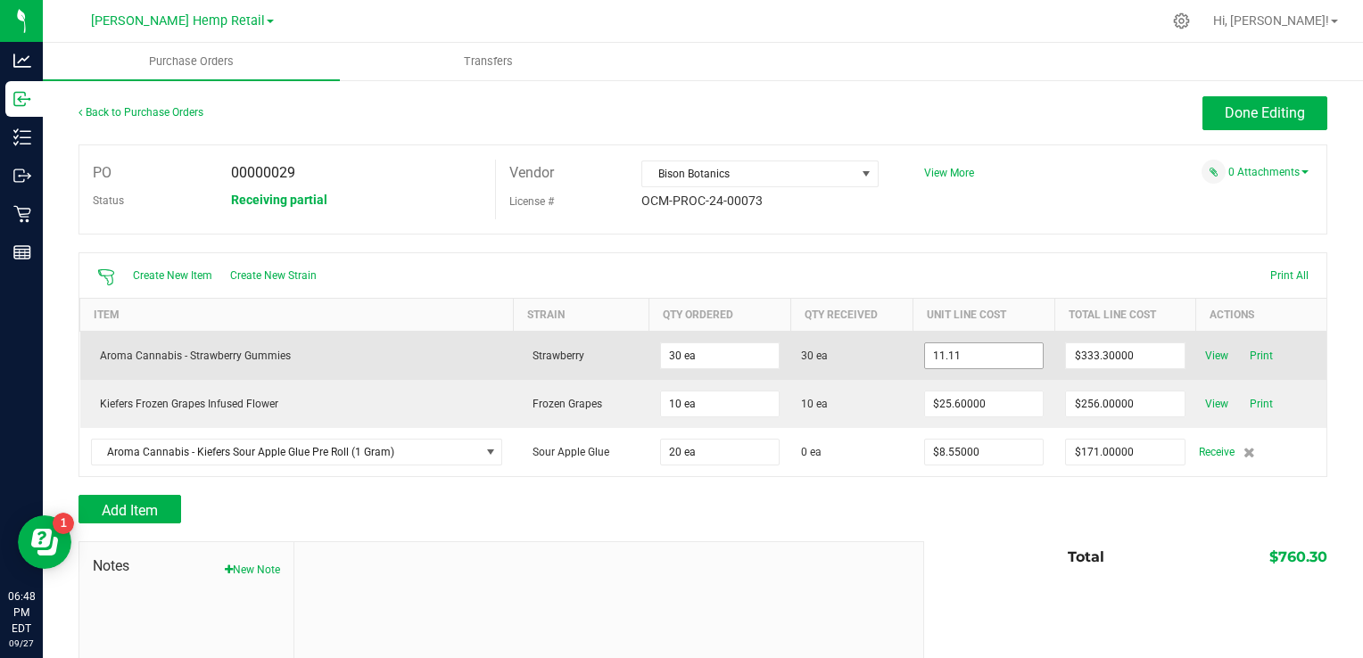
click at [985, 353] on input "11.11" at bounding box center [984, 355] width 118 height 25
click at [980, 352] on input "11.11" at bounding box center [984, 355] width 118 height 25
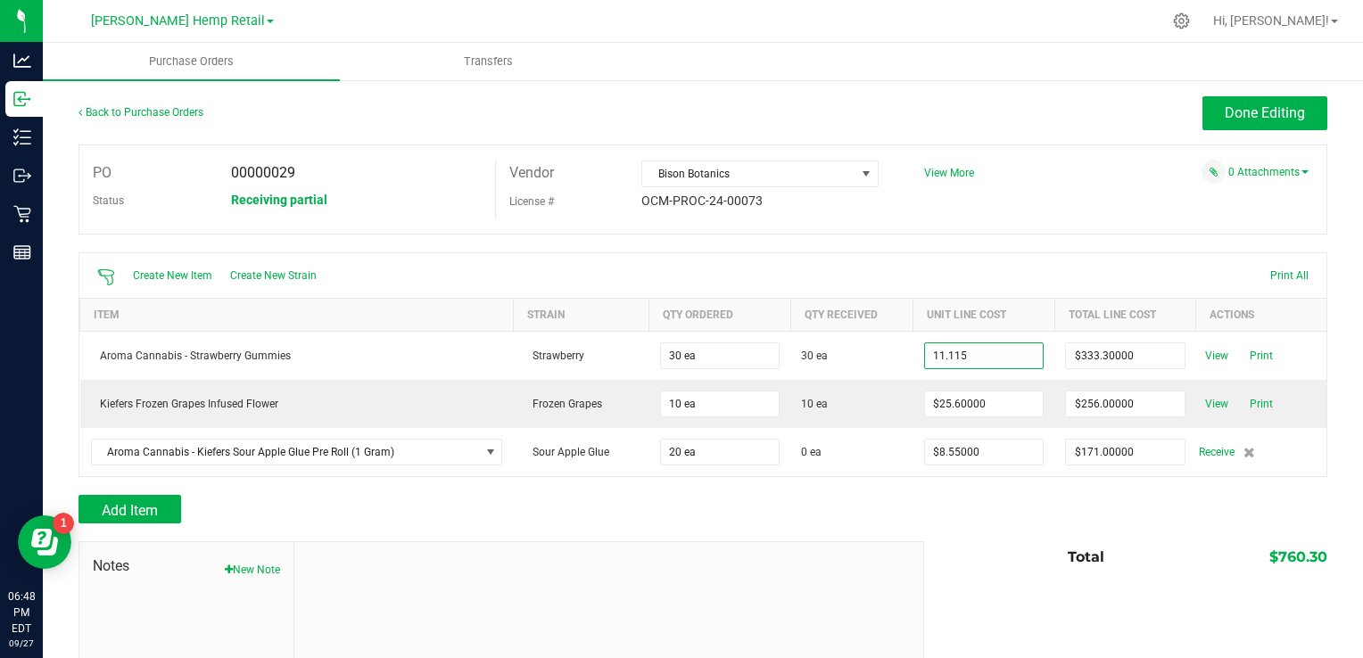
type input "$11.11500"
click at [1005, 532] on body "Analytics Inbound Inventory Outbound Retail Reports 06:48 PM EDT [DATE] 09/27 […" at bounding box center [681, 329] width 1363 height 658
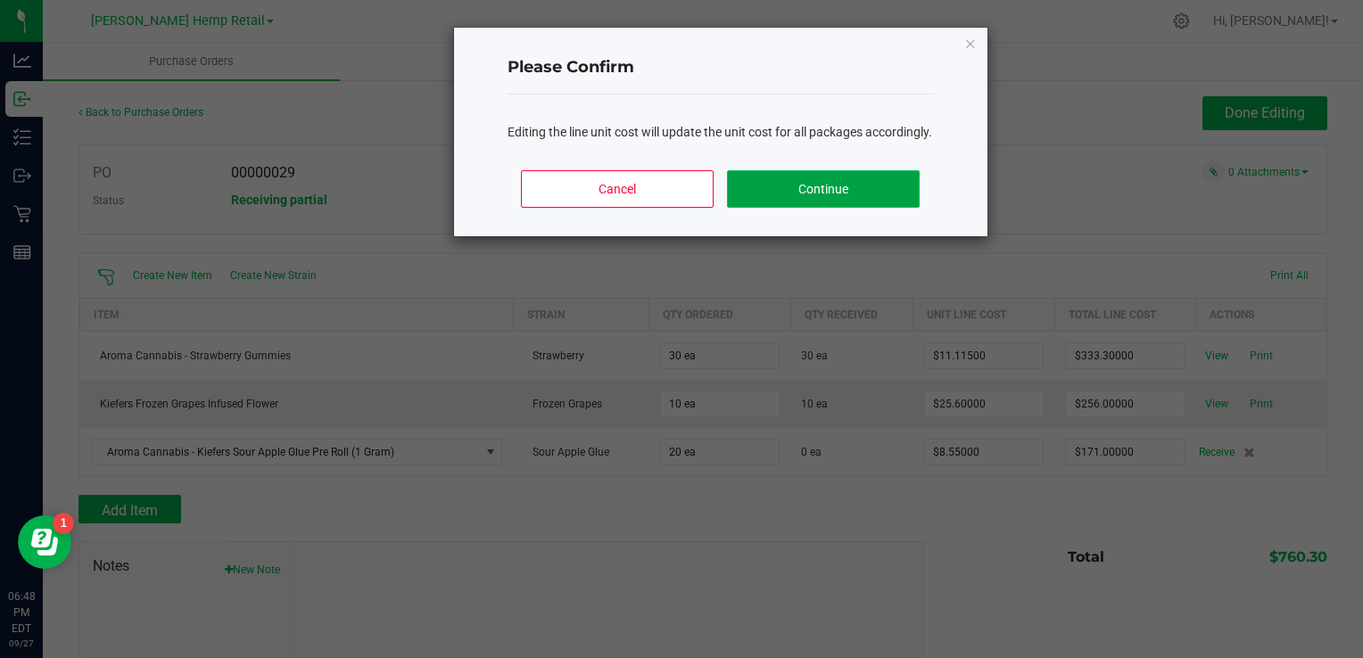
click at [814, 208] on button "Continue" at bounding box center [823, 188] width 192 height 37
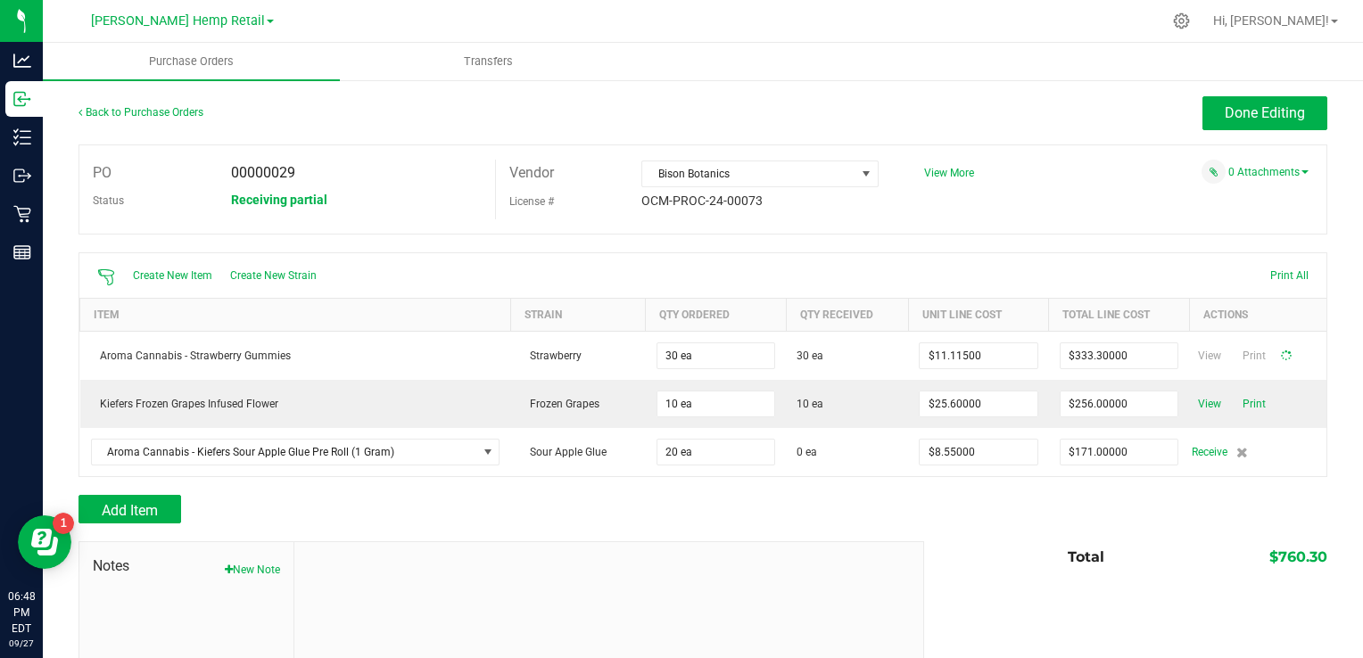
type input "30"
type input "$333.45000"
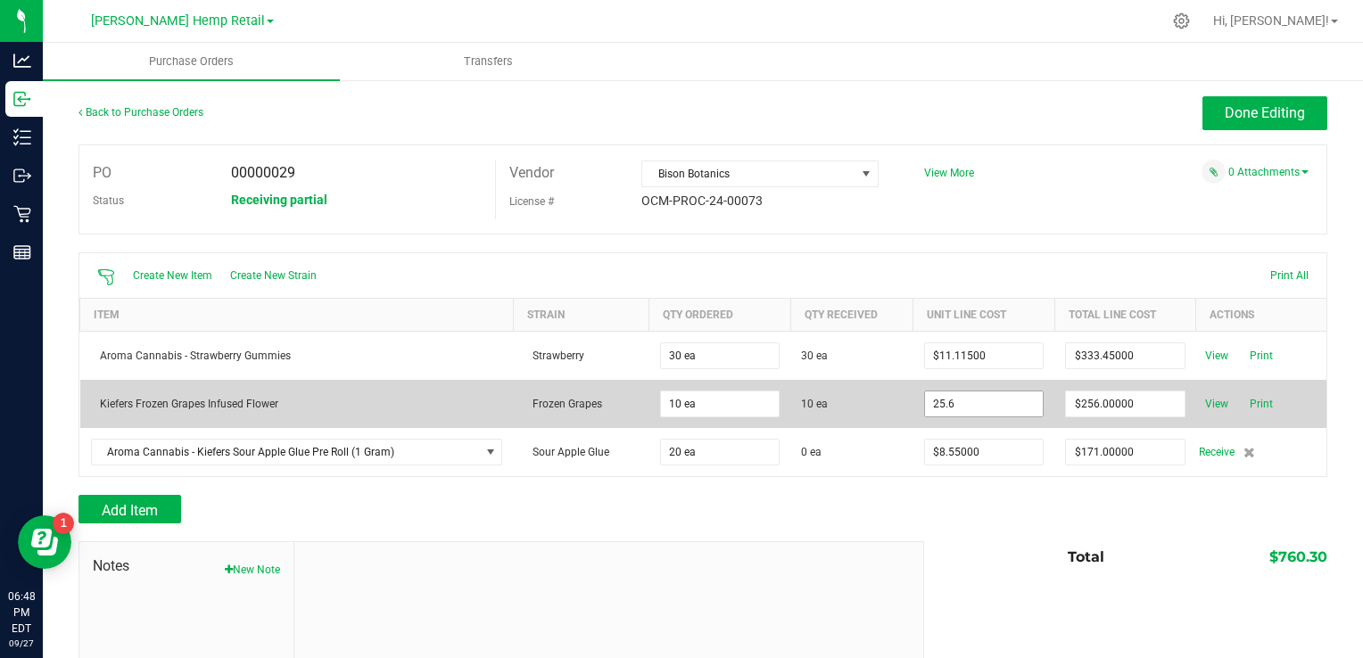
click at [980, 406] on input "25.6" at bounding box center [984, 404] width 118 height 25
click at [976, 405] on input "25.6" at bounding box center [984, 404] width 118 height 25
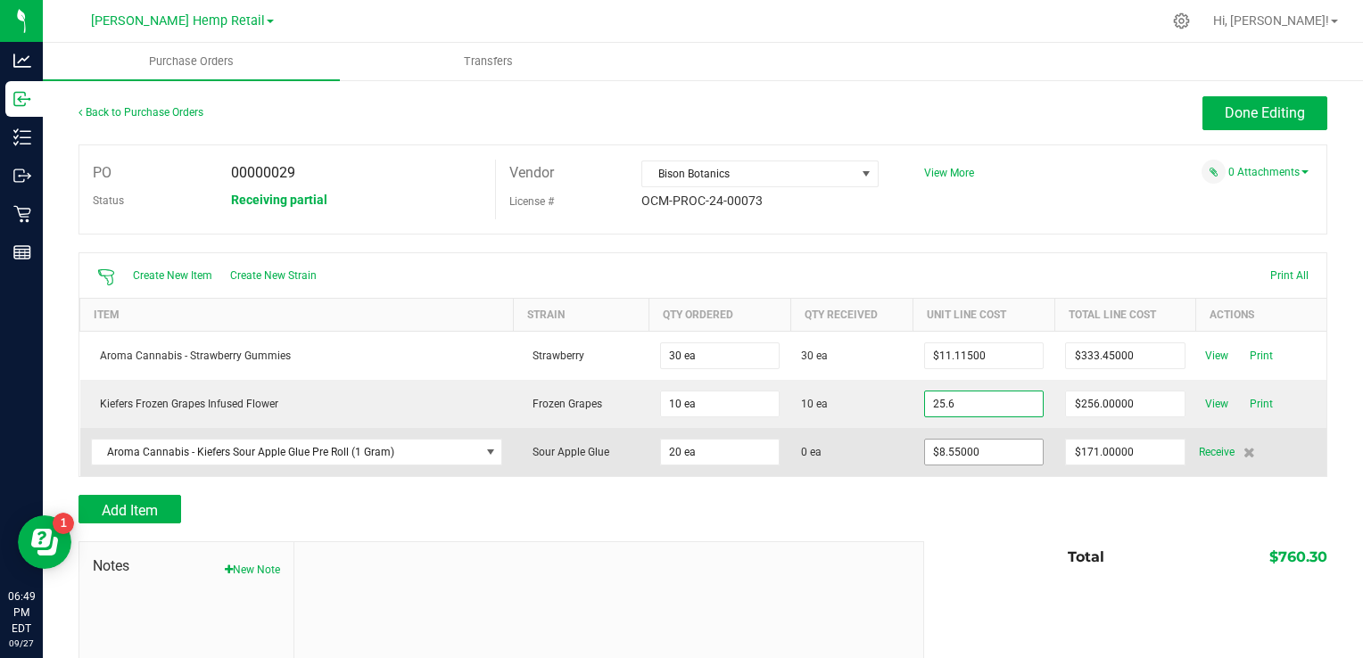
type input "$25.60000"
click at [985, 448] on input "8.55" at bounding box center [984, 452] width 118 height 25
click at [962, 451] on input "8.55" at bounding box center [984, 452] width 118 height 25
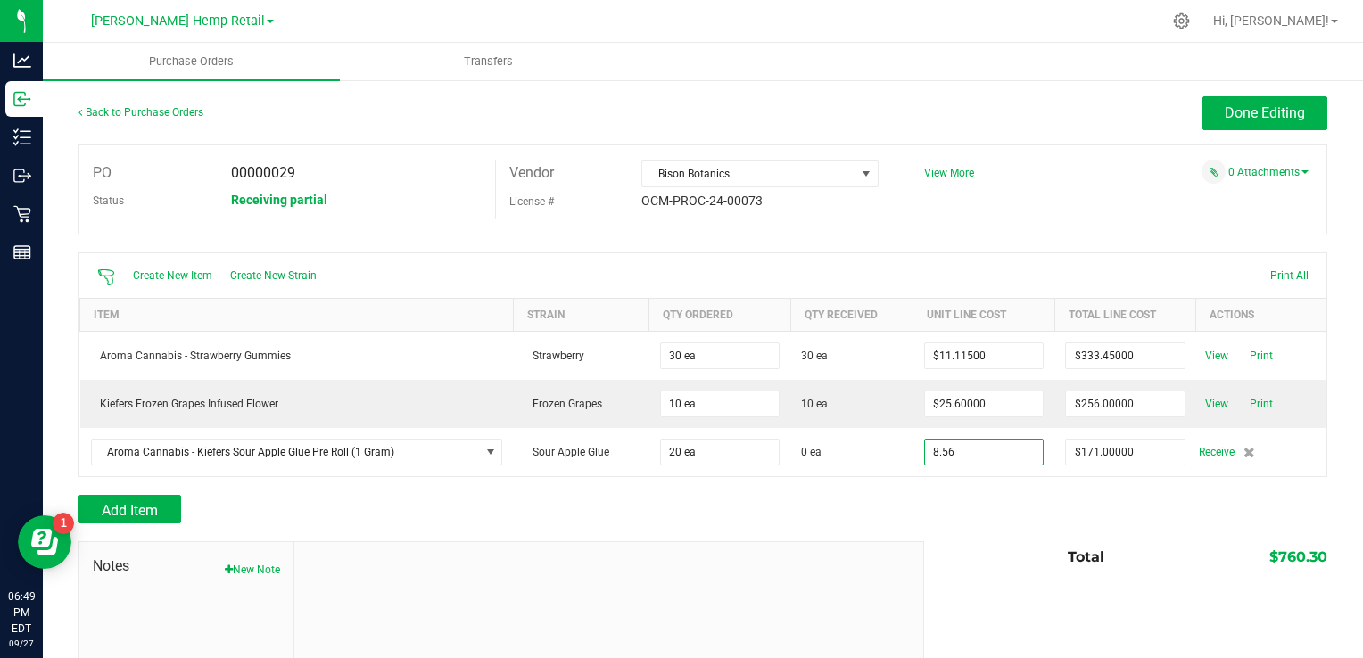
type input "$8.56000"
click at [961, 502] on div "Add Item" at bounding box center [703, 509] width 1249 height 29
type input "20"
type input "$171.20000"
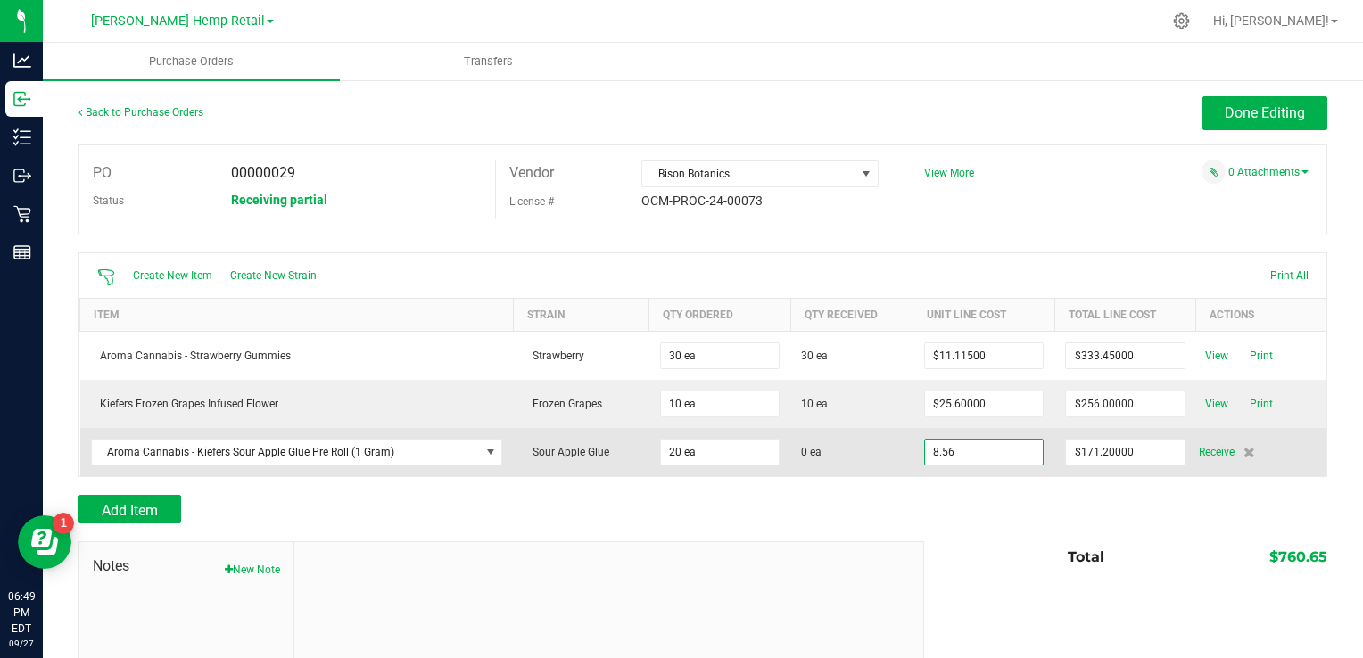
click at [974, 452] on input "8.56" at bounding box center [984, 452] width 118 height 25
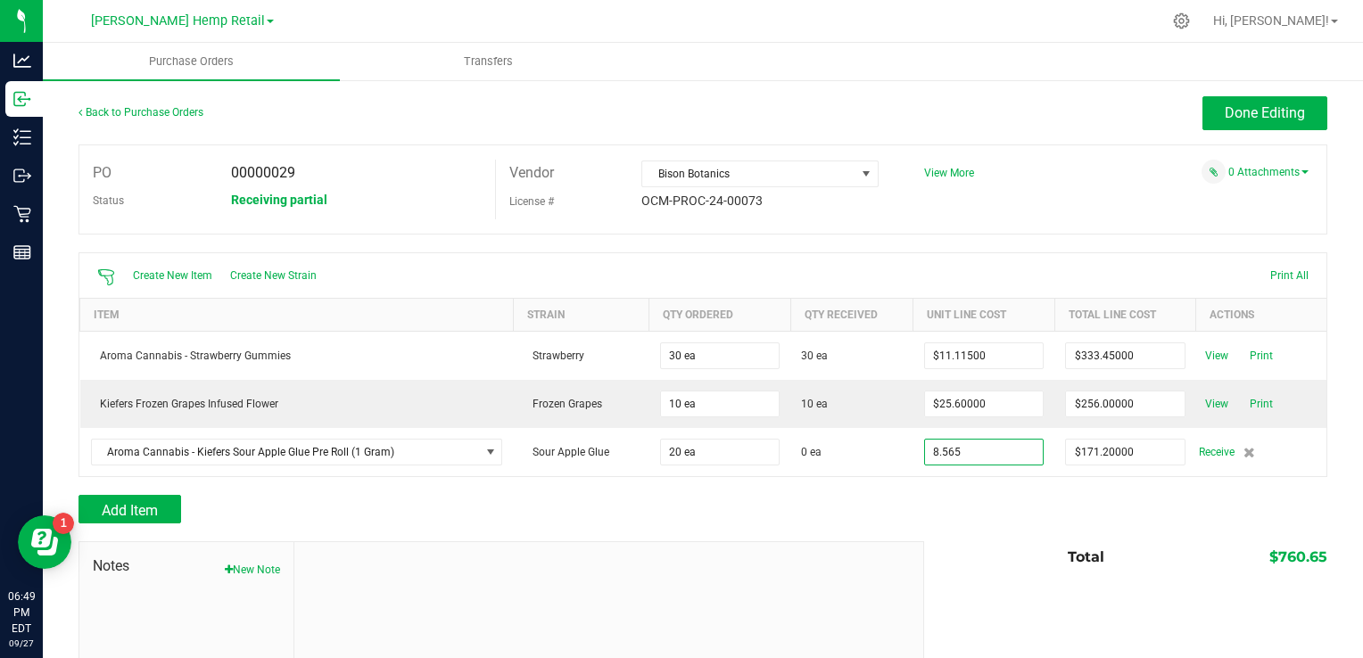
type input "$8.56500"
click at [992, 495] on div "Add Item" at bounding box center [703, 509] width 1249 height 29
type input "20"
type input "$171.30000"
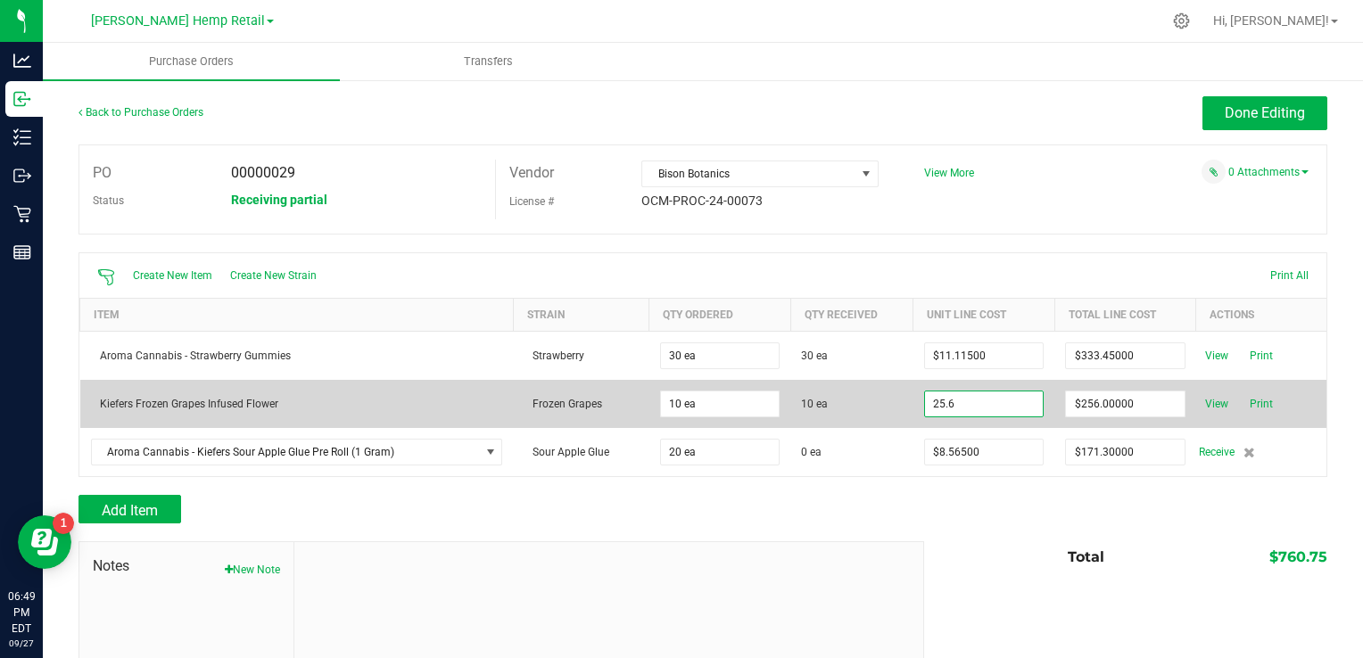
click at [995, 412] on input "25.6" at bounding box center [984, 404] width 118 height 25
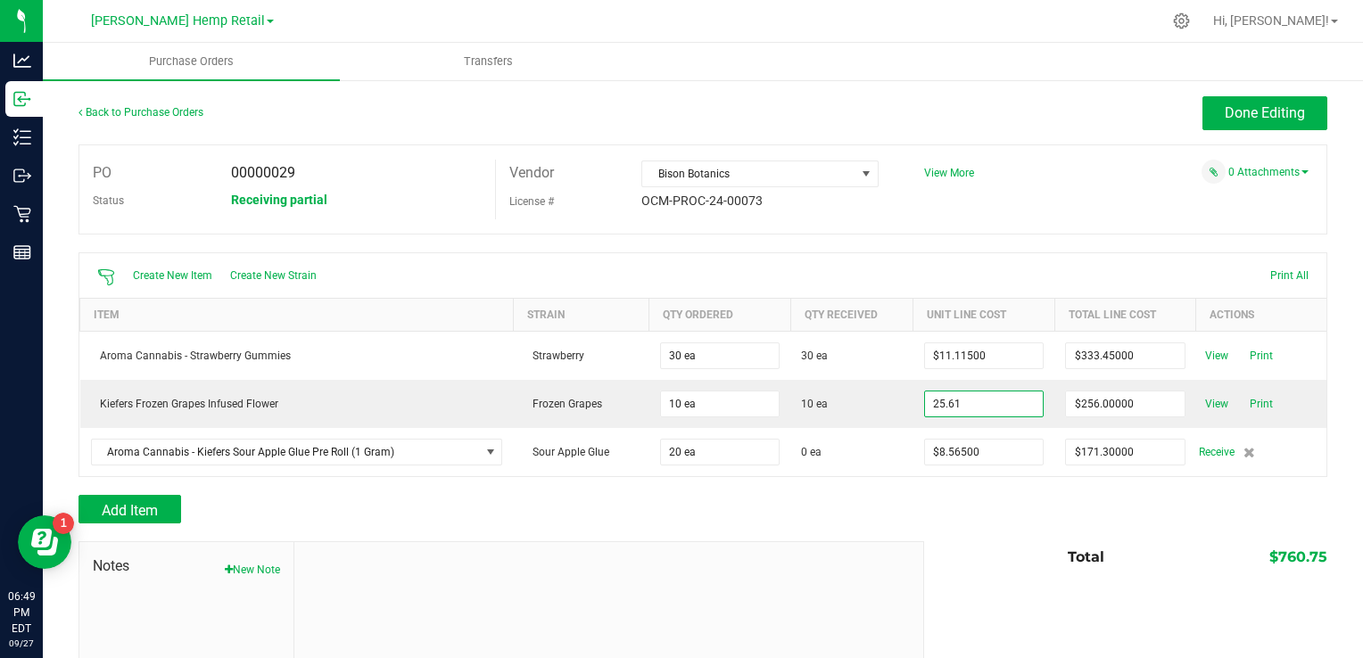
type input "$25.61000"
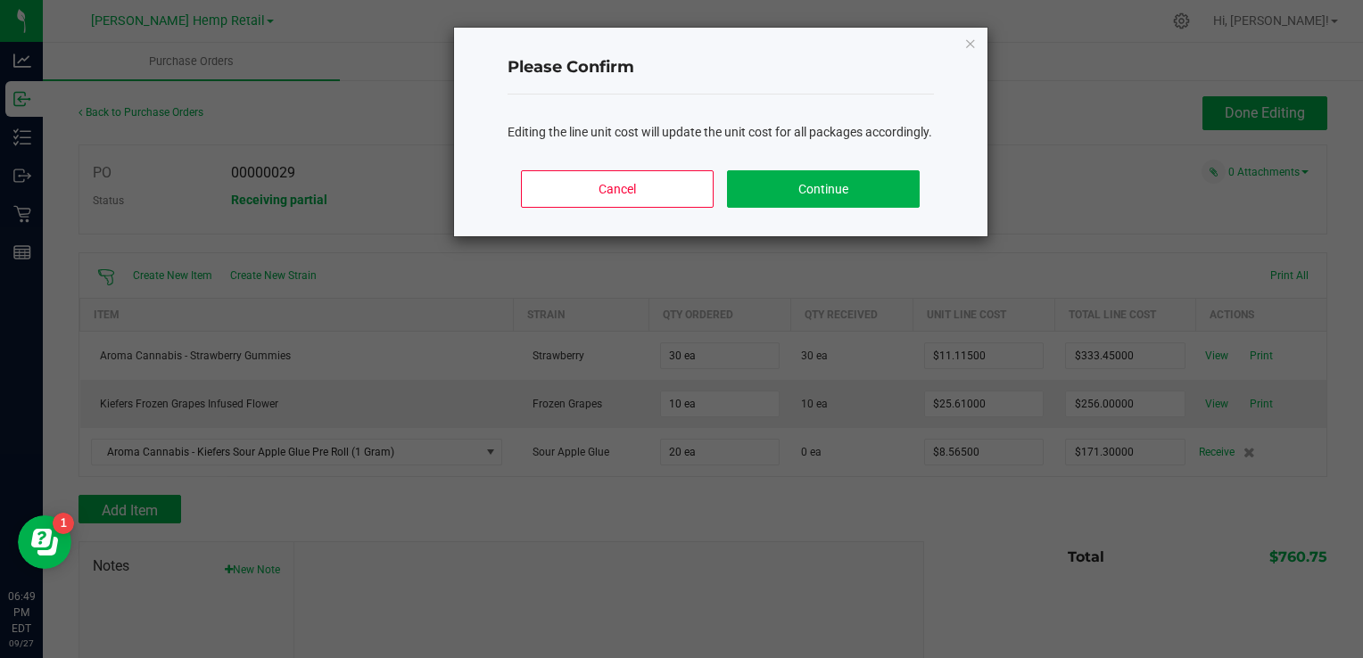
click at [854, 522] on body "Analytics Inbound Inventory Outbound Retail Reports 06:49 PM EDT [DATE] 09/27 […" at bounding box center [681, 329] width 1363 height 658
click at [763, 208] on button "Continue" at bounding box center [823, 188] width 192 height 37
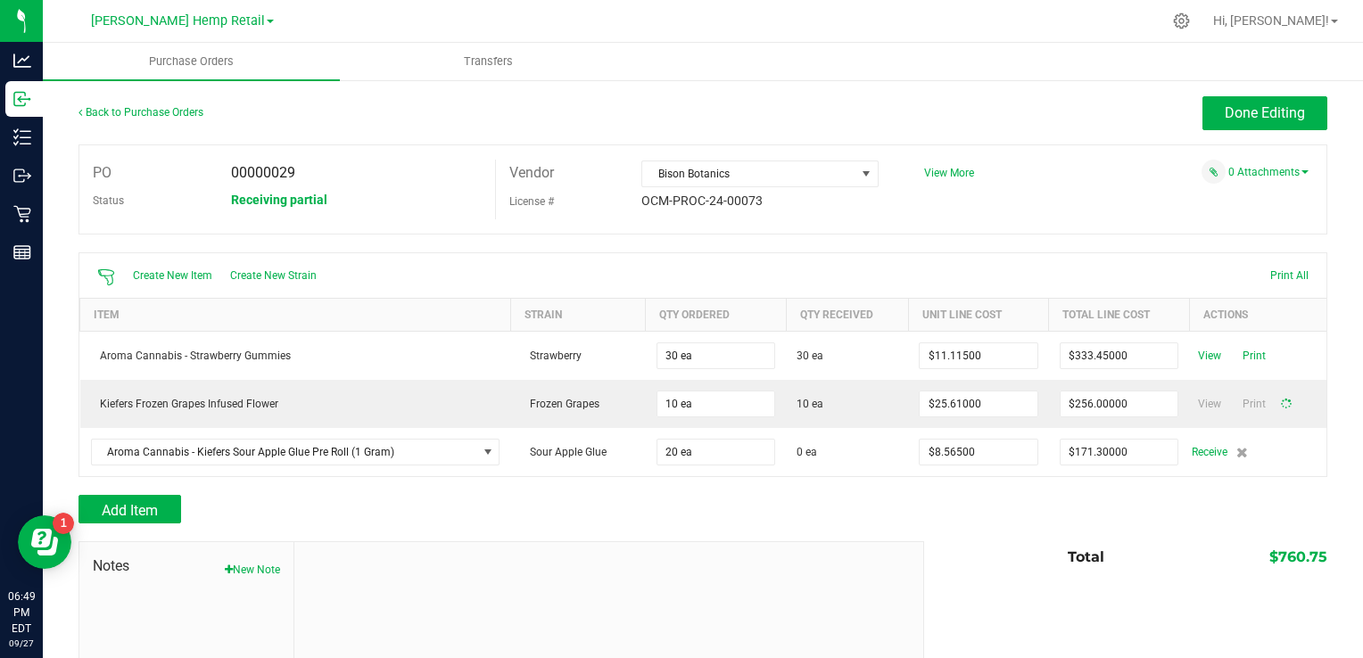
type input "10"
type input "$256.10000"
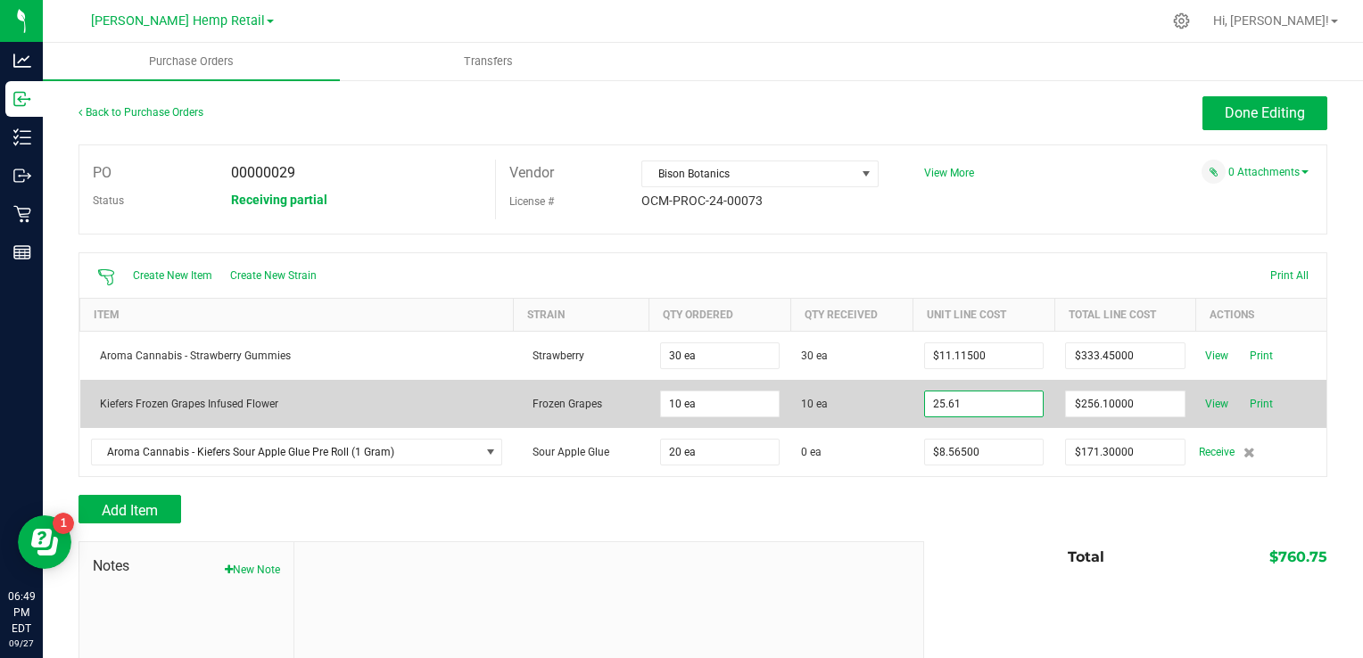
click at [973, 398] on input "25.61" at bounding box center [984, 404] width 118 height 25
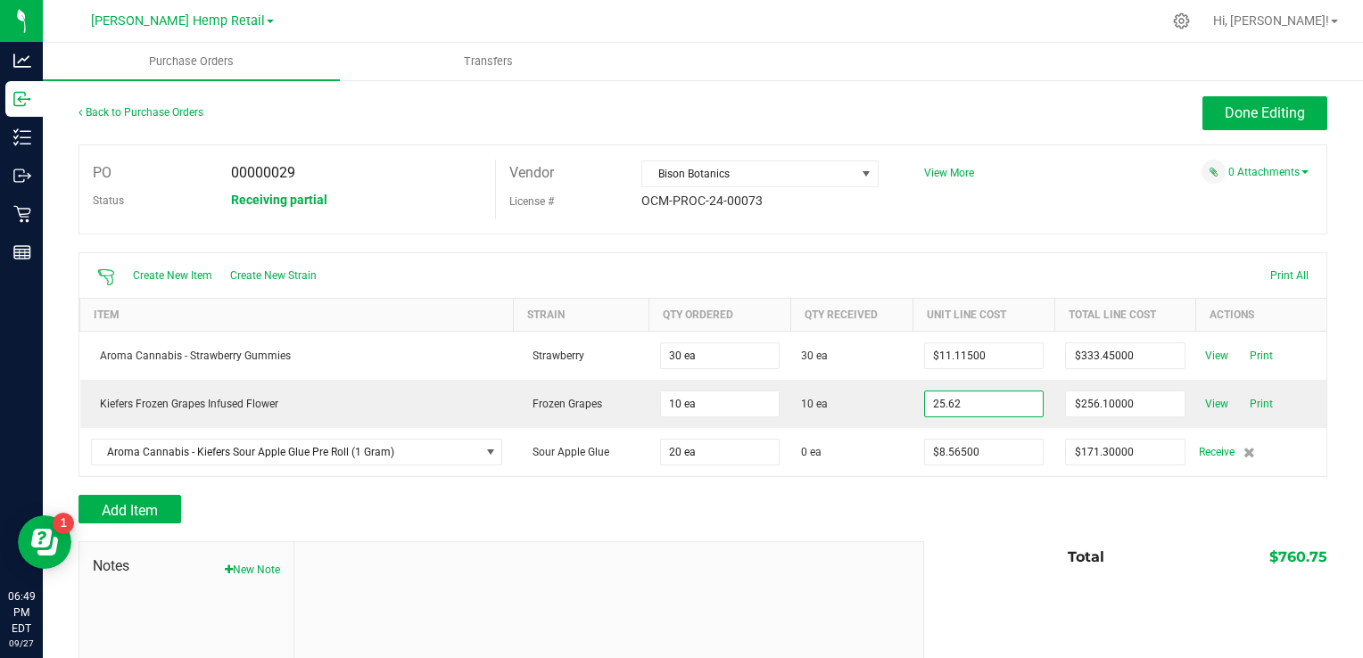
type input "$25.62000"
click at [830, 550] on body "Analytics Inbound Inventory Outbound Retail Reports 06:49 PM EDT 09/27/2025 09/…" at bounding box center [681, 329] width 1363 height 658
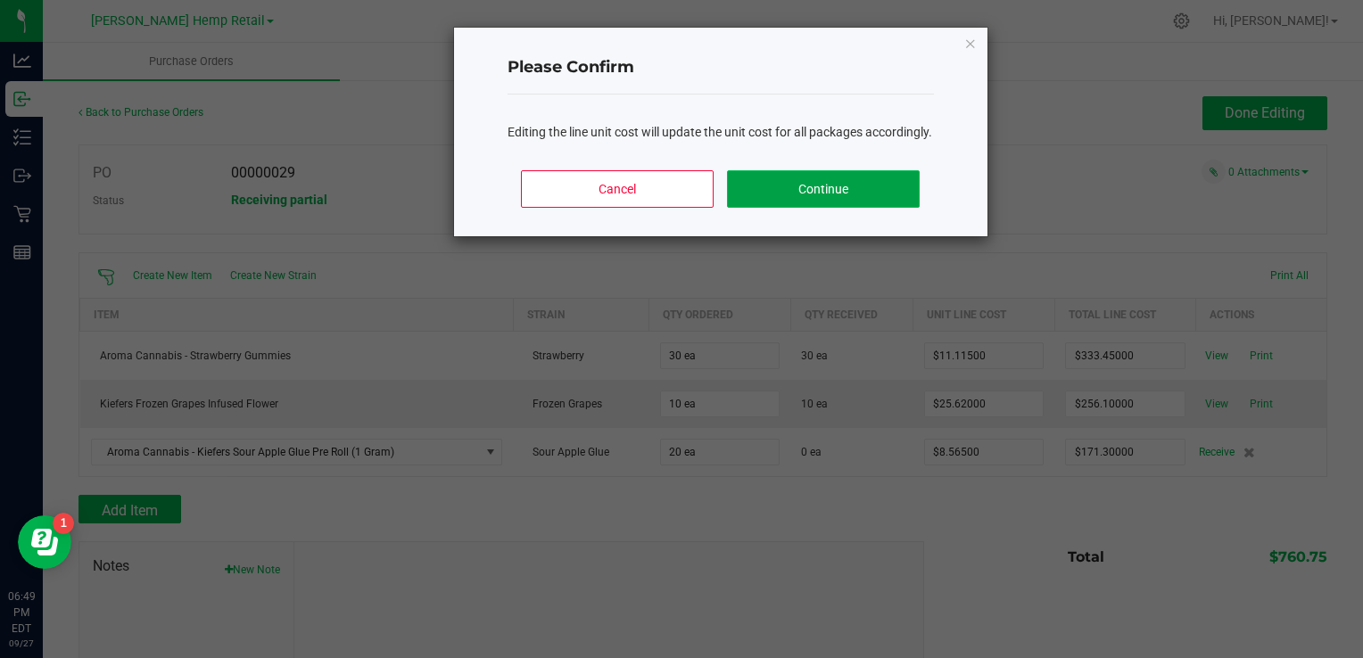
click at [796, 208] on button "Continue" at bounding box center [823, 188] width 192 height 37
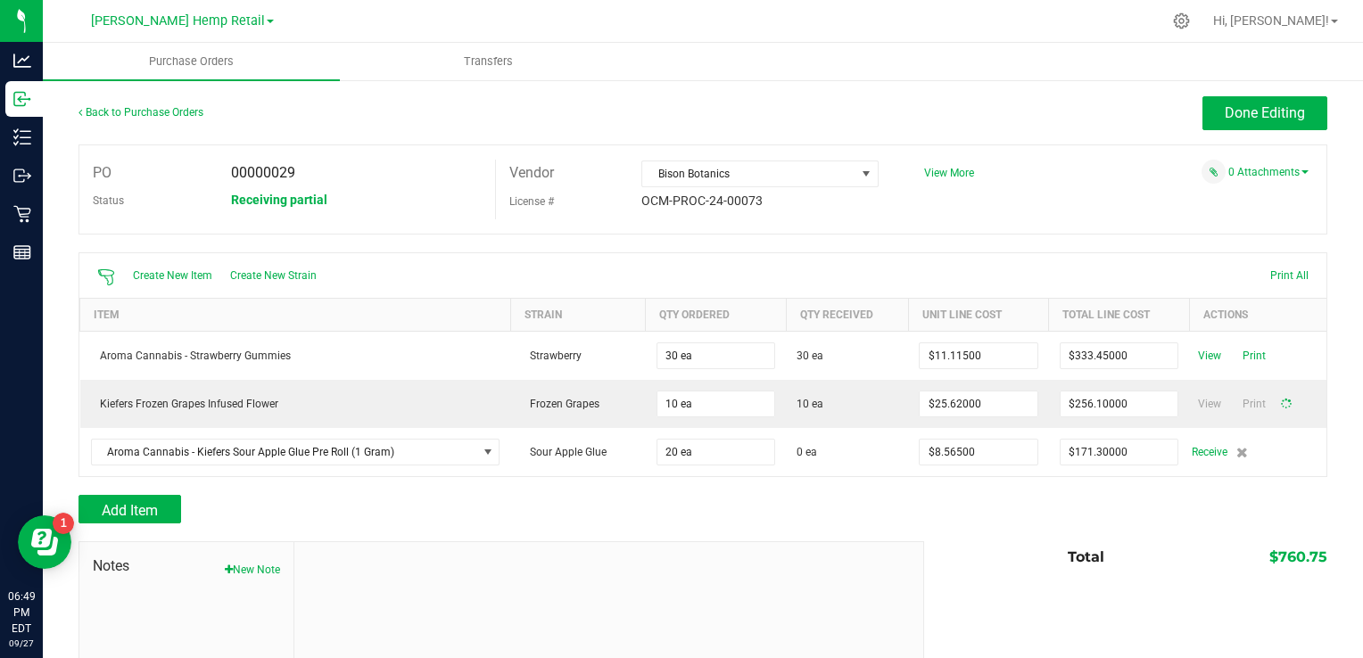
type input "10"
type input "$256.20000"
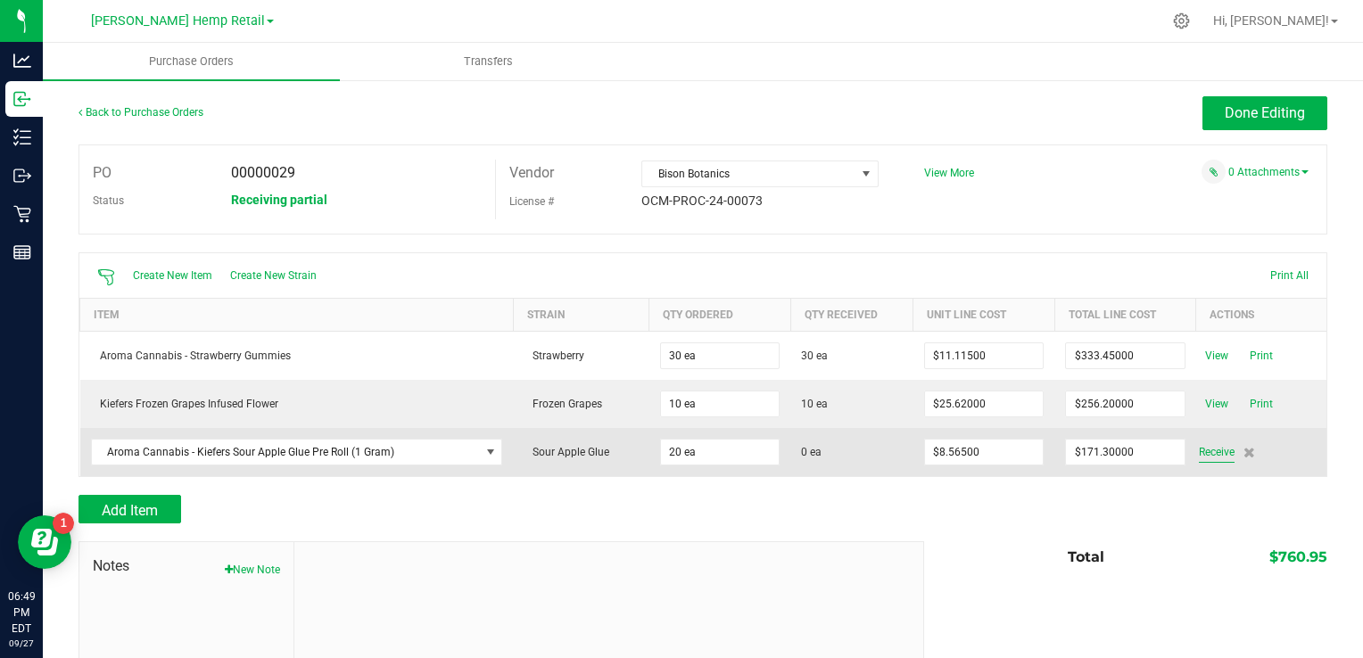
click at [1204, 447] on span "Receive" at bounding box center [1217, 452] width 36 height 21
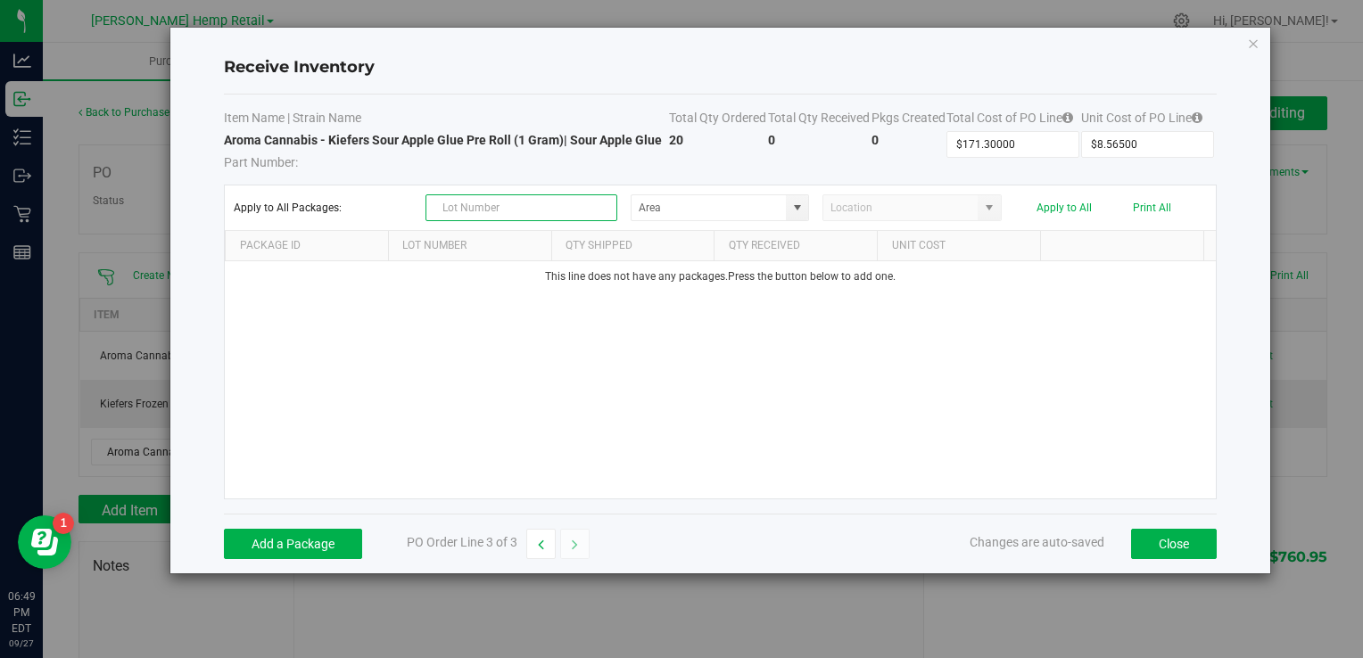
click at [514, 203] on input "text" at bounding box center [522, 207] width 192 height 27
type input "pr24020"
click at [780, 196] on input at bounding box center [709, 207] width 154 height 25
click at [798, 206] on span at bounding box center [797, 208] width 14 height 14
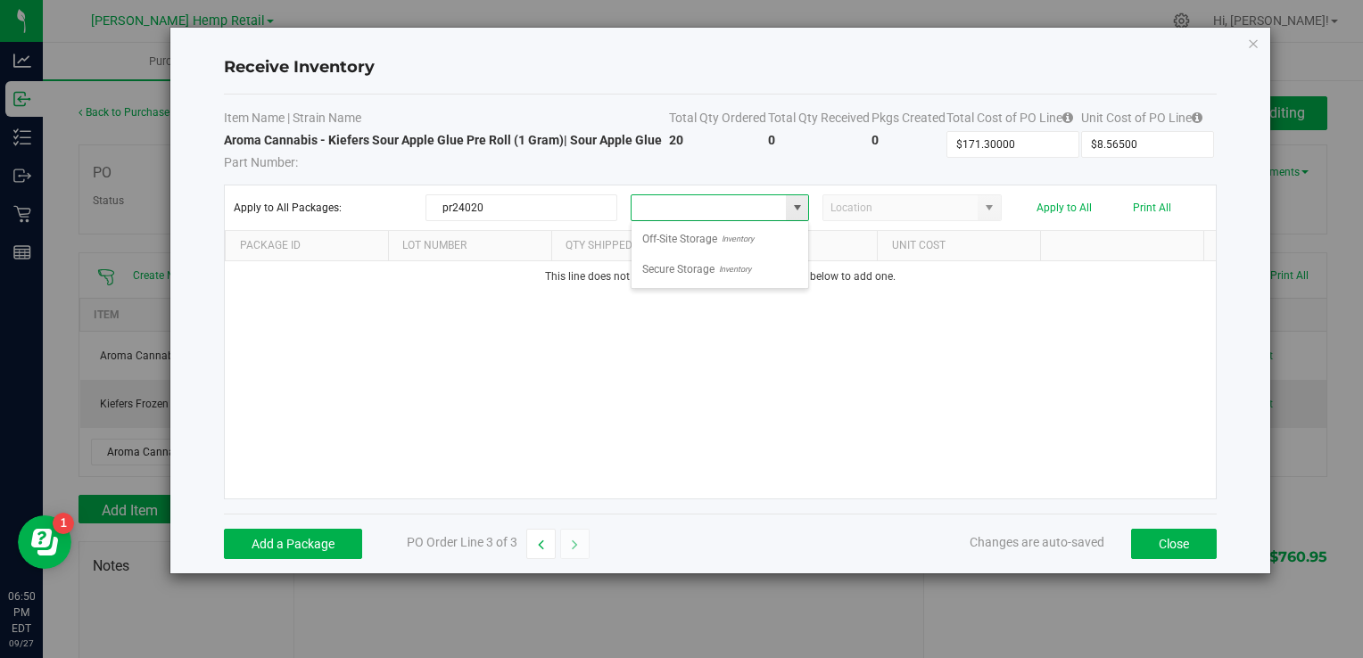
scroll to position [26, 178]
click at [721, 263] on span "Inventory" at bounding box center [733, 269] width 37 height 27
type input "Secure Storage"
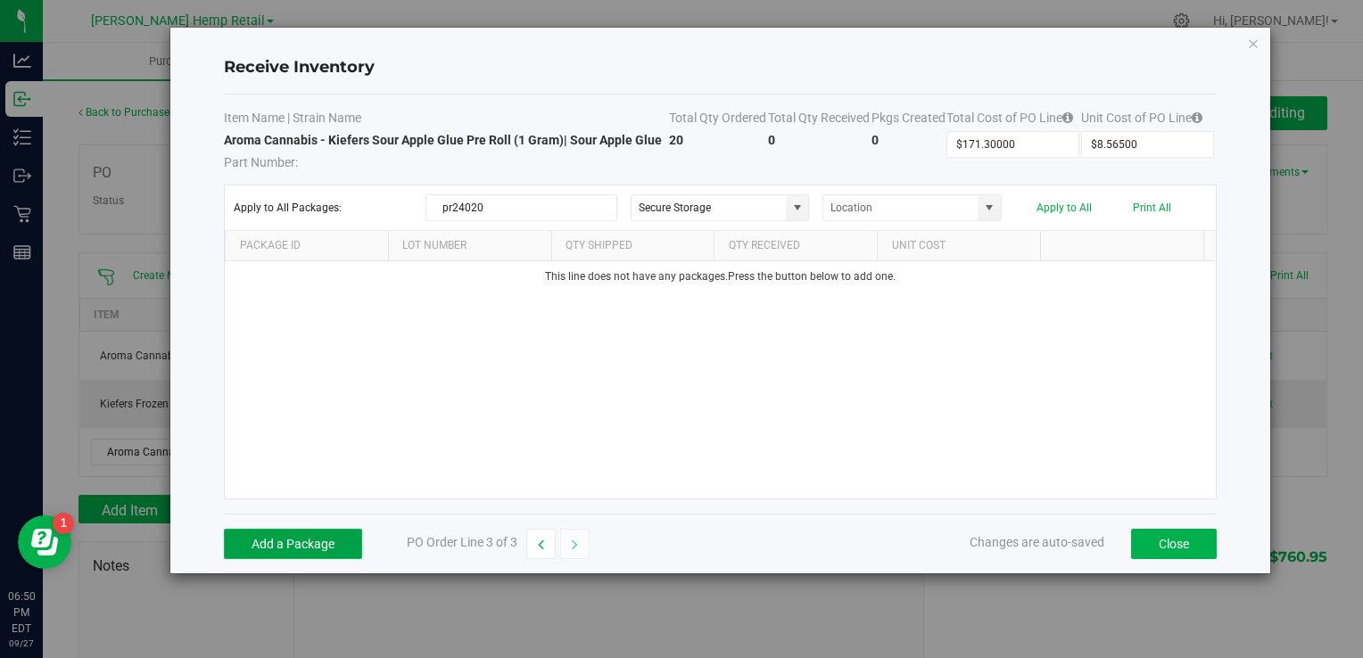
click at [328, 544] on button "Add a Package" at bounding box center [293, 544] width 138 height 30
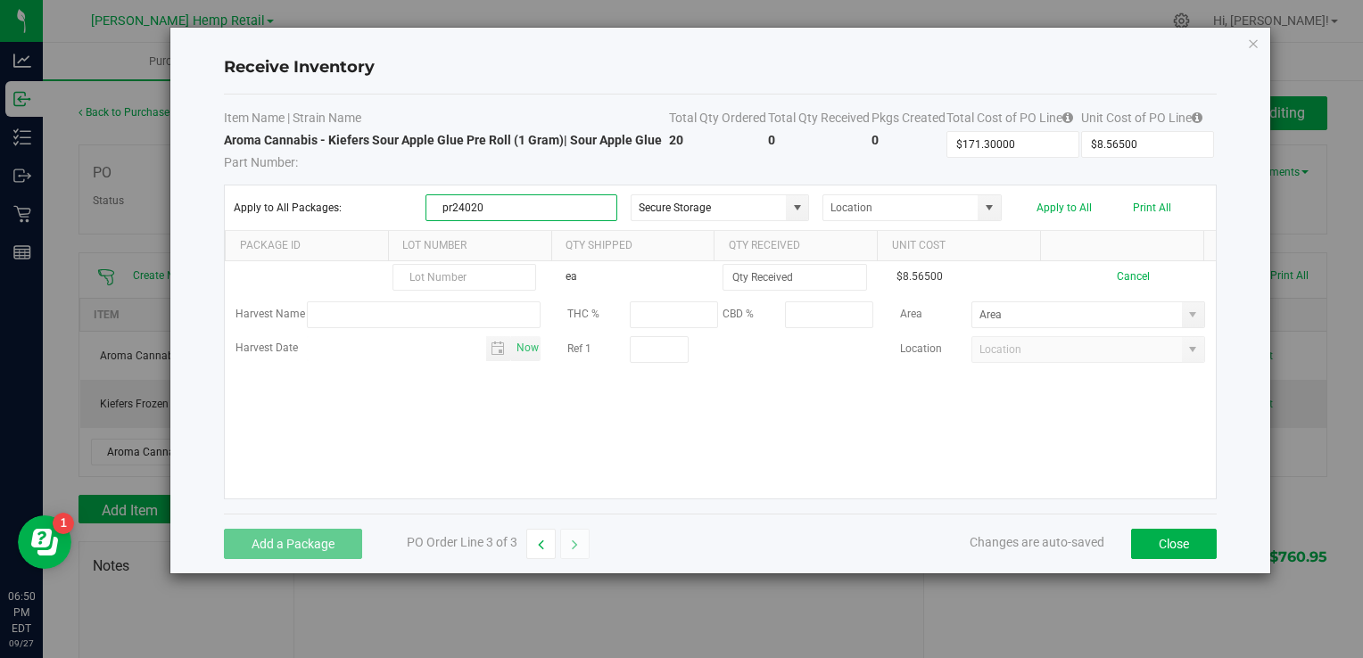
drag, startPoint x: 503, startPoint y: 206, endPoint x: 129, endPoint y: 178, distance: 374.8
click at [129, 178] on div "Receive Inventory Item Name | Strain Name Total Qty Ordered Total Qty Received …" at bounding box center [687, 301] width 1165 height 548
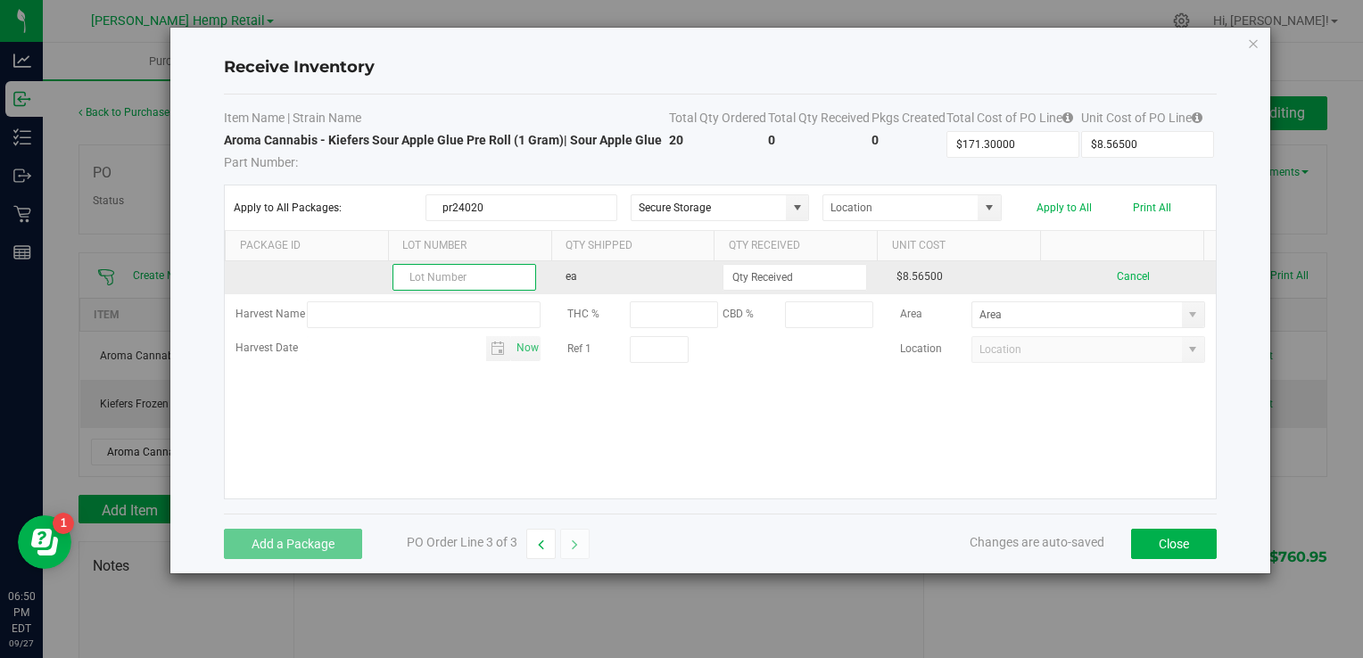
click at [458, 285] on input "text" at bounding box center [465, 277] width 144 height 27
paste input "pr24020"
type input "pr24020"
click at [799, 292] on td at bounding box center [802, 277] width 165 height 33
click at [789, 281] on input at bounding box center [795, 277] width 142 height 25
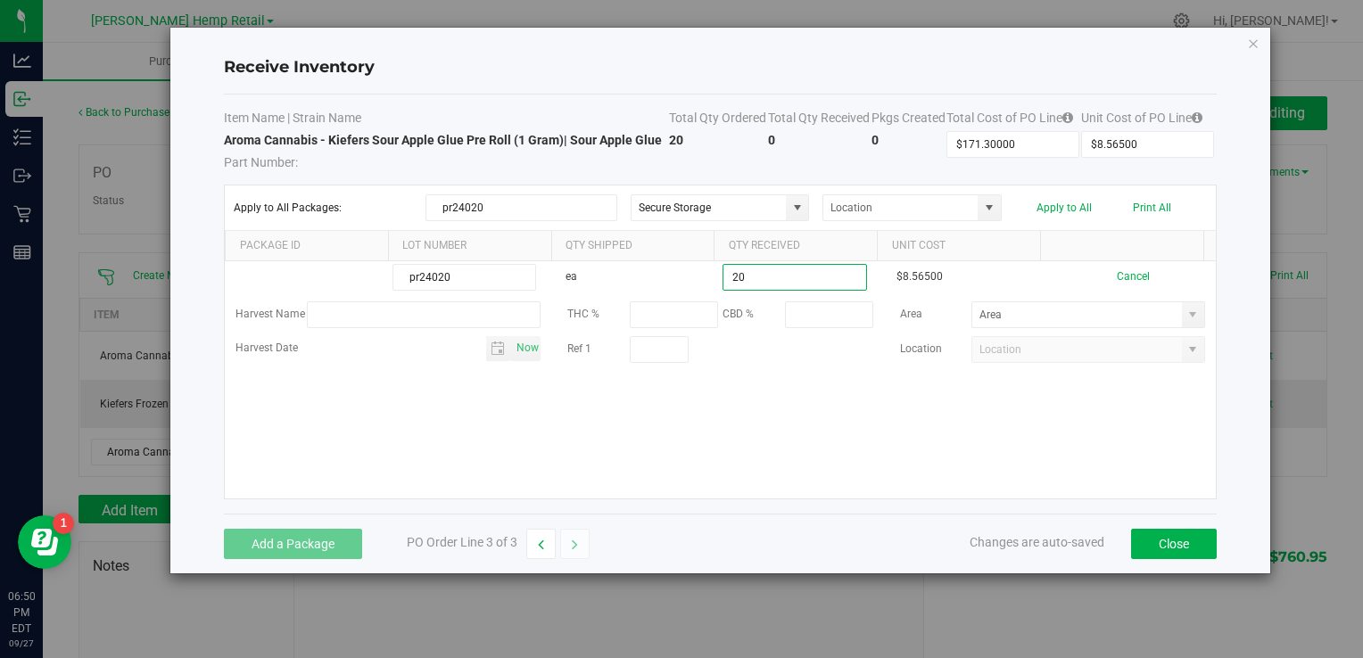
type input "20 ea"
click at [832, 449] on kendo-grid-list "pr24020 ea 20 ea $8.56500 Cancel Harvest Name THC % CBD % Area Harvest Date Now…" at bounding box center [720, 379] width 990 height 237
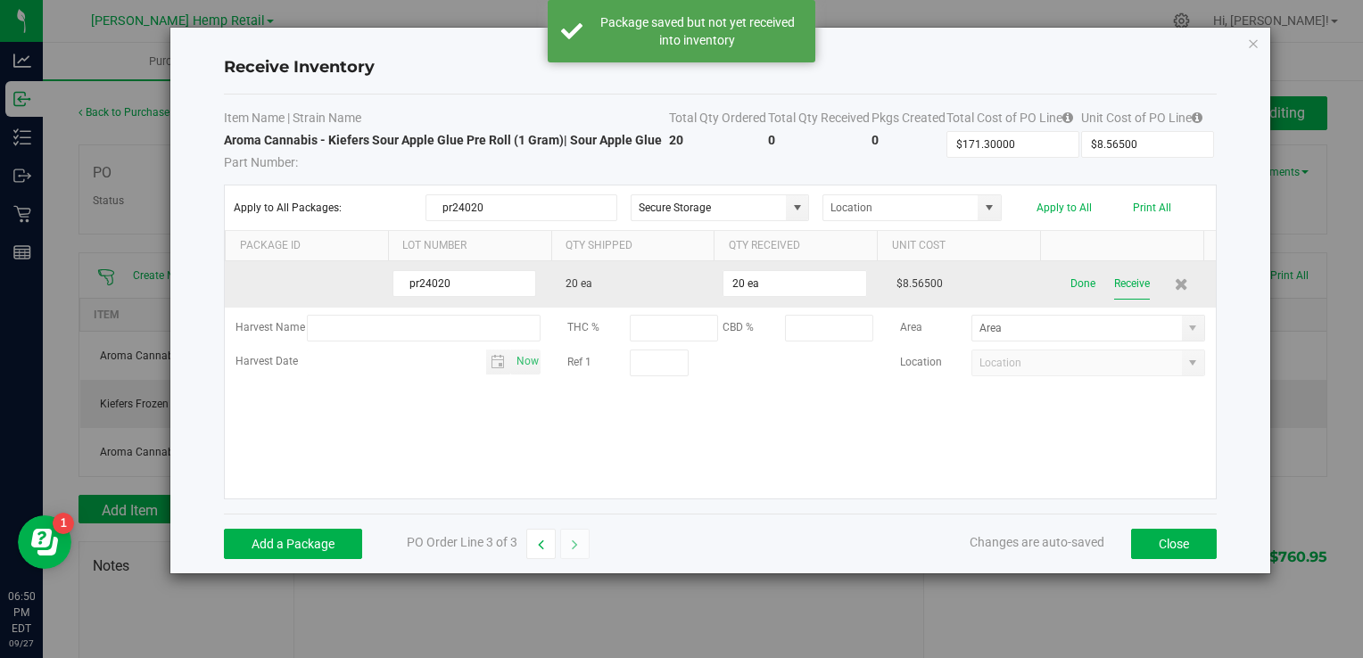
click at [1129, 287] on button "Receive" at bounding box center [1132, 284] width 36 height 31
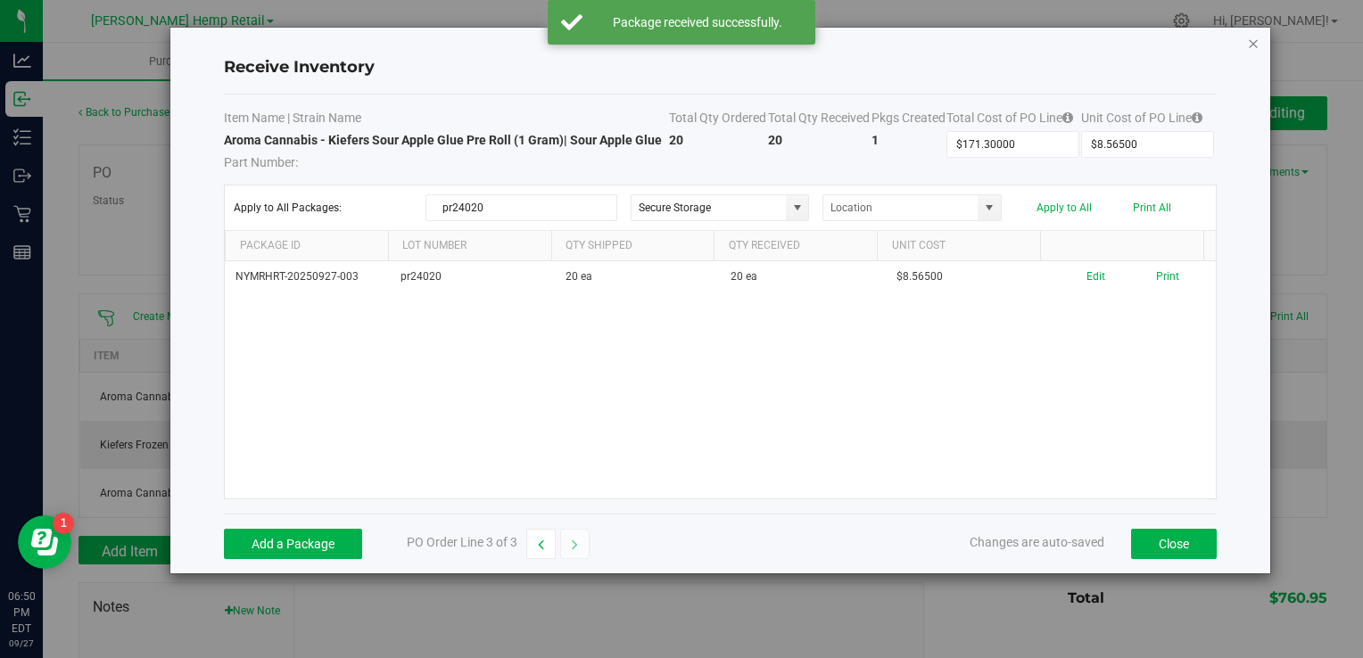
click at [1249, 41] on icon "Close modal" at bounding box center [1253, 42] width 12 height 21
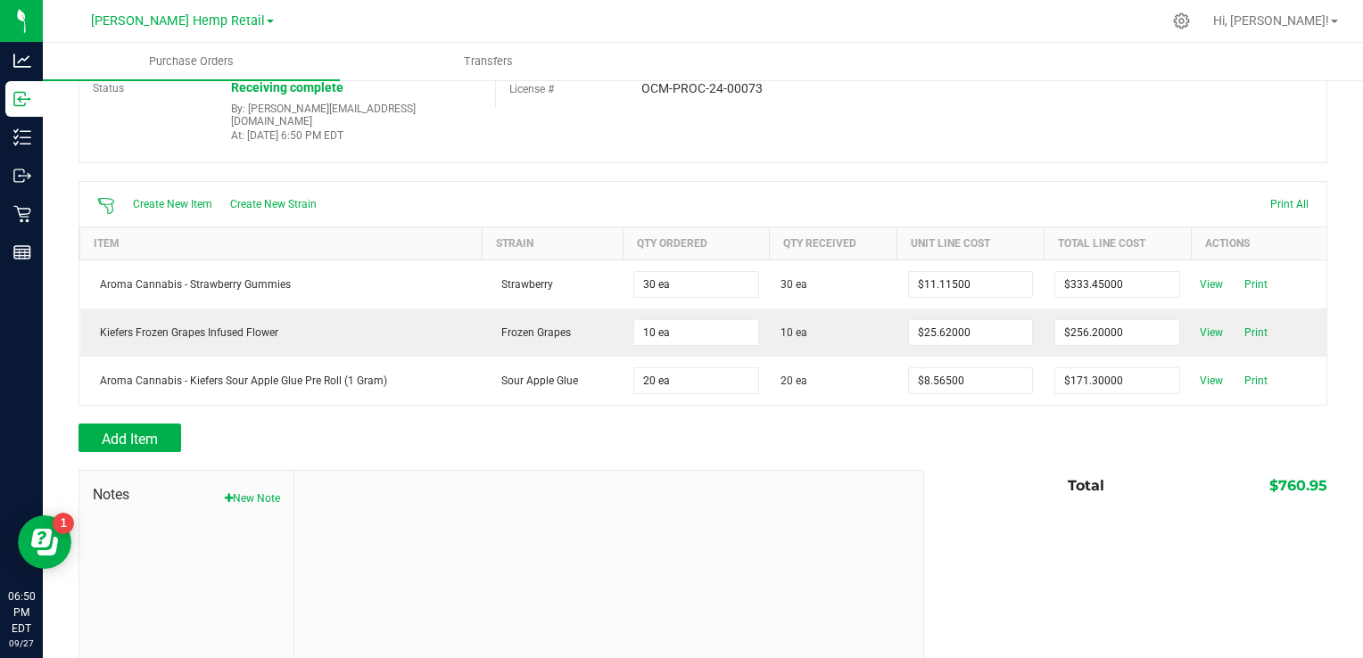
scroll to position [0, 0]
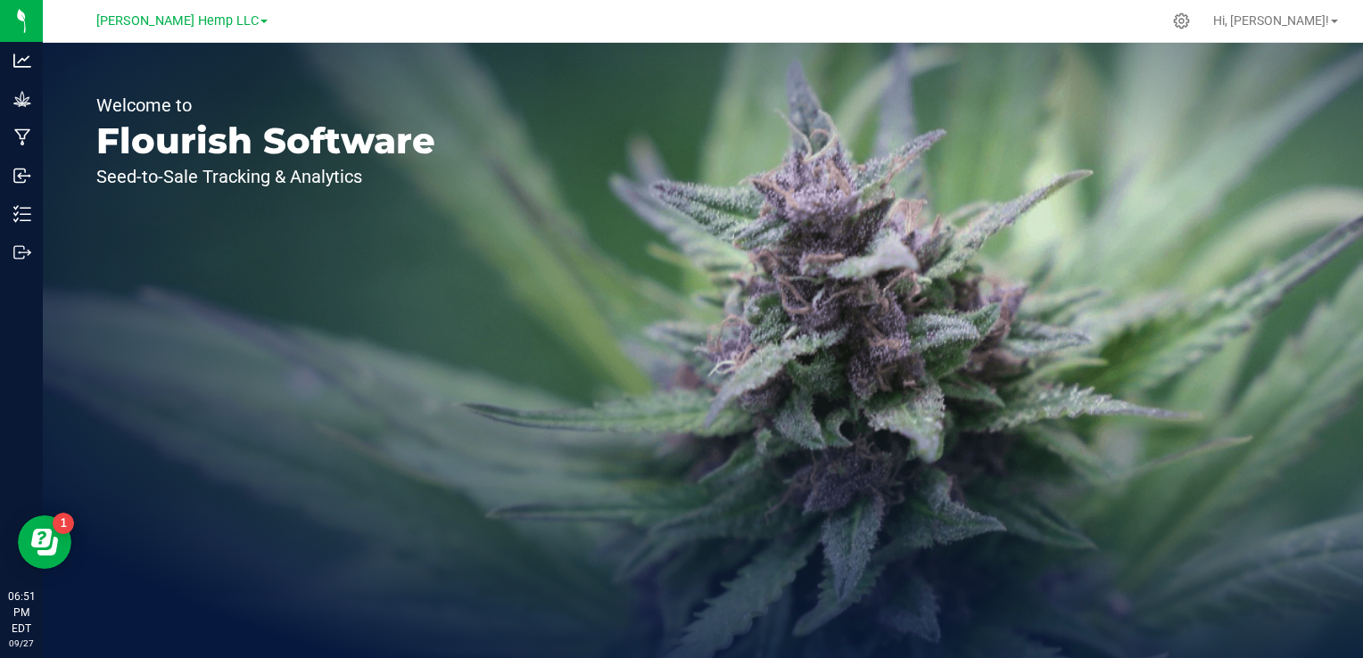
click at [190, 10] on div "Morris Hemp LLC" at bounding box center [181, 20] width 171 height 21
click at [203, 22] on span "Morris Hemp LLC" at bounding box center [177, 21] width 162 height 16
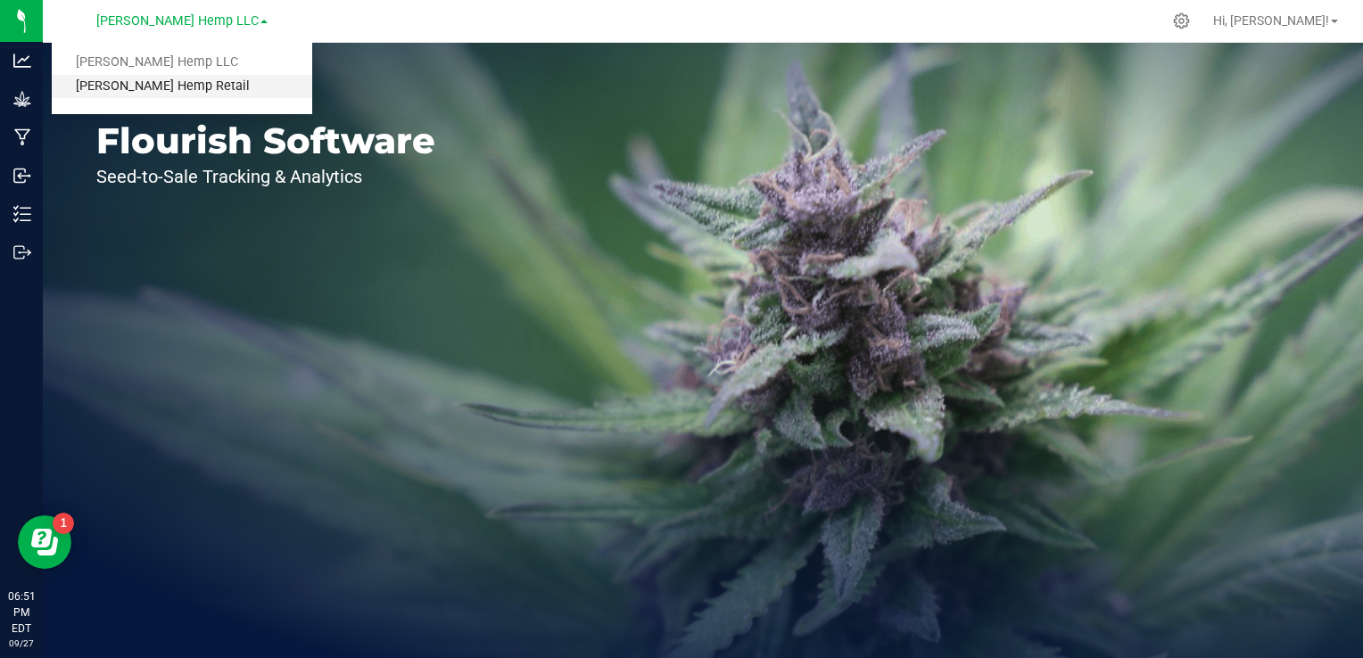
click at [155, 87] on link "[PERSON_NAME] Hemp Retail" at bounding box center [182, 87] width 261 height 24
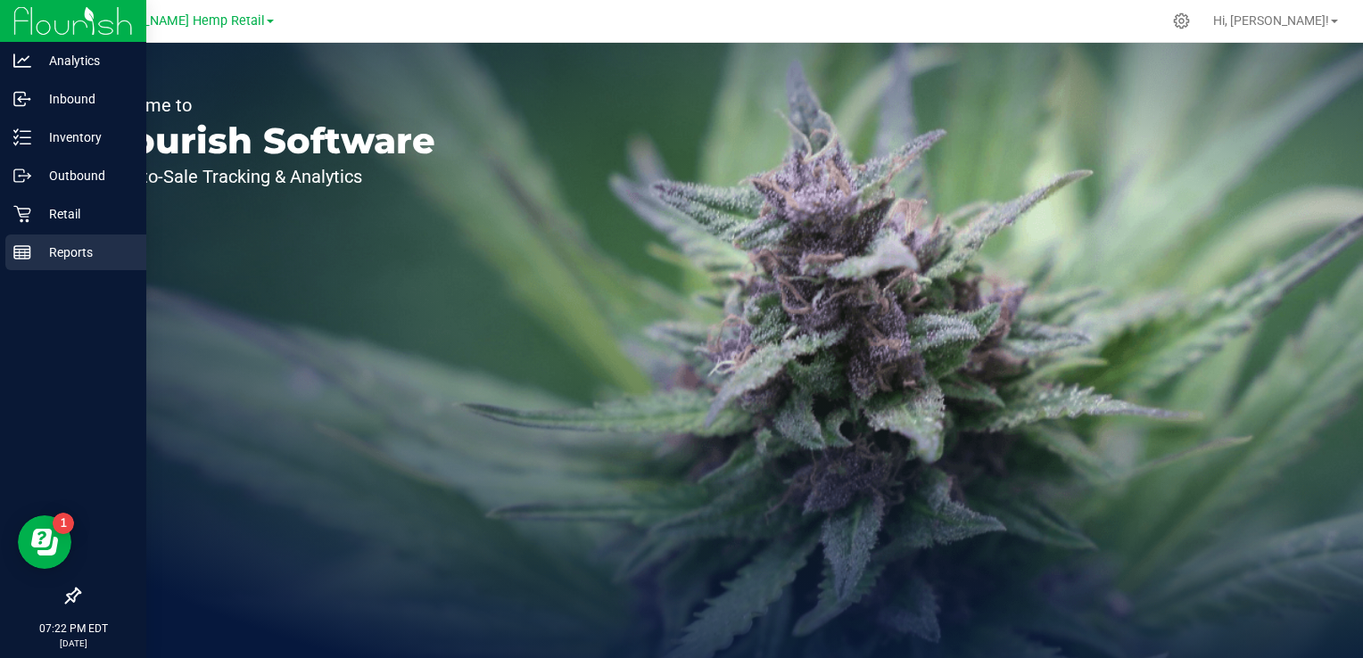
click at [21, 246] on rect at bounding box center [22, 252] width 16 height 12
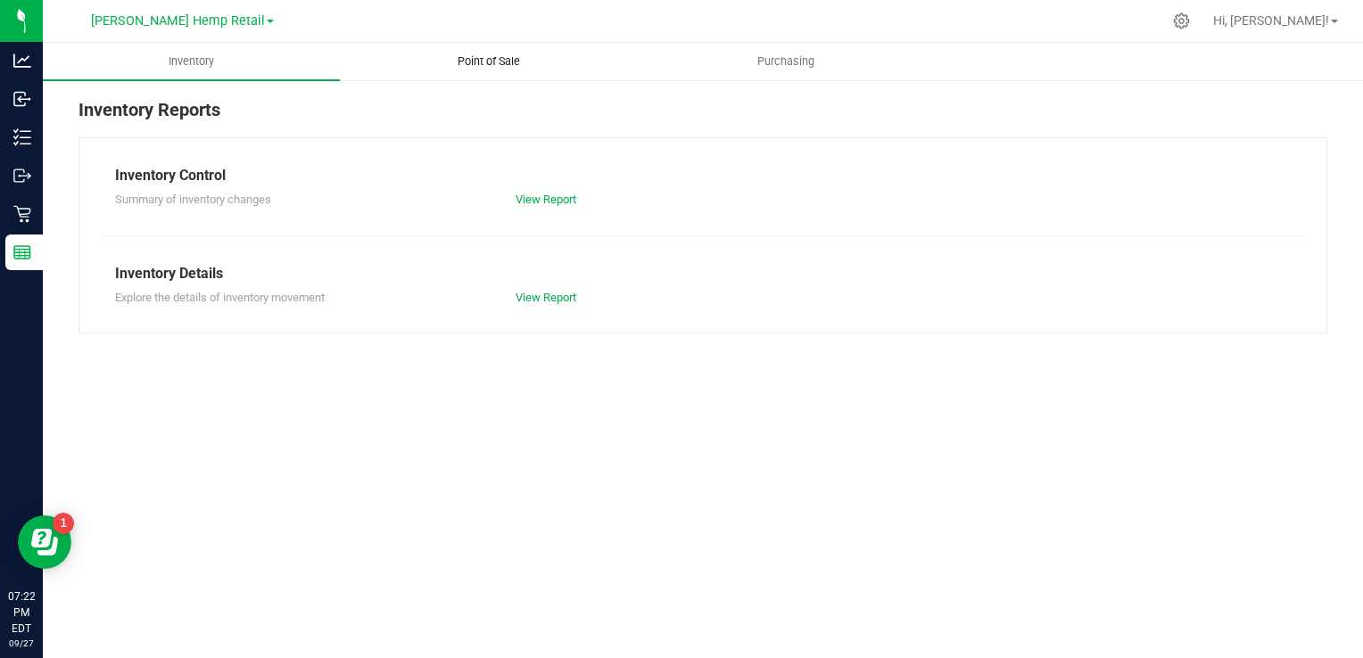
click at [471, 63] on span "Point of Sale" at bounding box center [489, 62] width 111 height 16
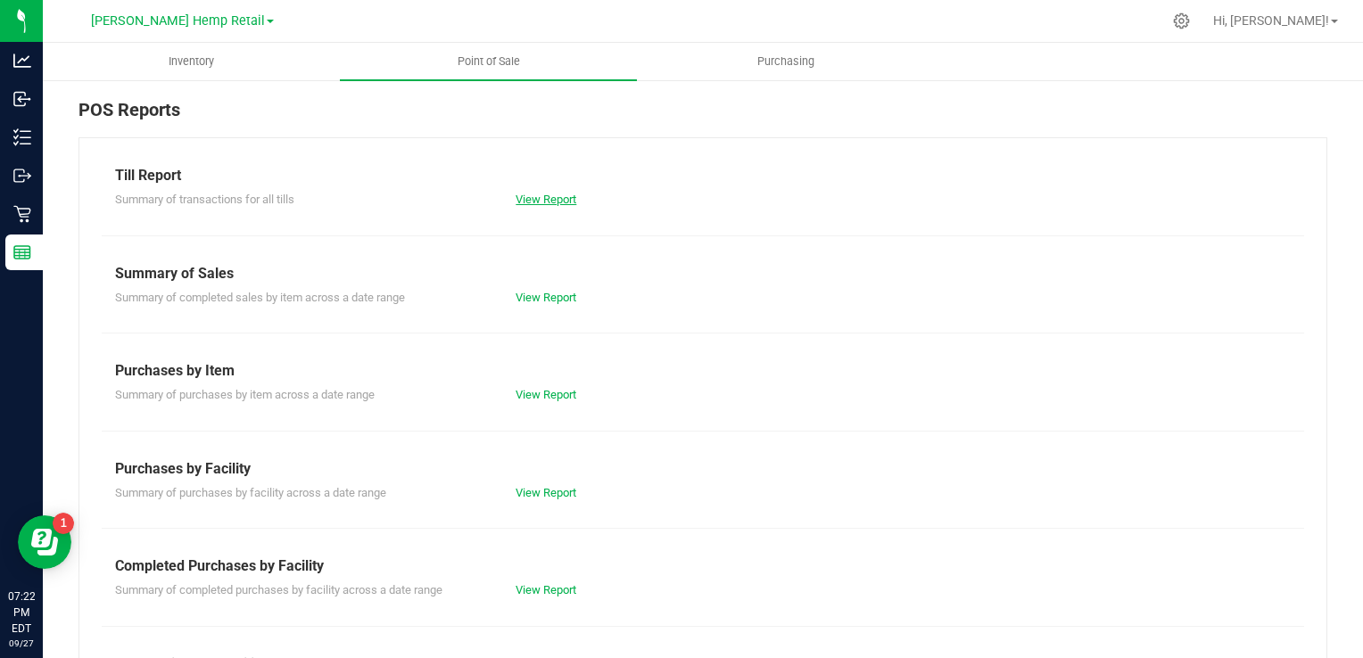
click at [525, 198] on link "View Report" at bounding box center [546, 199] width 61 height 13
